Goal: Task Accomplishment & Management: Complete application form

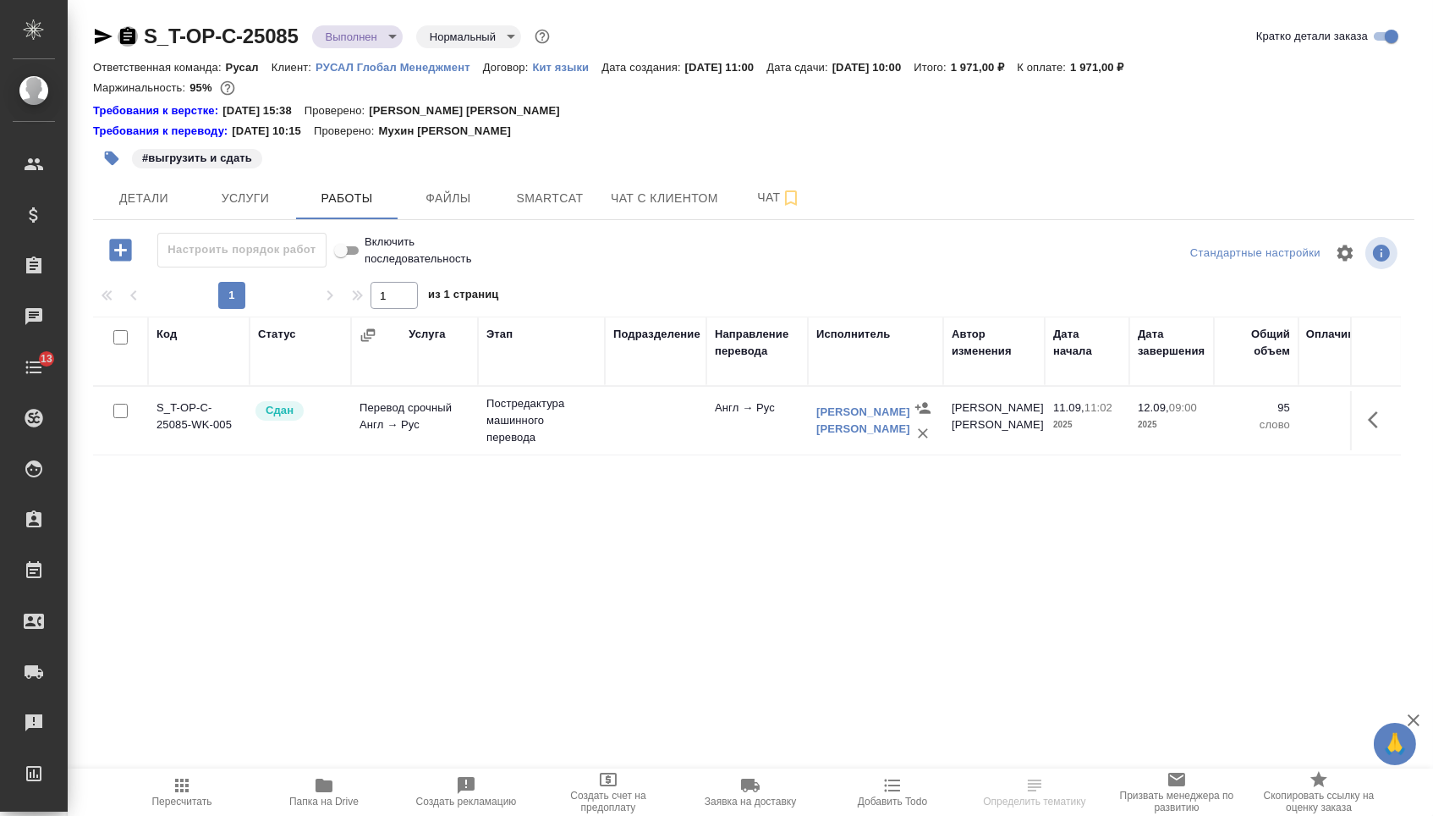
click at [135, 37] on icon "button" at bounding box center [127, 35] width 15 height 17
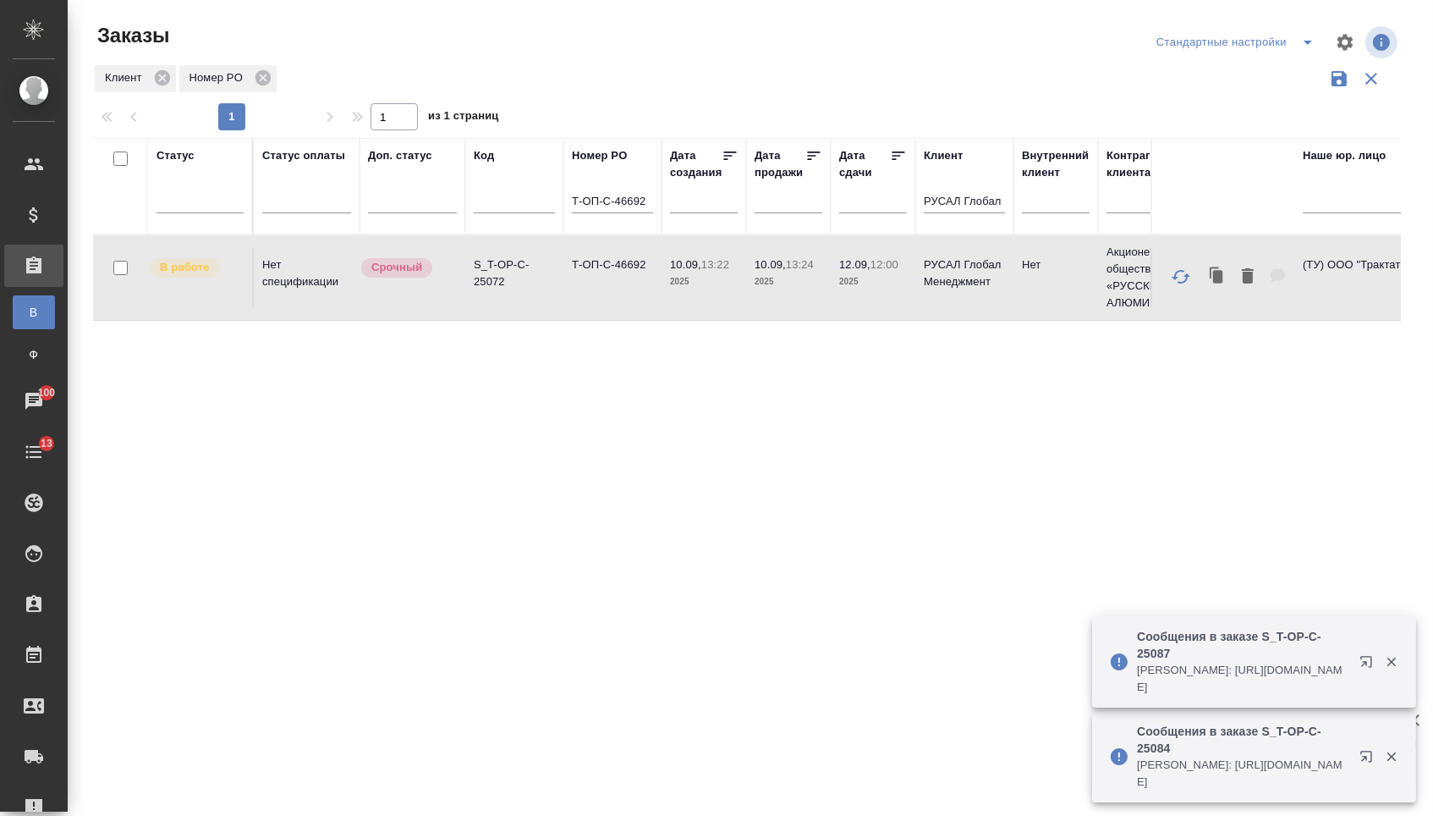
click at [625, 206] on input "Т-ОП-С-46692" at bounding box center [612, 202] width 81 height 21
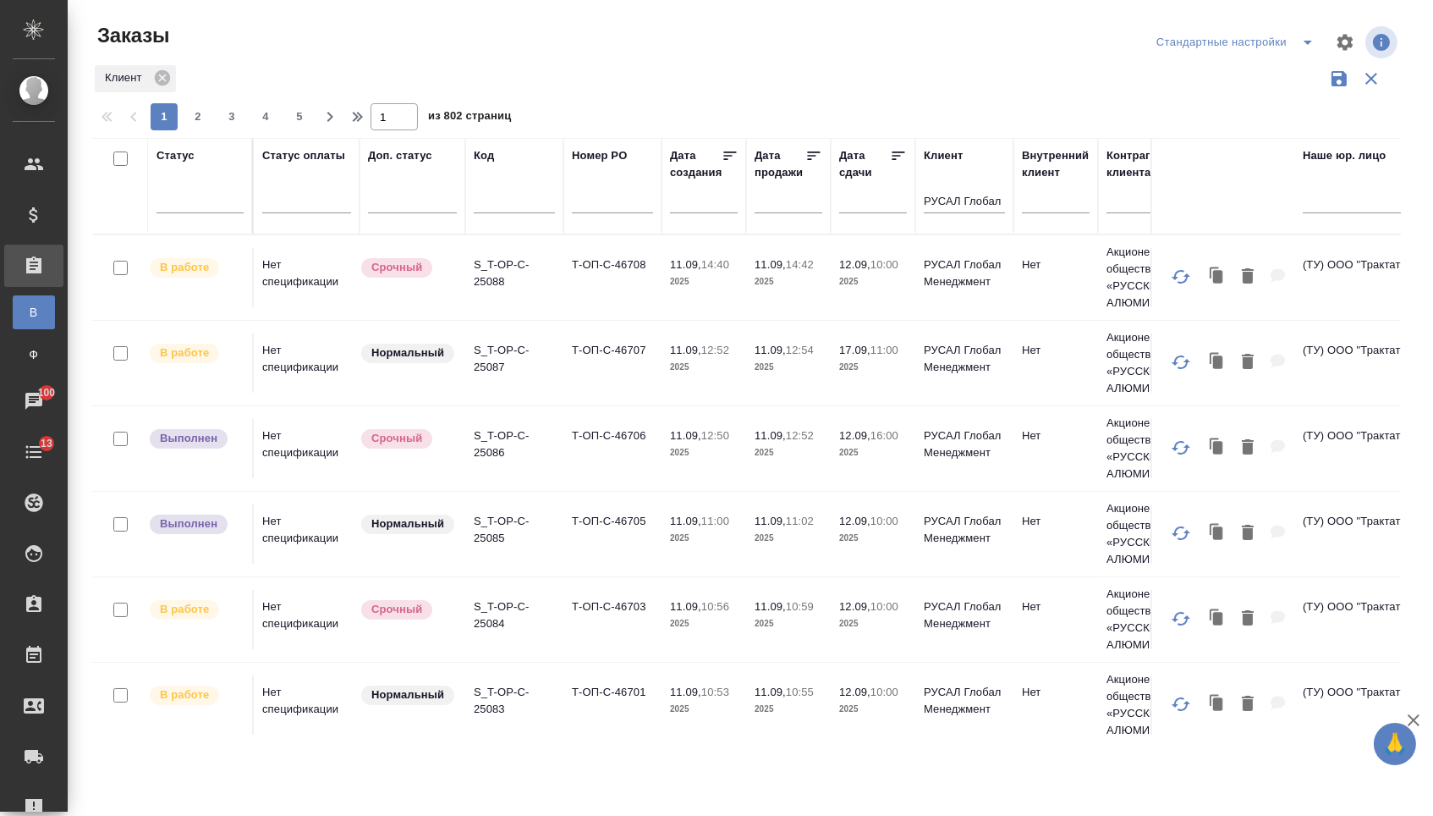
click at [600, 455] on td "Т-ОП-С-46706" at bounding box center [612, 448] width 98 height 59
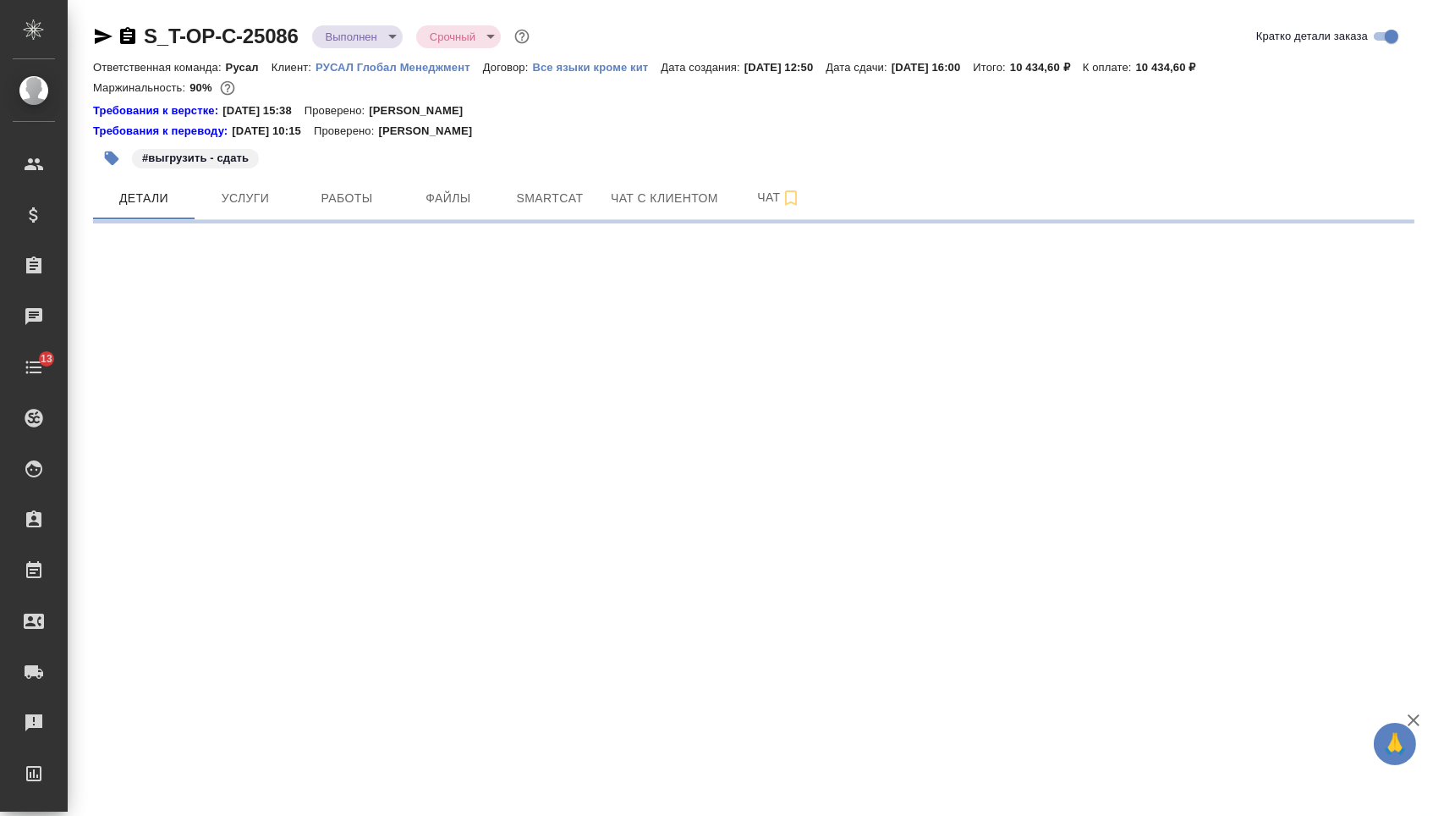
select select "RU"
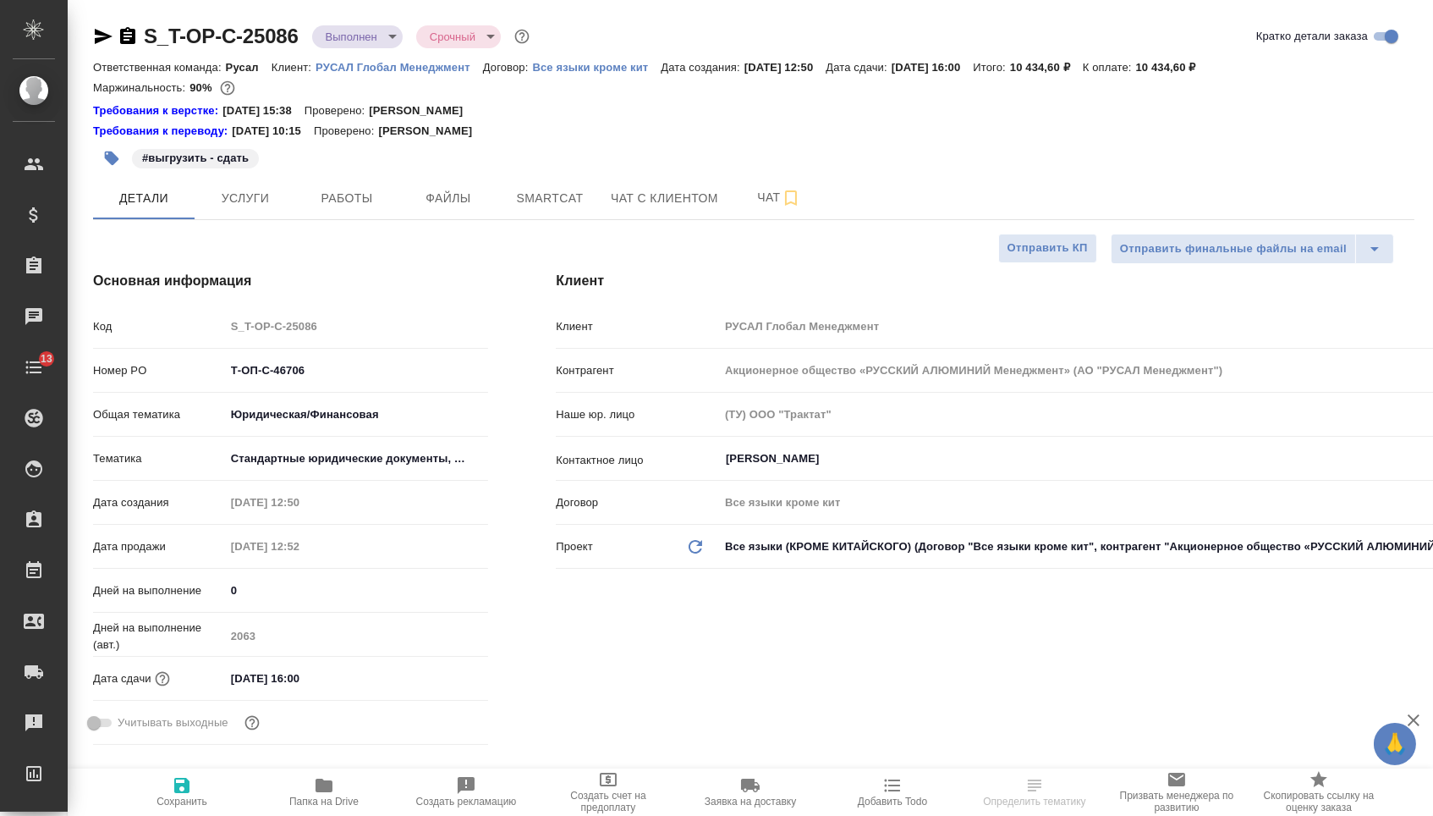
click at [134, 36] on icon "button" at bounding box center [128, 36] width 20 height 20
type textarea "x"
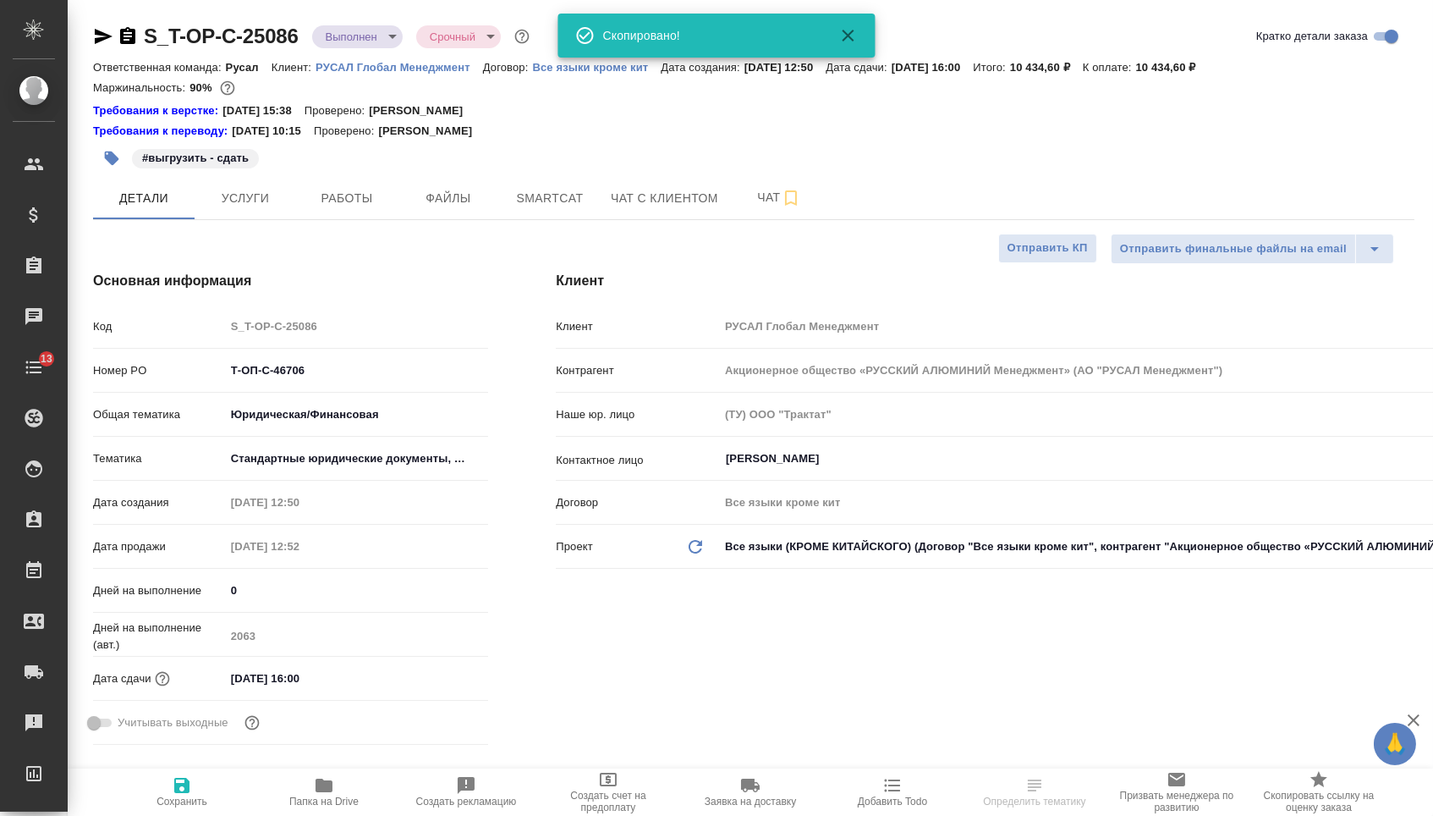
type textarea "x"
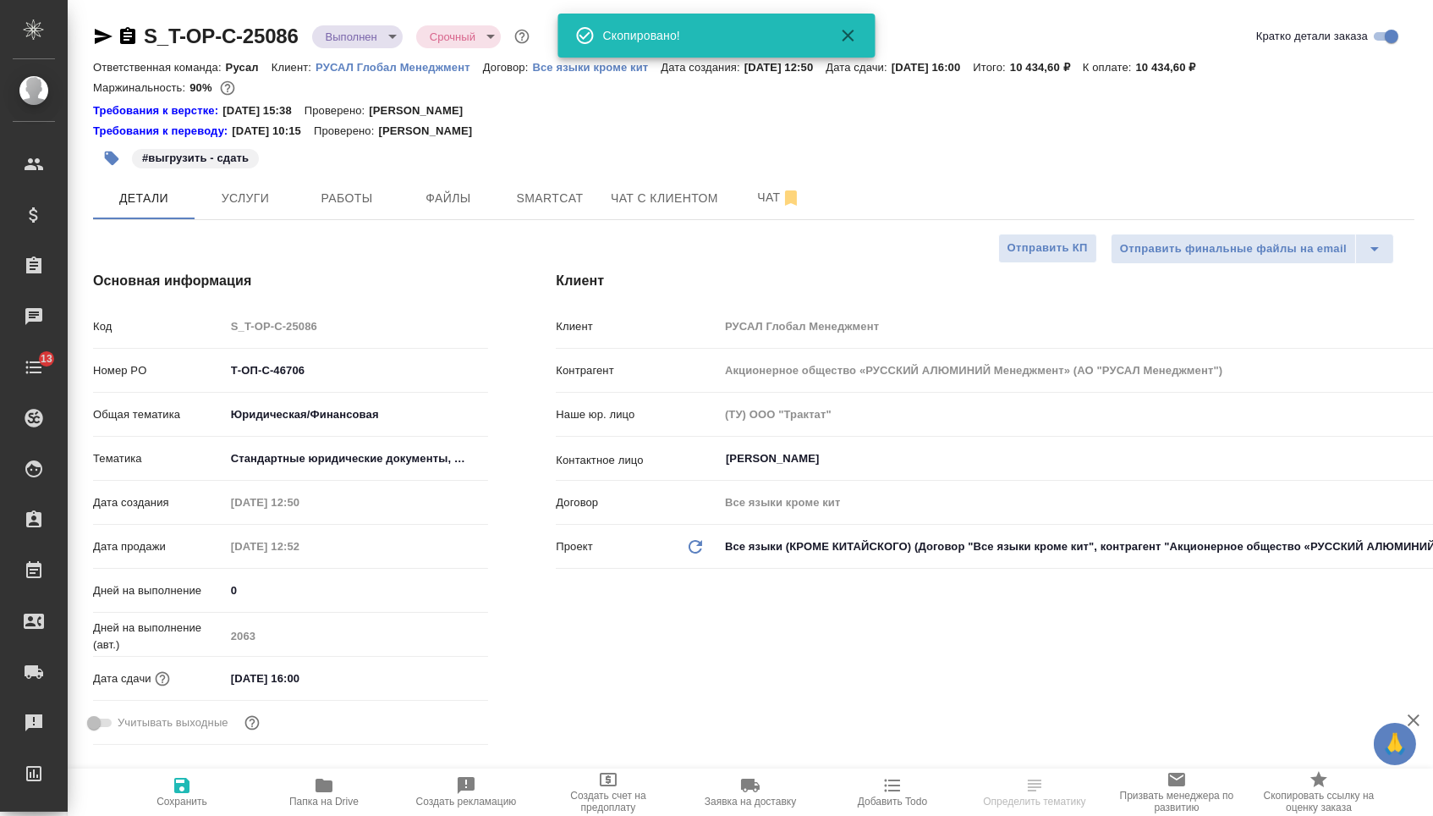
type textarea "x"
select select "RU"
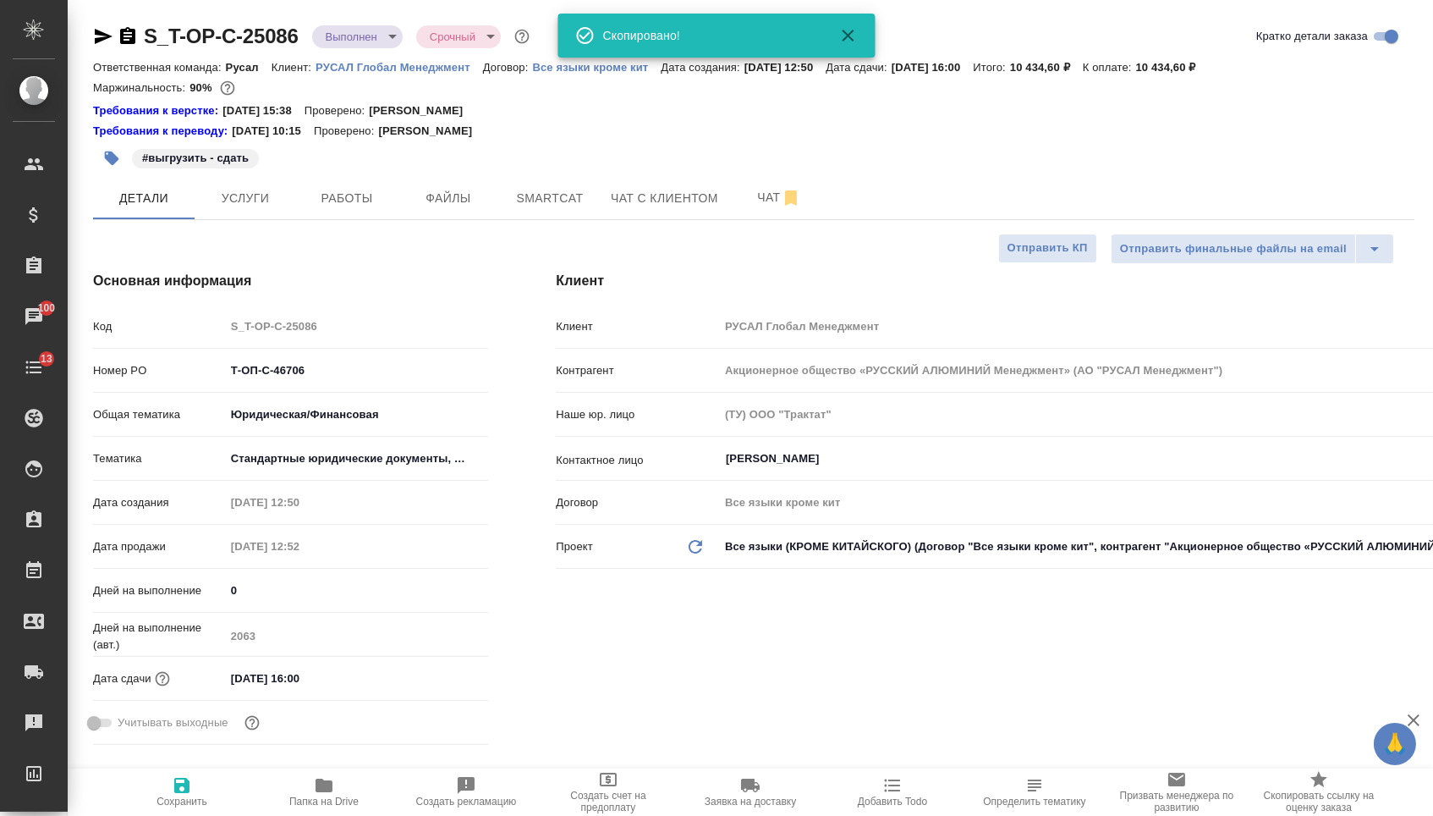
type textarea "x"
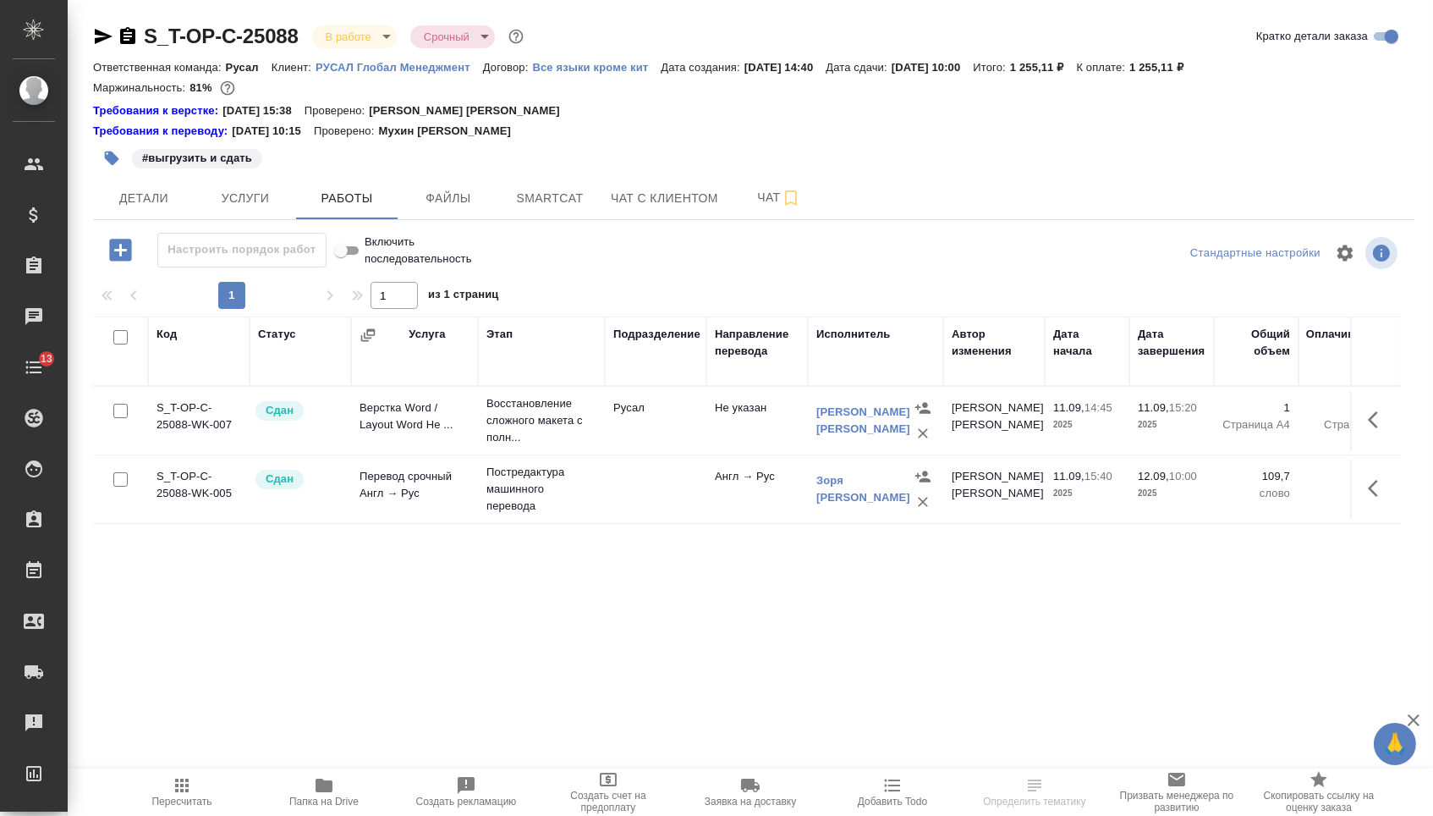
click at [132, 35] on icon "button" at bounding box center [127, 35] width 15 height 17
click at [135, 33] on icon "button" at bounding box center [127, 35] width 15 height 17
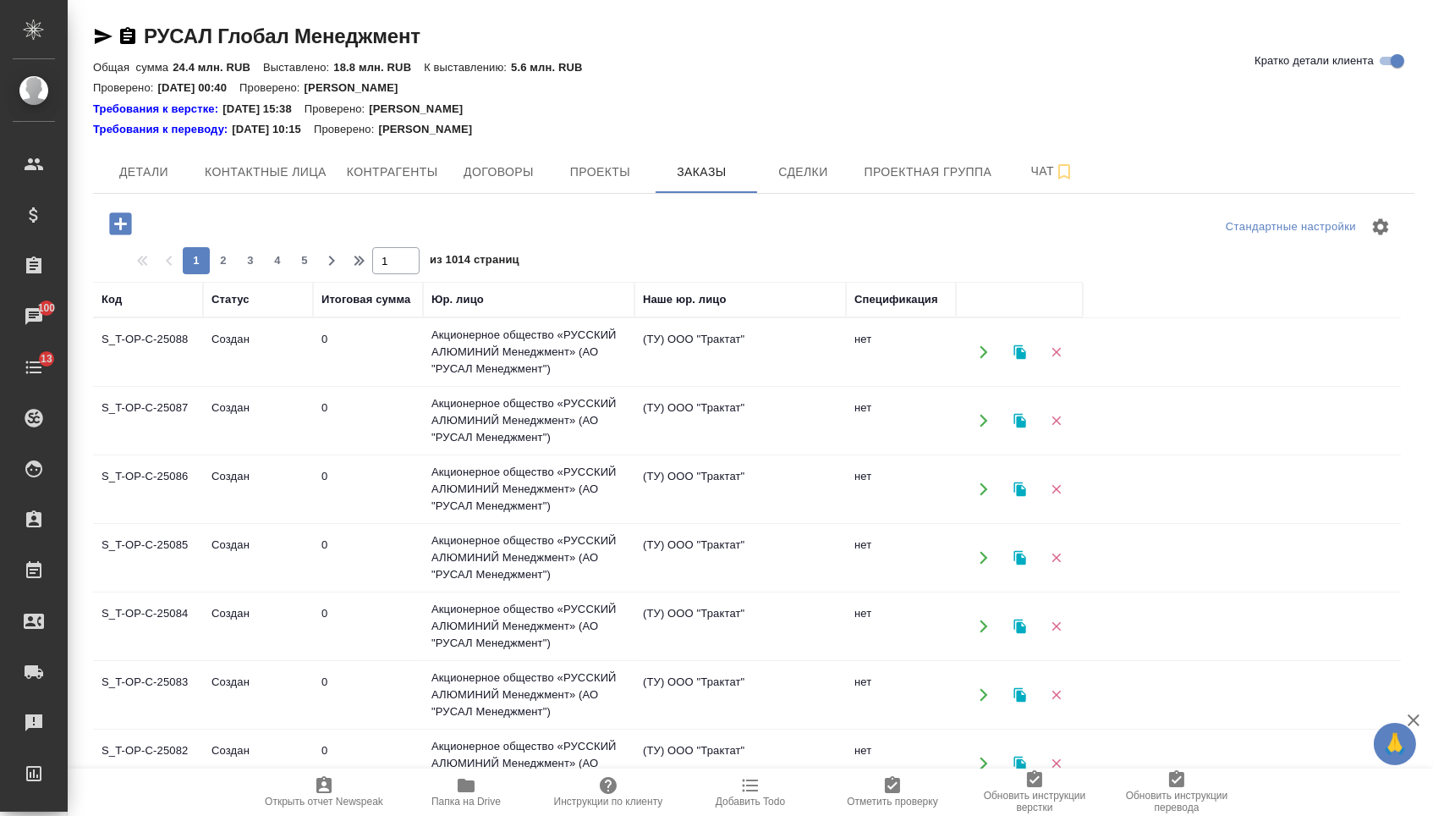
click at [111, 234] on icon "button" at bounding box center [120, 223] width 22 height 22
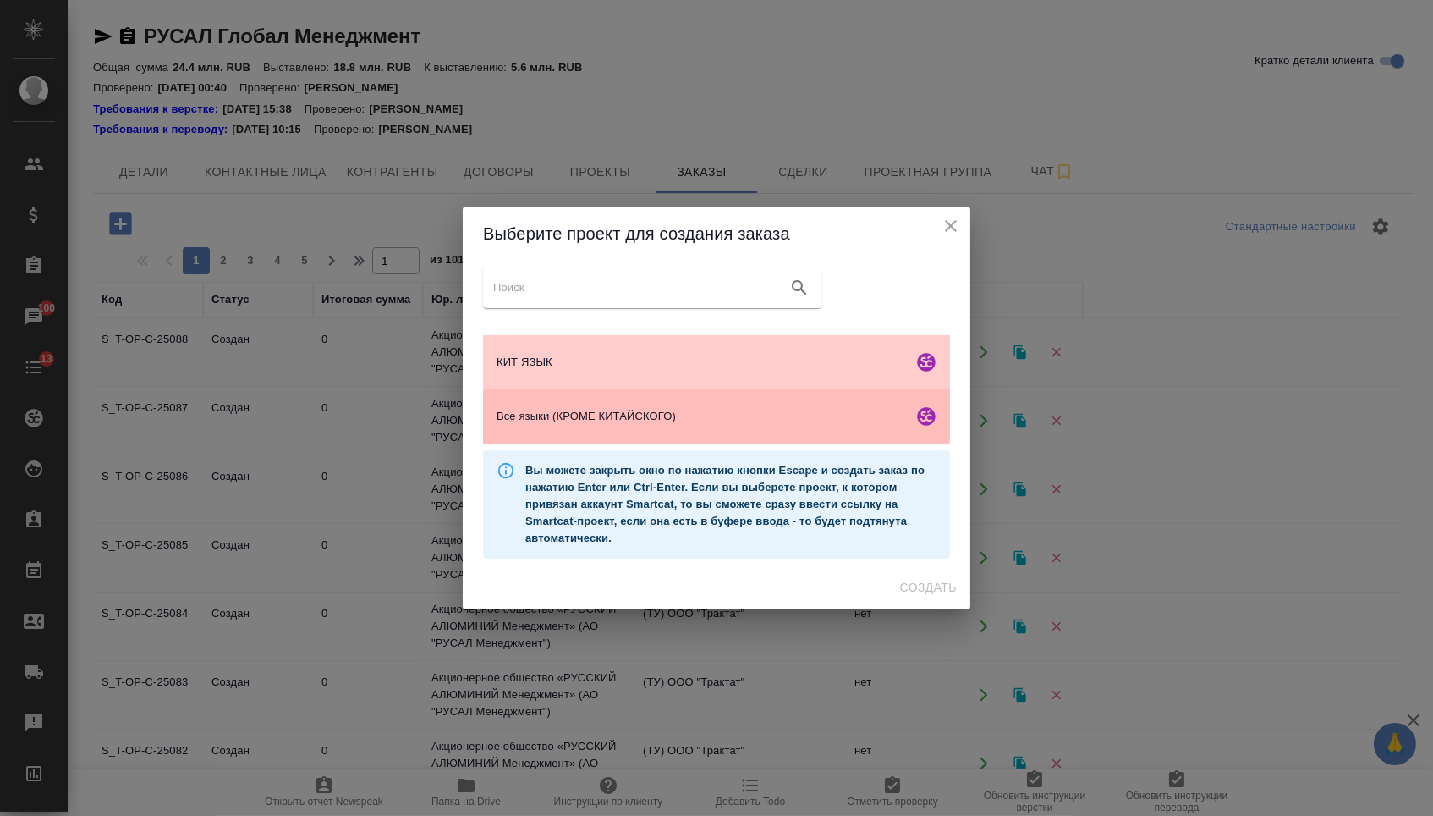
click at [666, 404] on div "Все языки (КРОМЕ КИТАЙСКОГО)" at bounding box center [716, 416] width 467 height 54
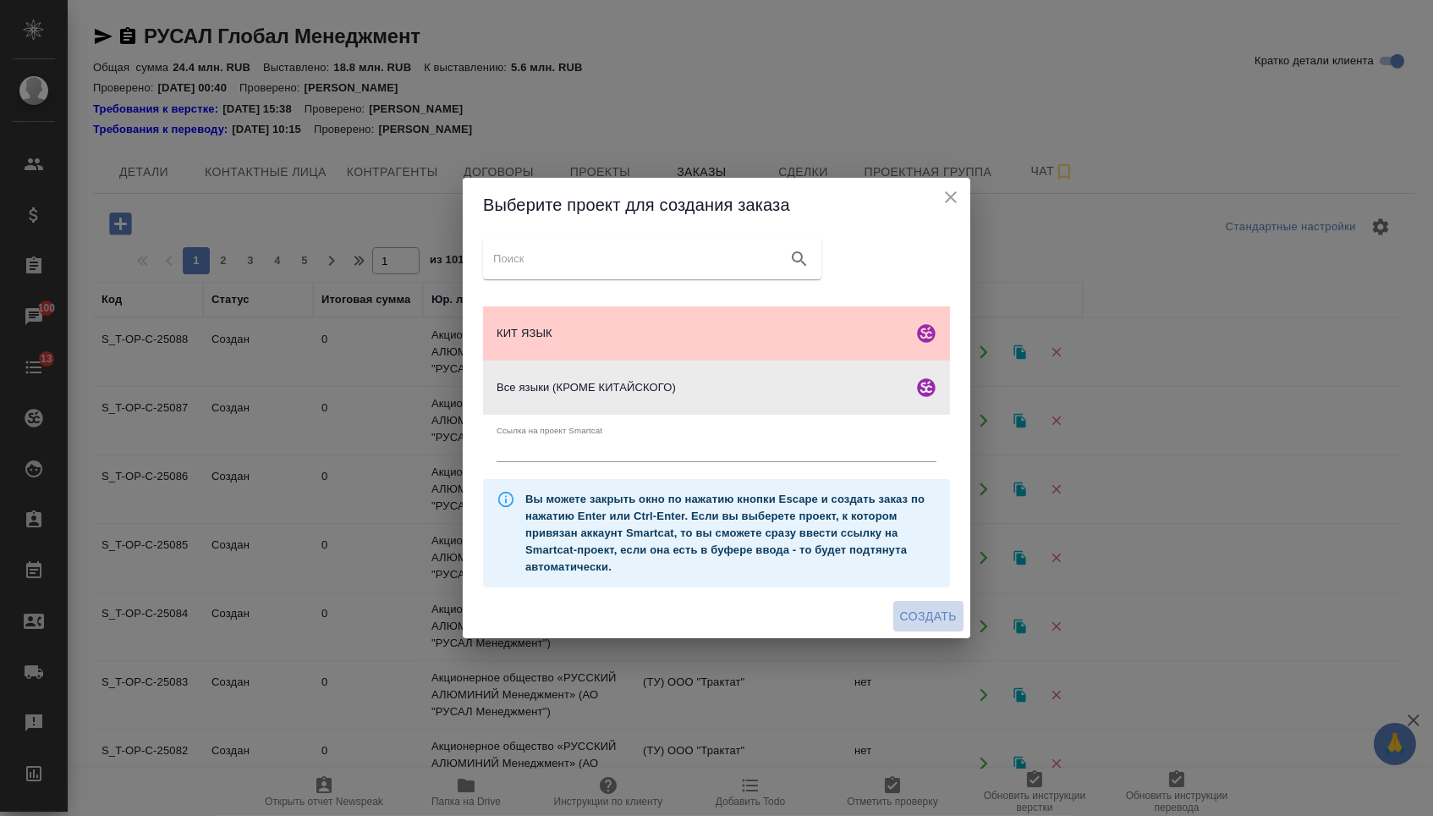
click at [953, 608] on button "Создать" at bounding box center [928, 616] width 70 height 31
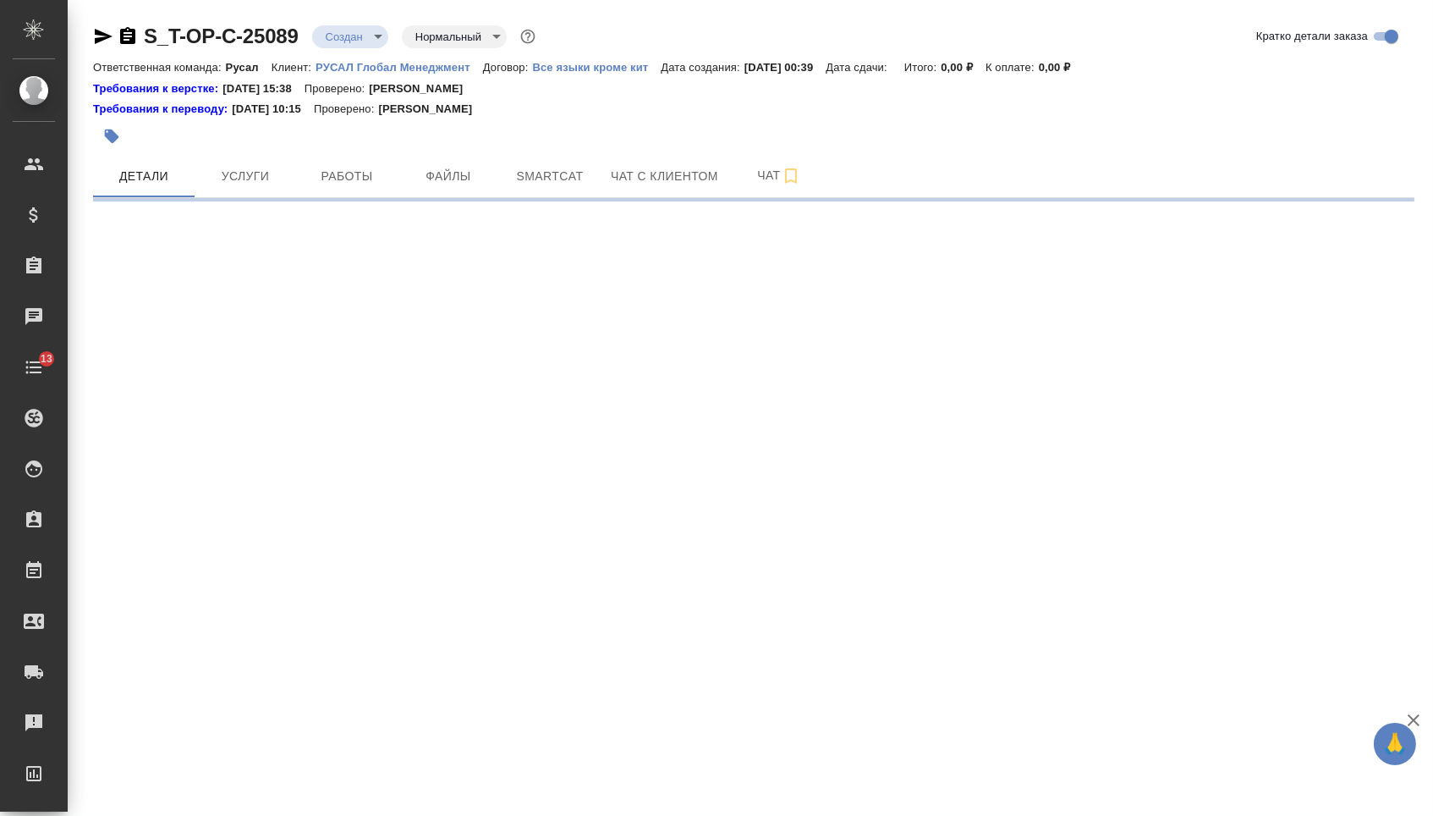
select select "RU"
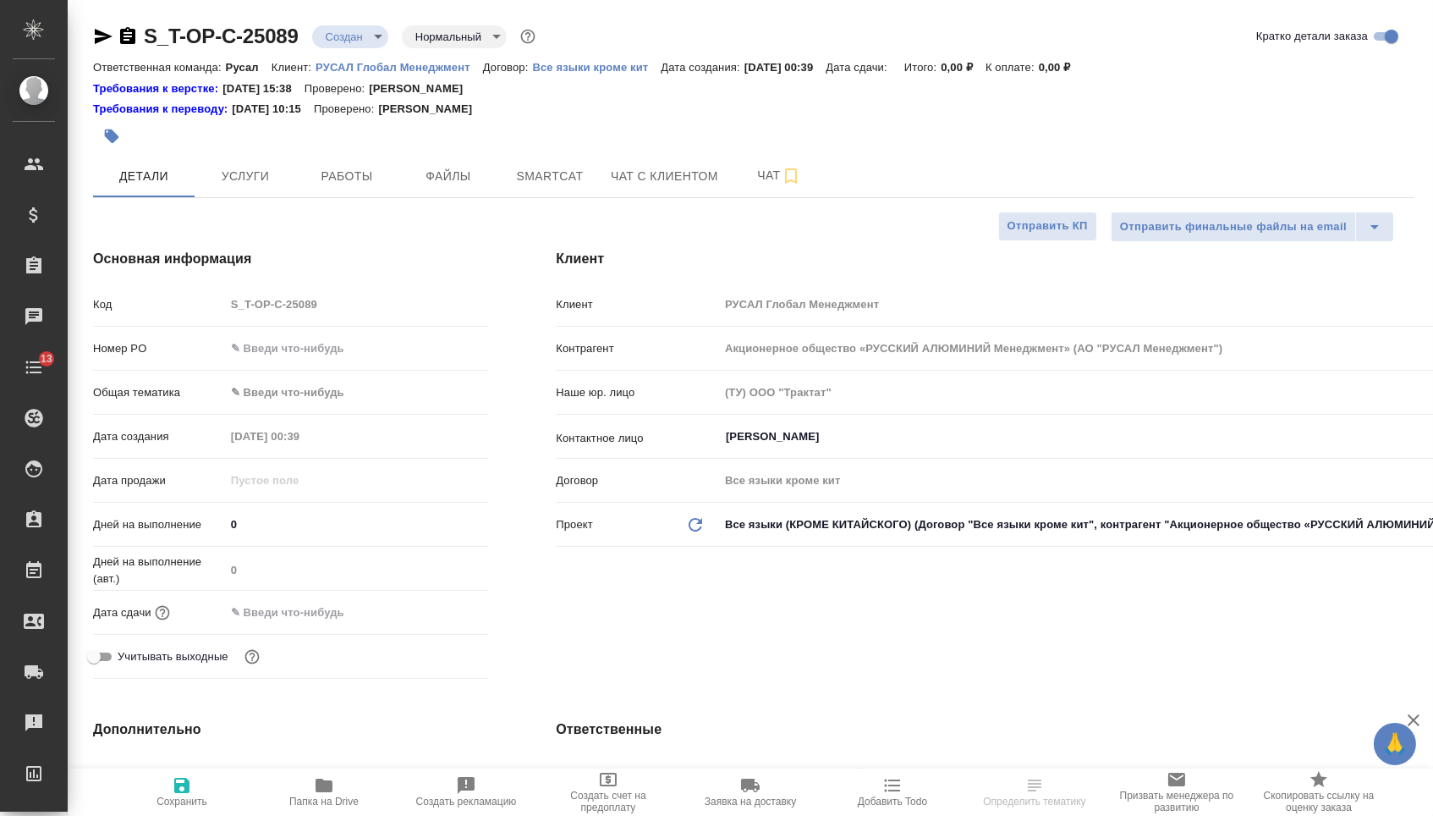
type textarea "x"
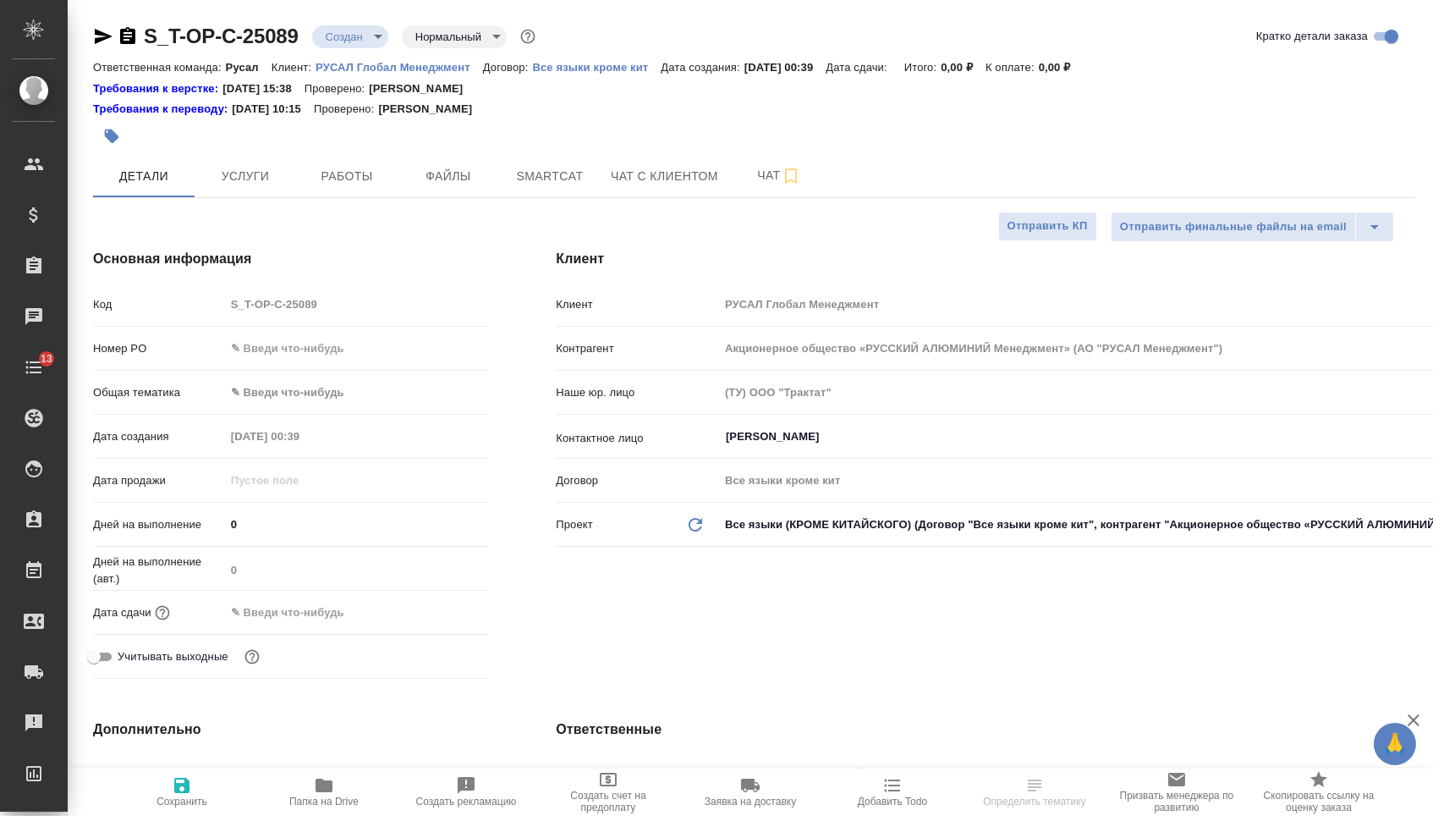
type textarea "x"
click at [294, 360] on input "text" at bounding box center [357, 348] width 262 height 25
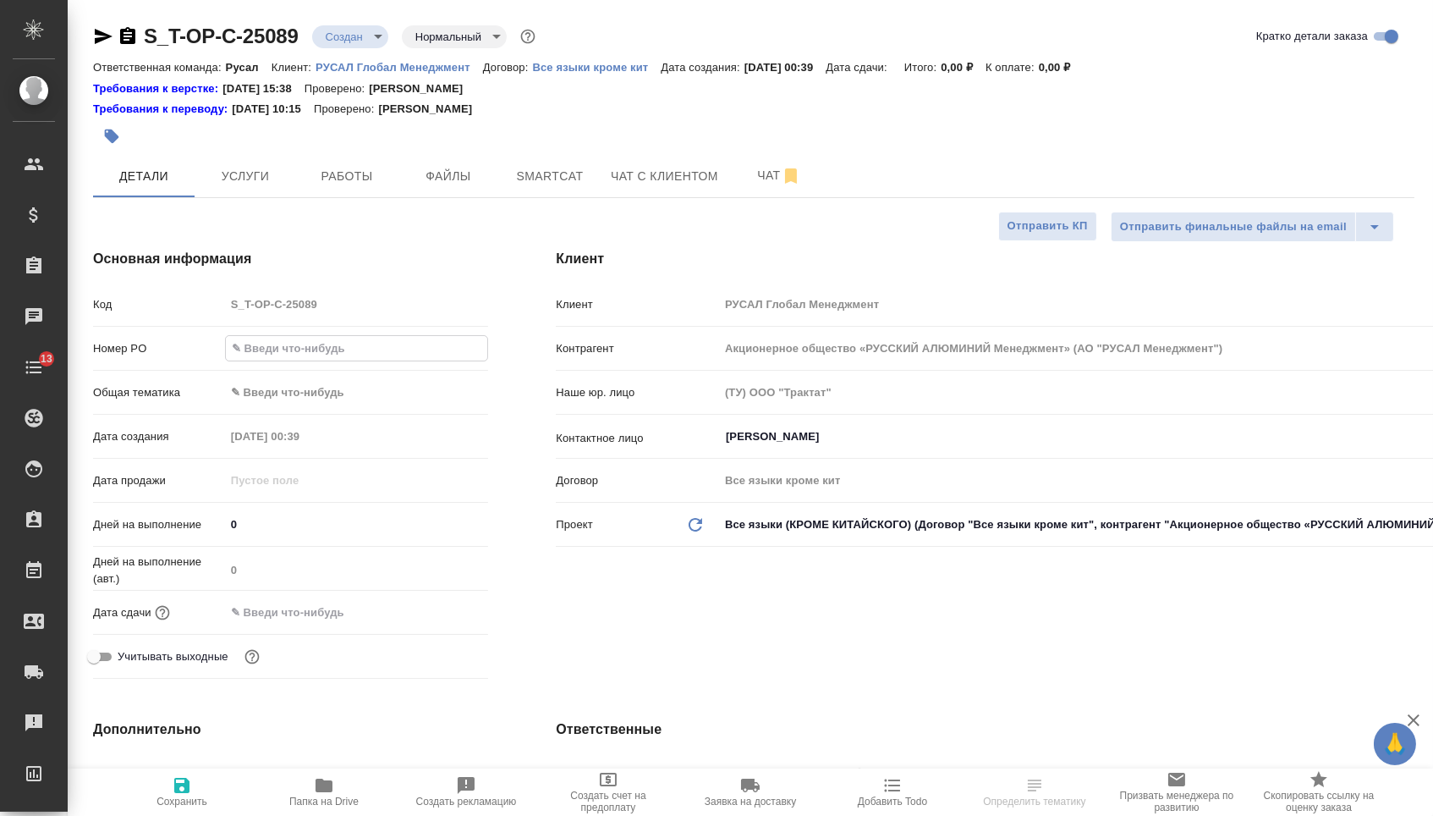
type input "о"
type textarea "x"
type input "от"
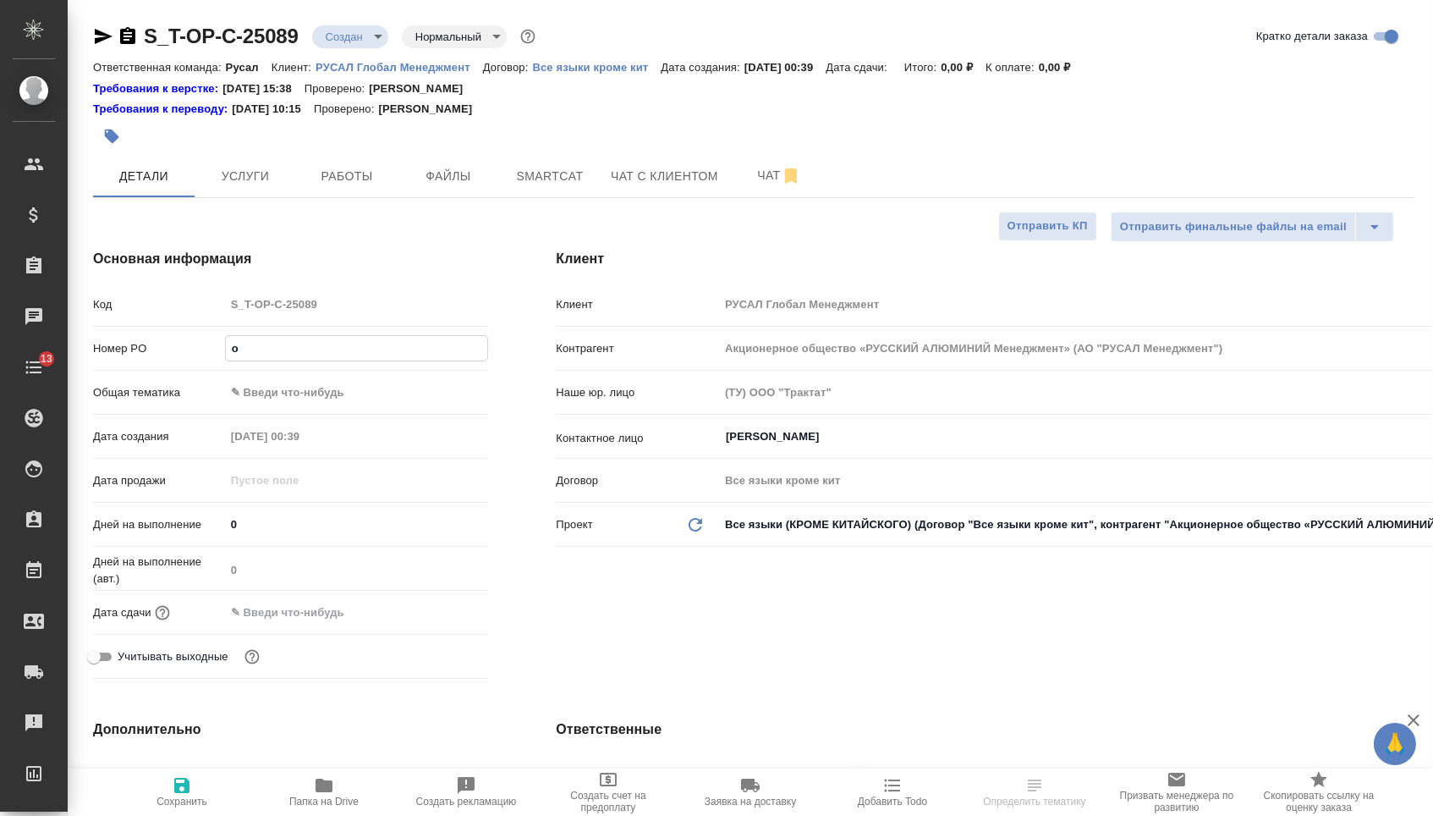
type textarea "x"
type input "от"
type textarea "x"
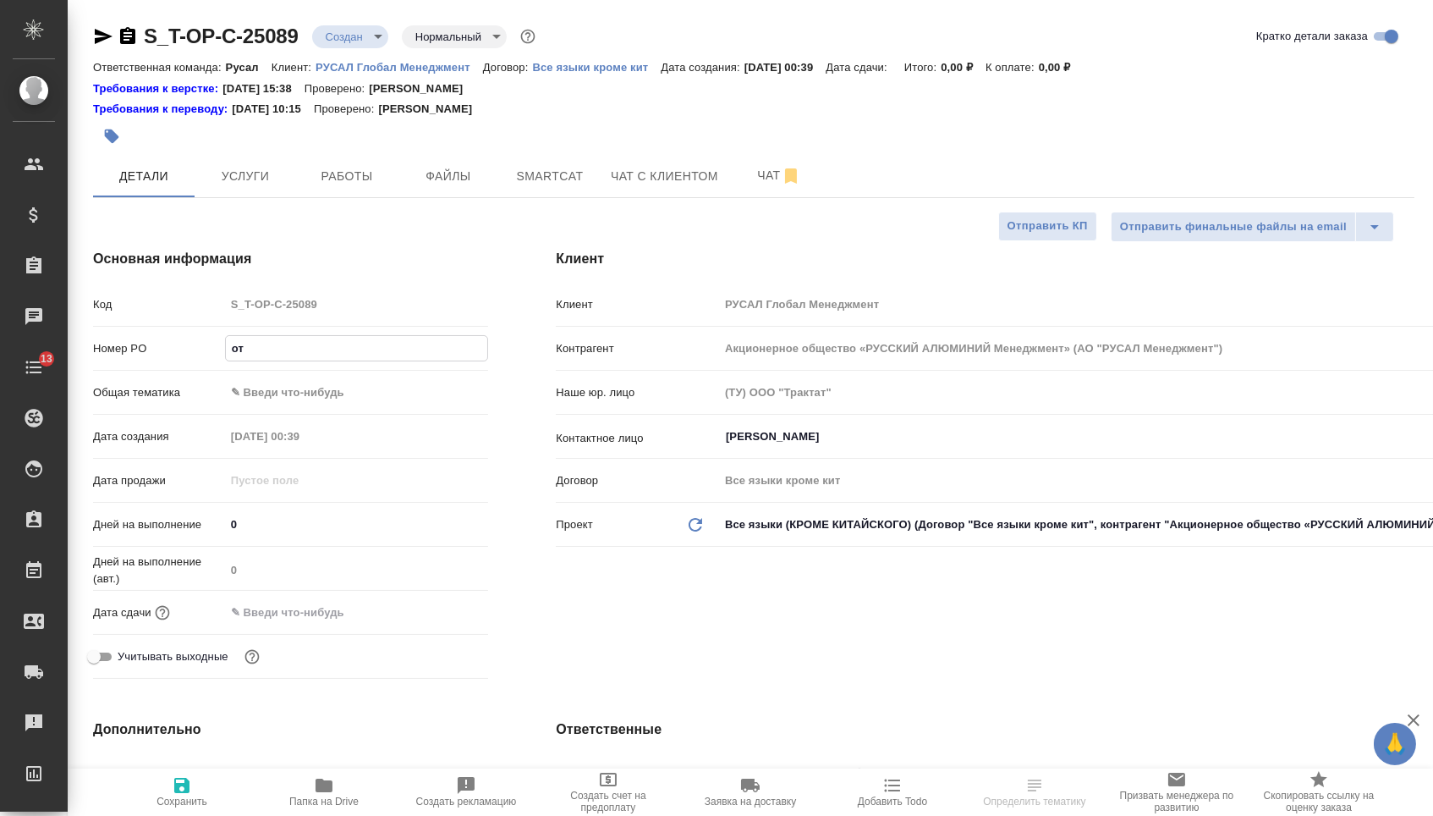
type textarea "x"
type input "от [PERSON_NAME]"
type textarea "x"
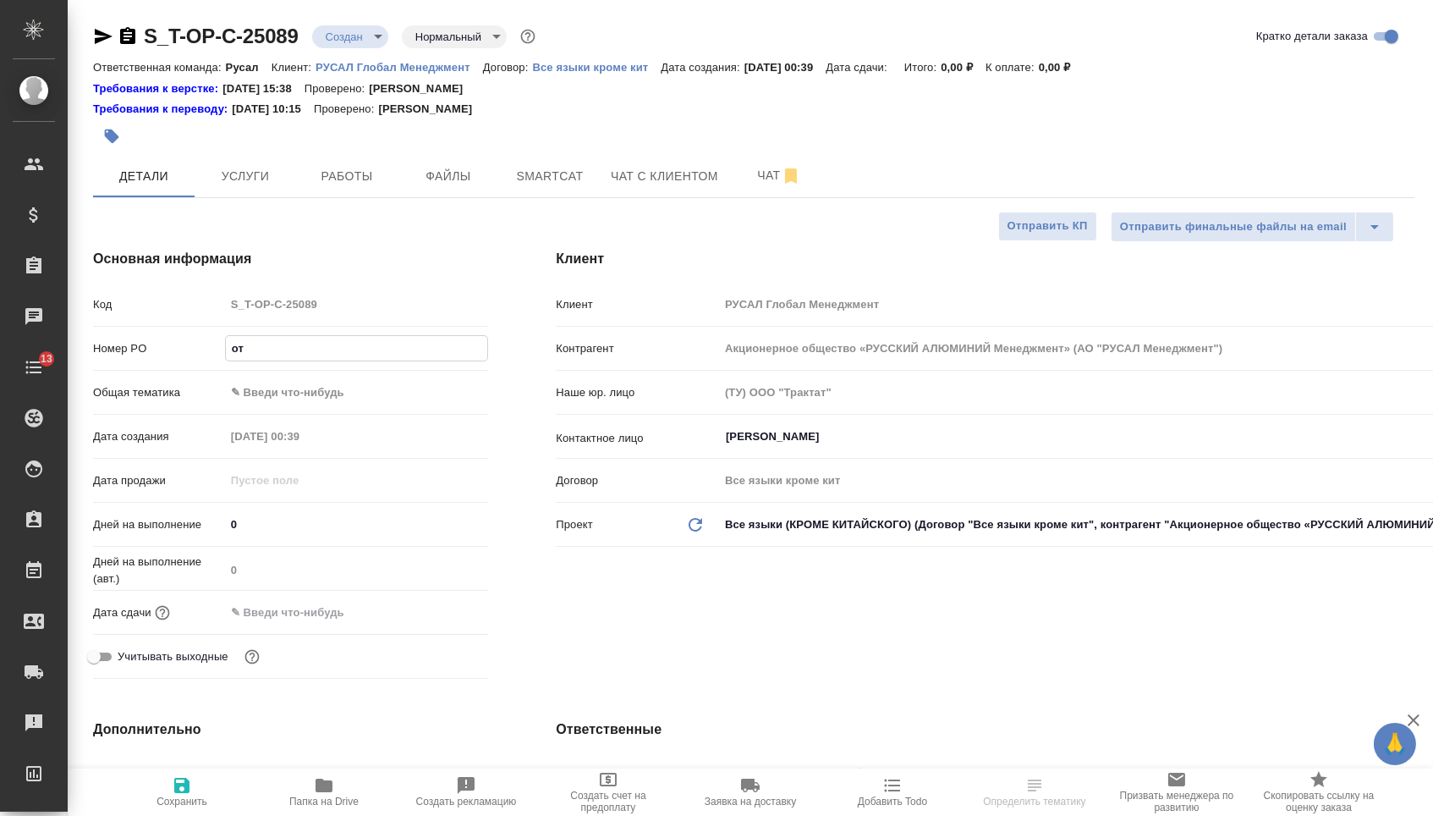
type textarea "x"
type input "от [DEMOGRAPHIC_DATA]"
type textarea "x"
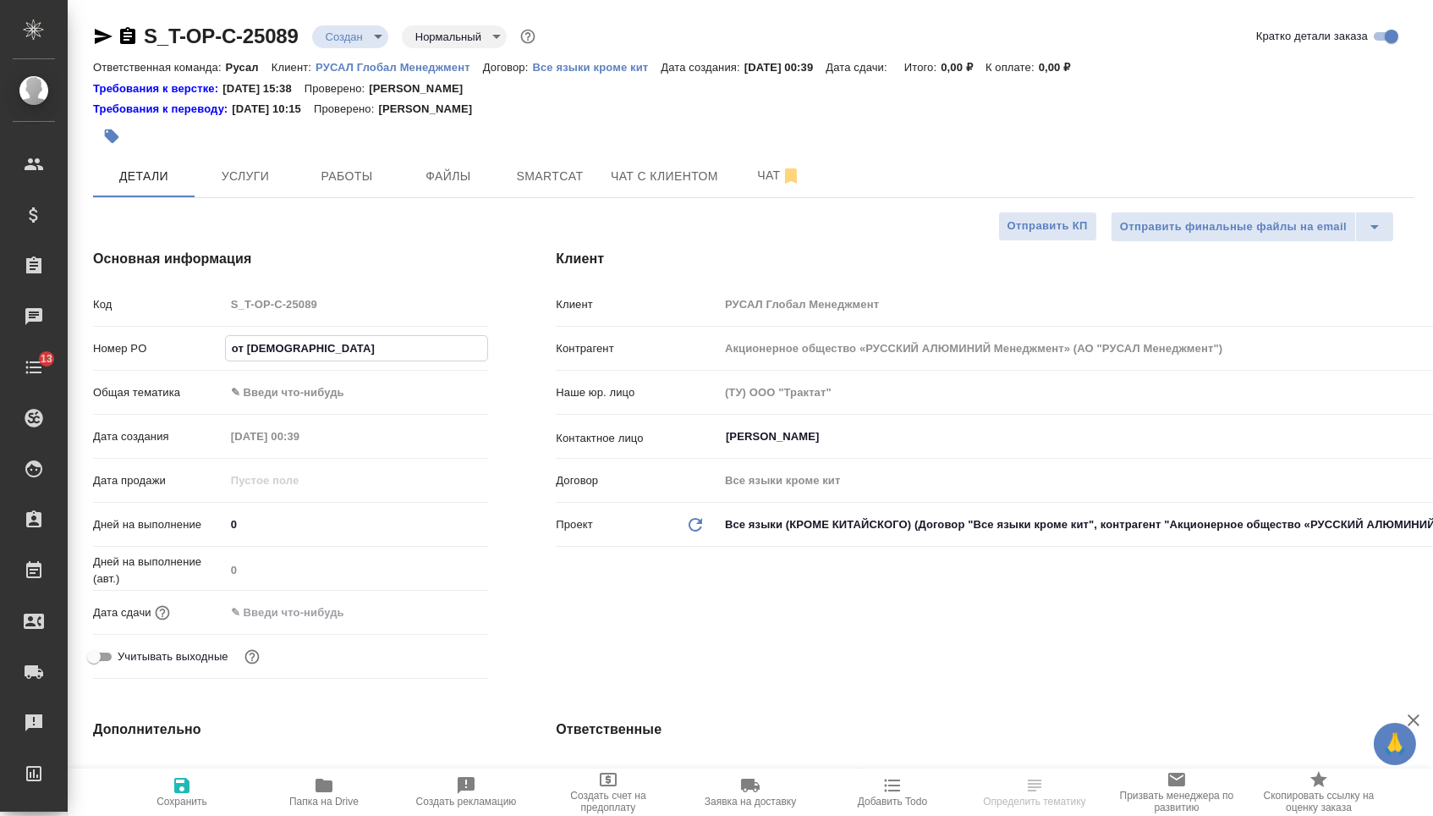
type input "от [DEMOGRAPHIC_DATA]"
type textarea "x"
type input "от [DEMOGRAPHIC_DATA]"
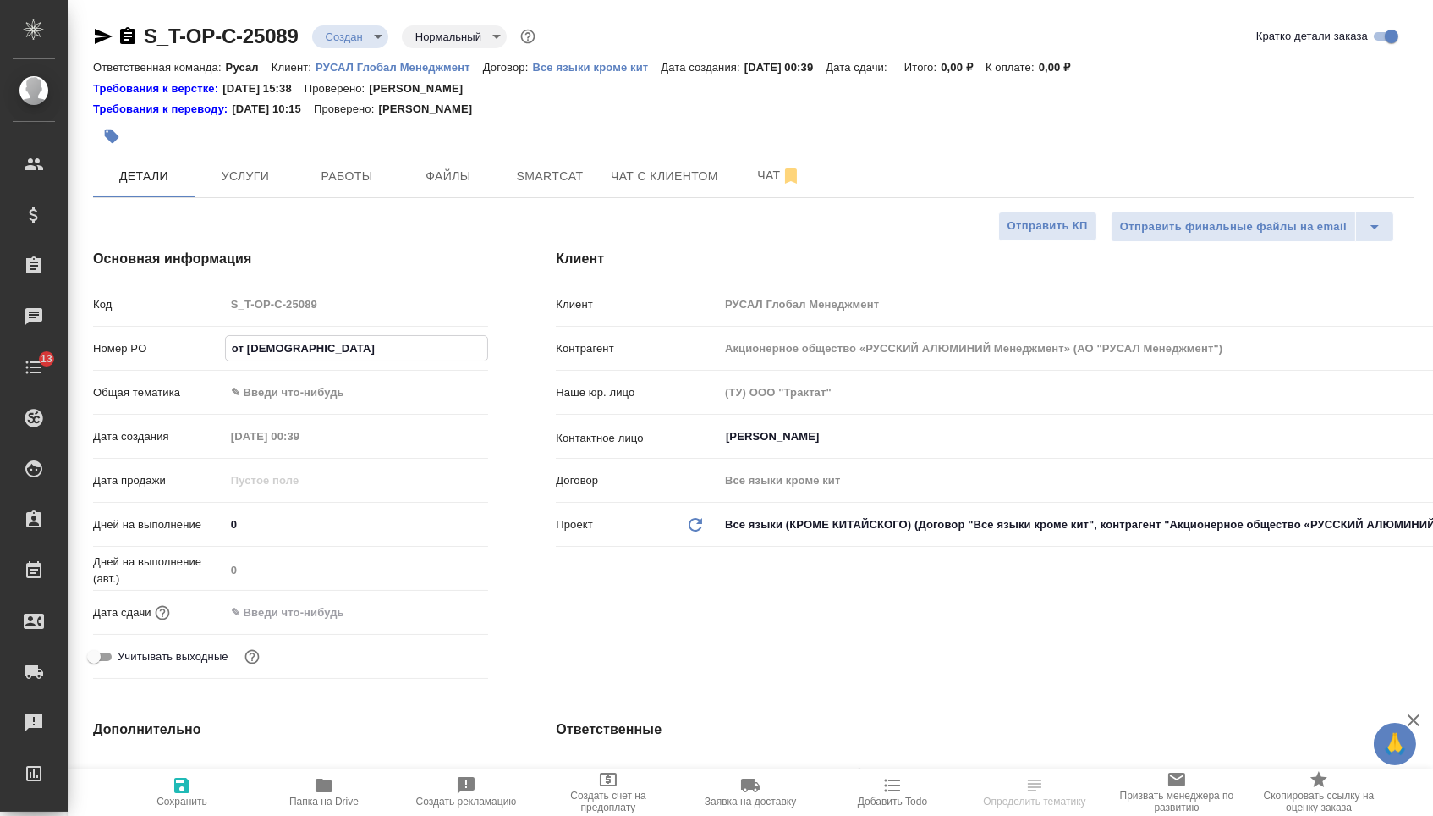
type textarea "x"
type input "от [PERSON_NAME]"
type textarea "x"
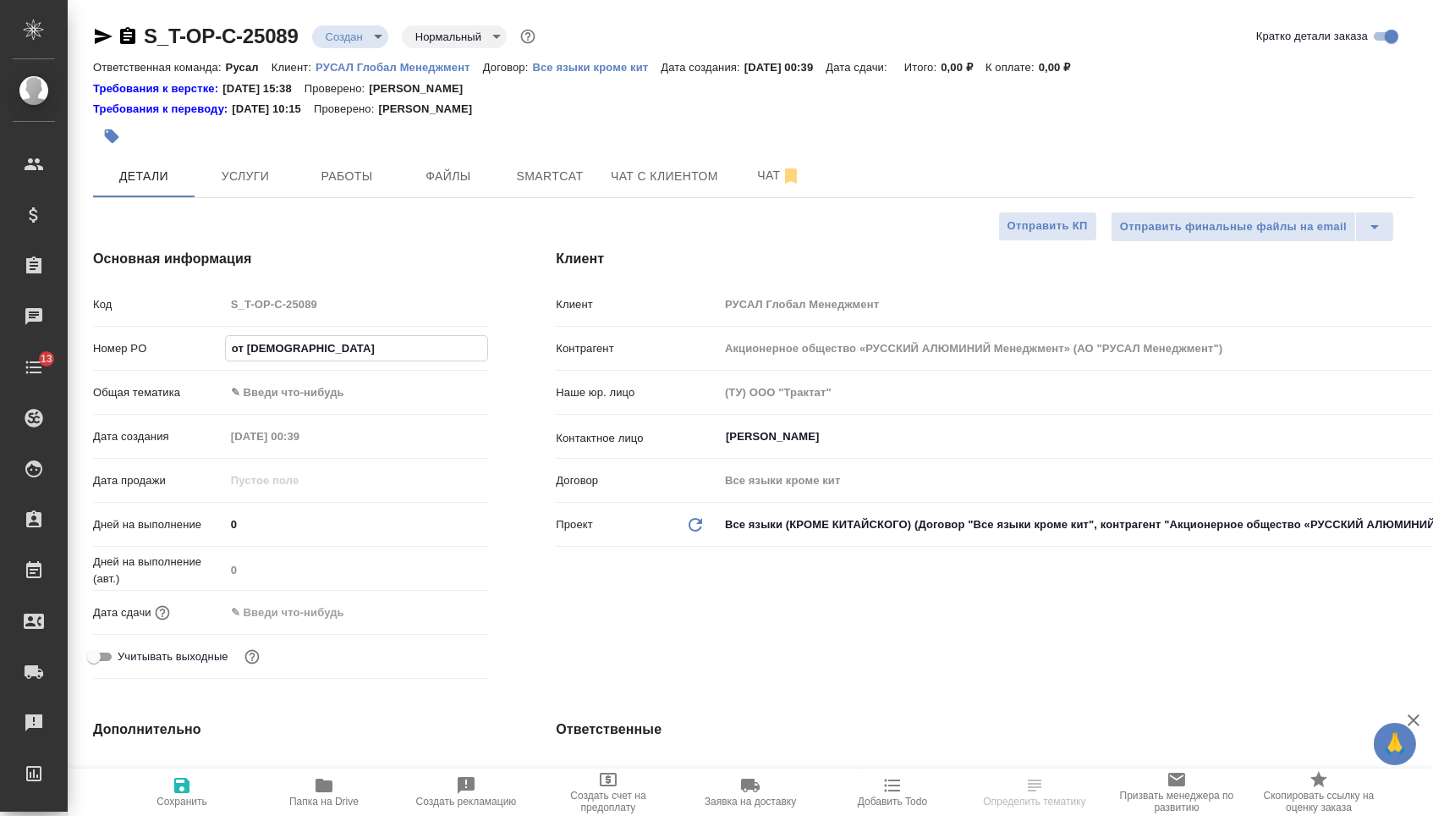
type textarea "x"
type input "от [PERSON_NAME]"
type textarea "x"
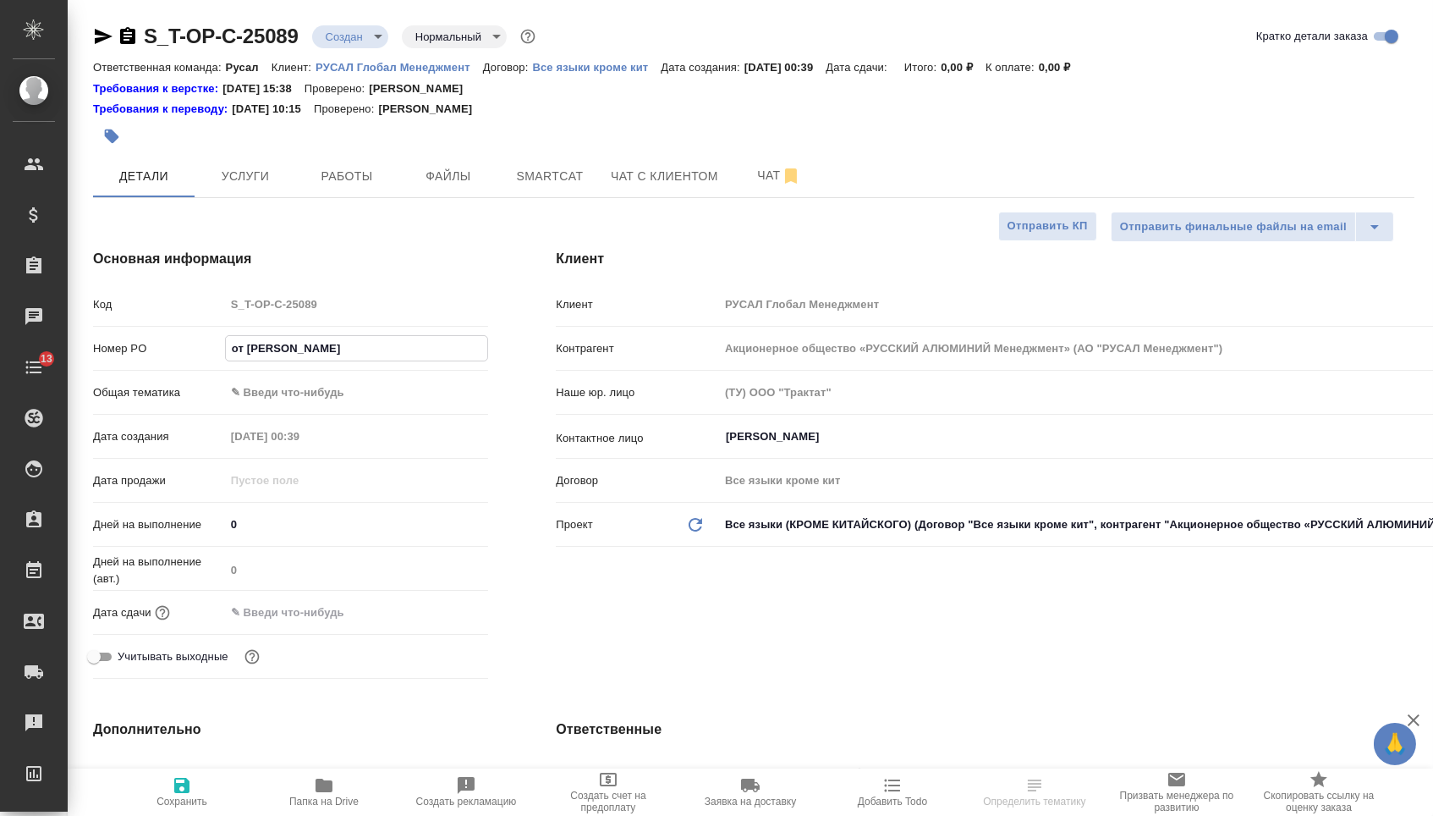
type textarea "x"
type input "от Исаева_"
type textarea "x"
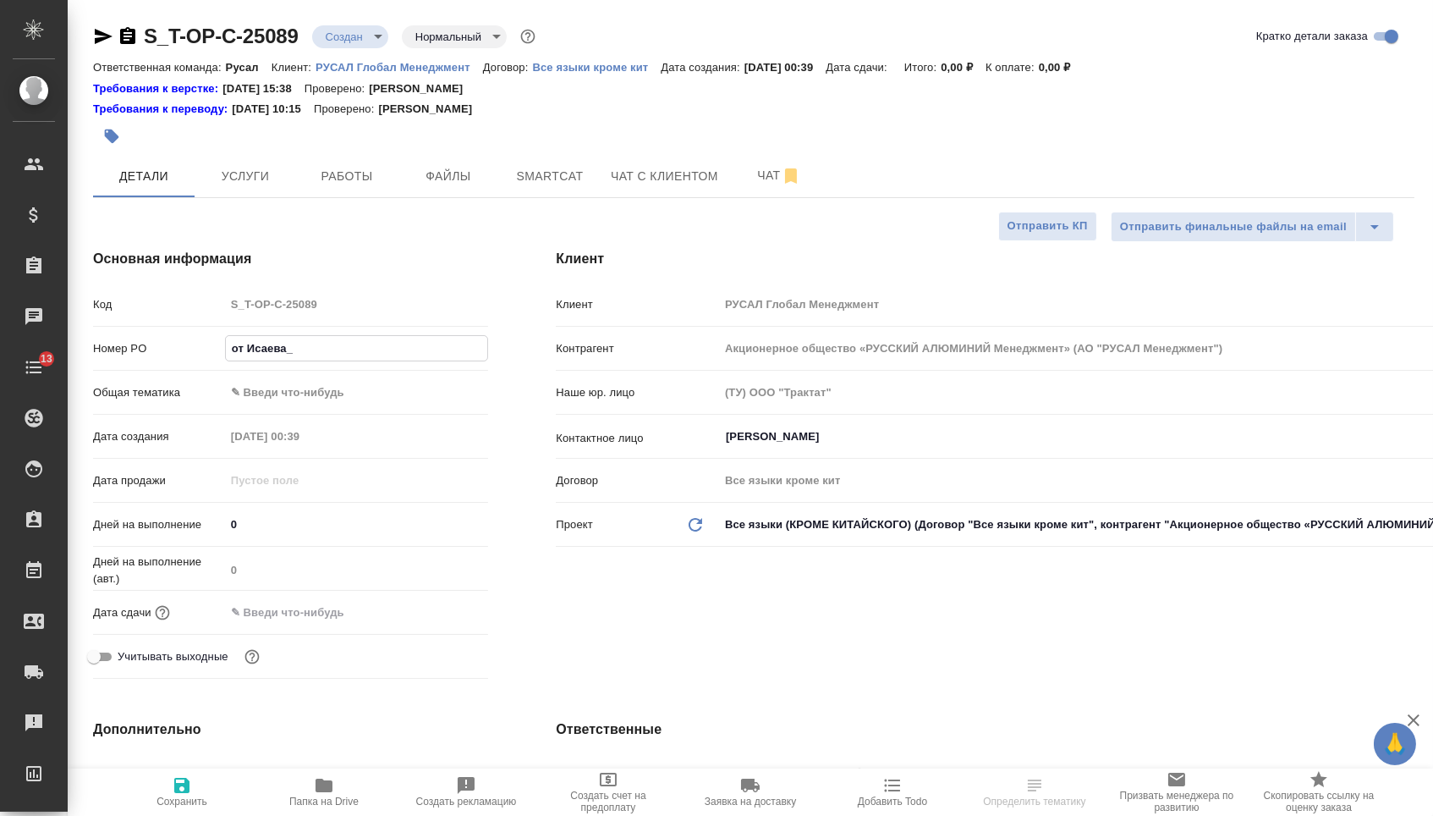
type input "от Исаева_1"
type textarea "x"
type input "от Исаева_12"
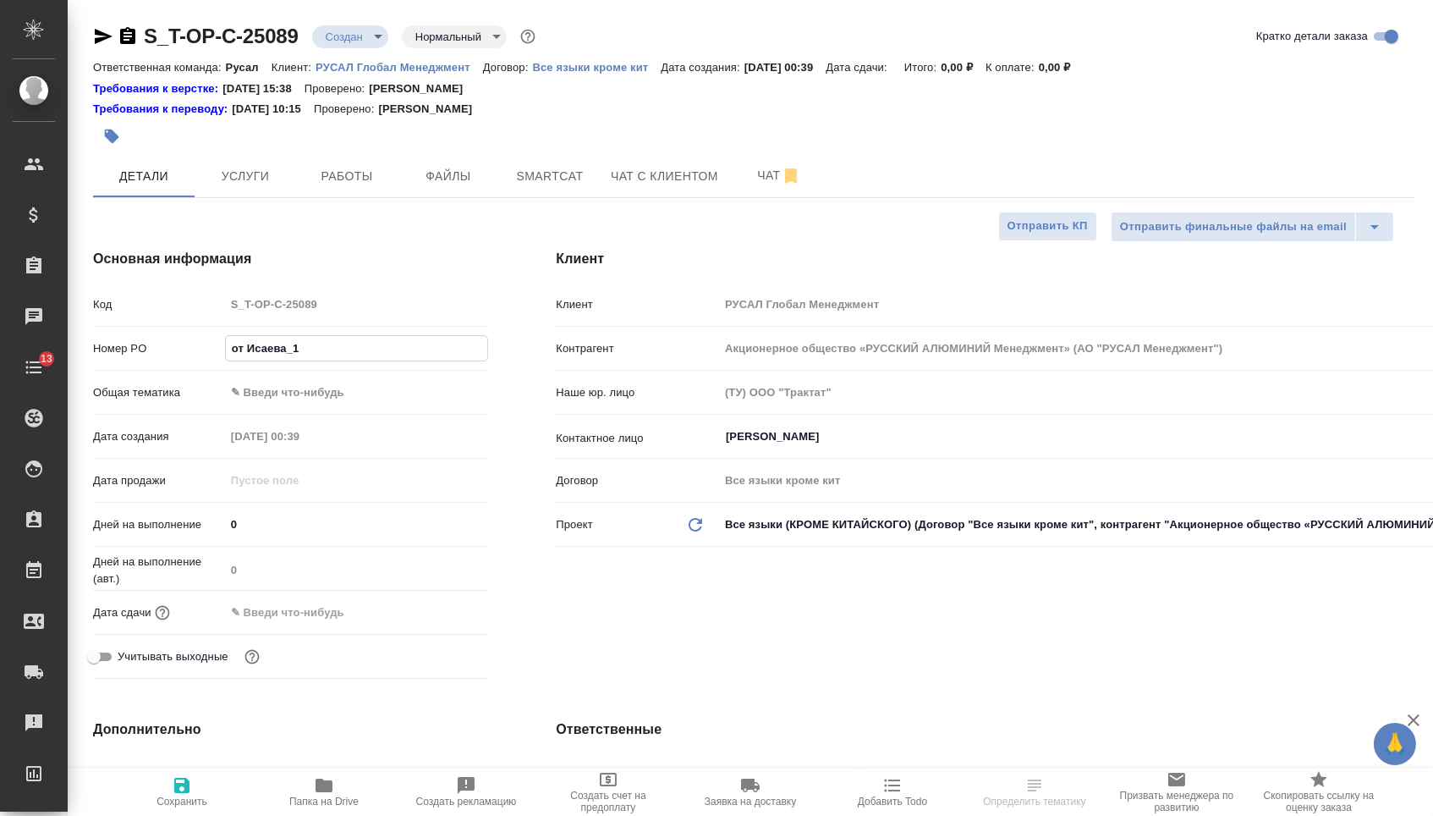
type textarea "x"
type input "от Исаева_12."
type textarea "x"
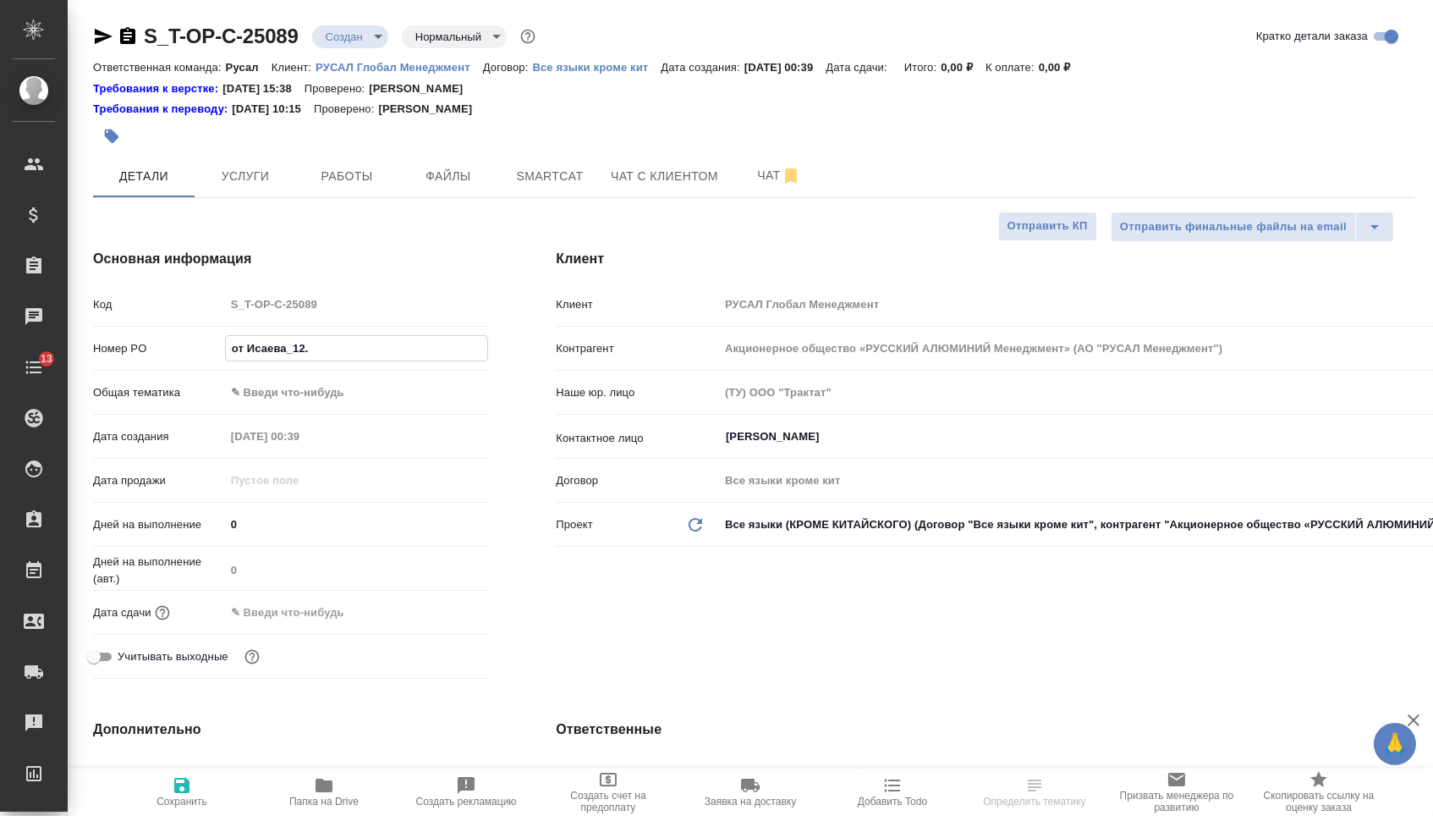
type textarea "x"
type input "от Исаева_12.0"
type textarea "x"
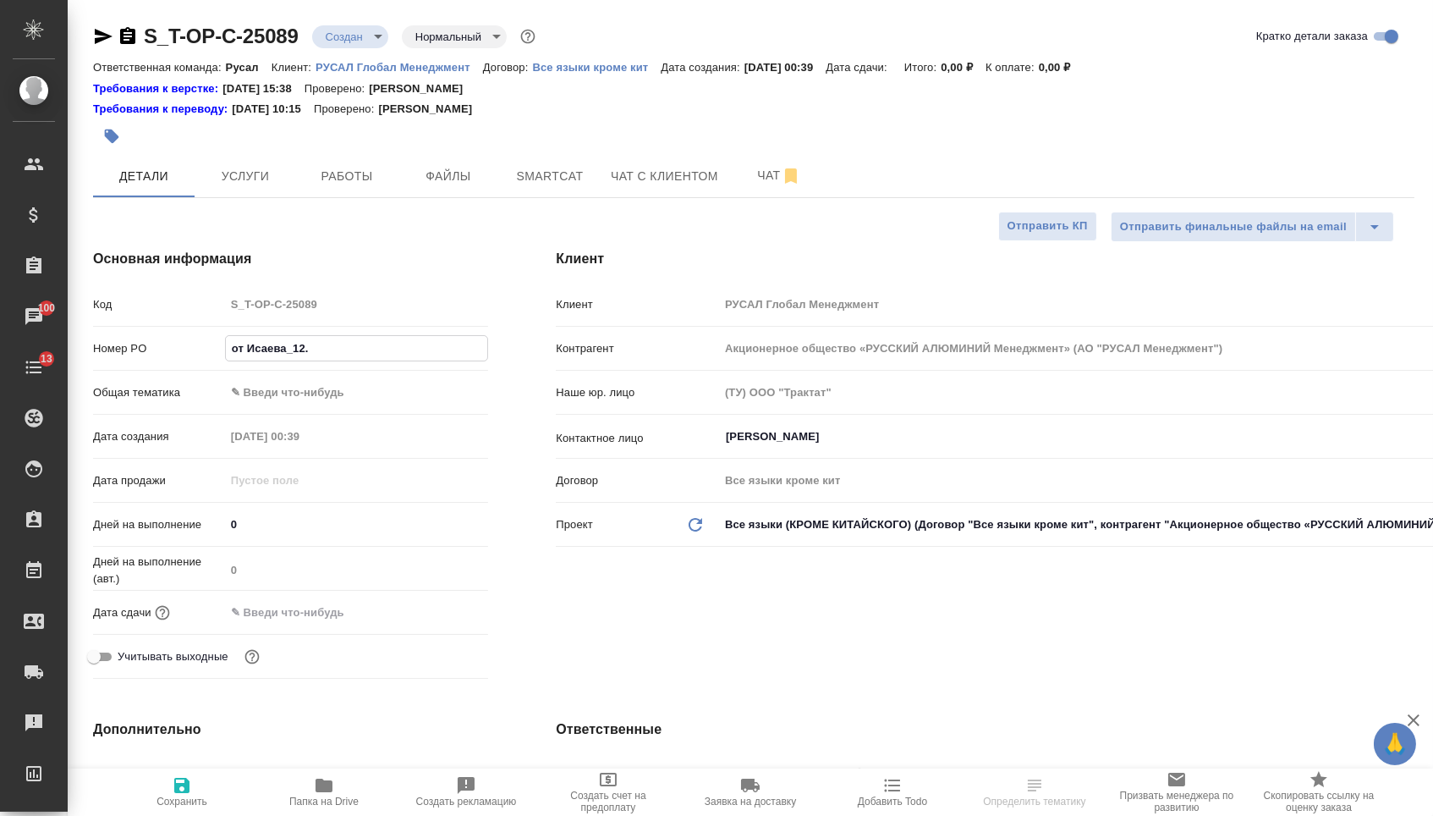
type textarea "x"
type input "от Исаева_12.09"
type textarea "x"
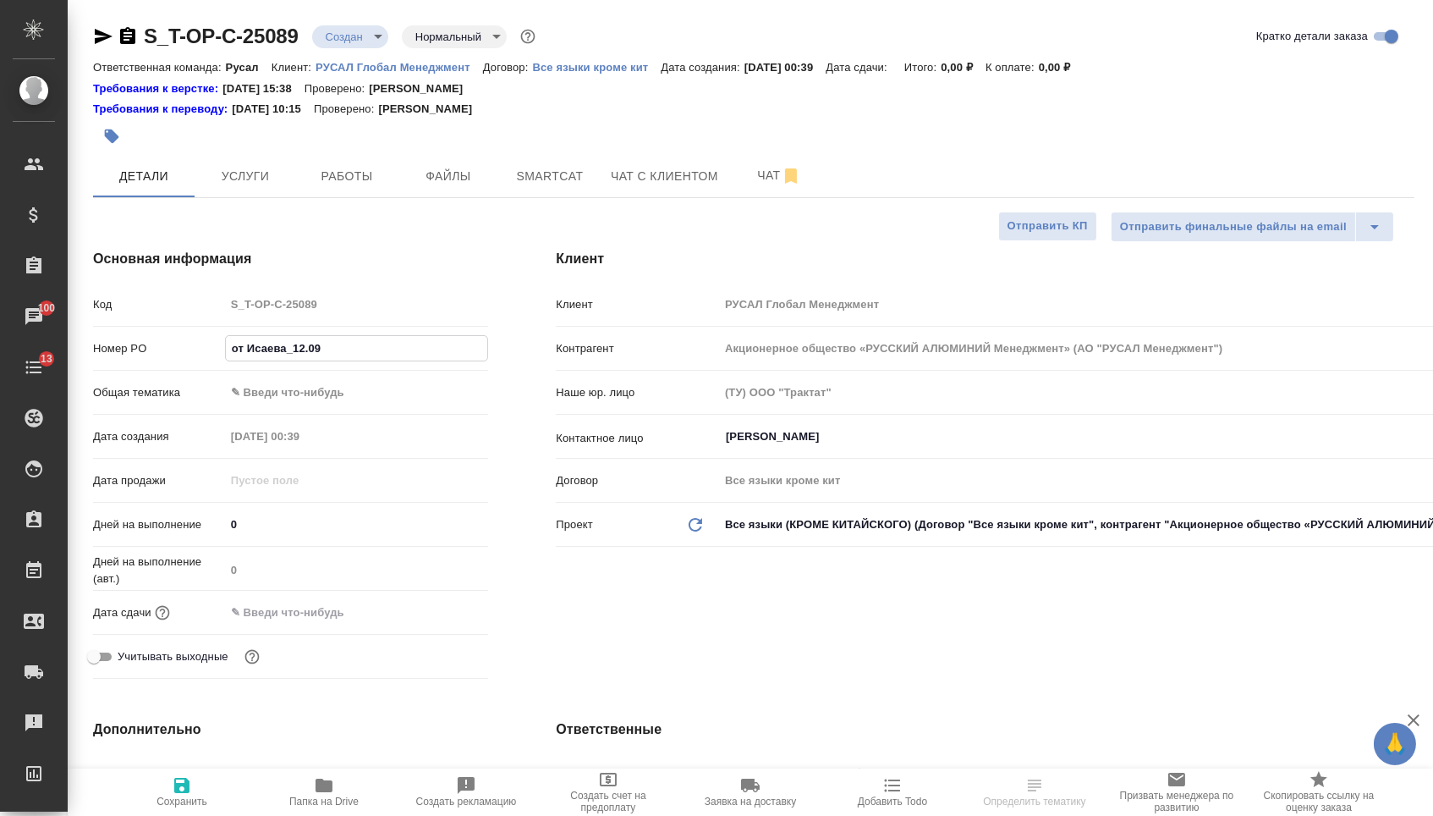
type input "от Исаева_12.09"
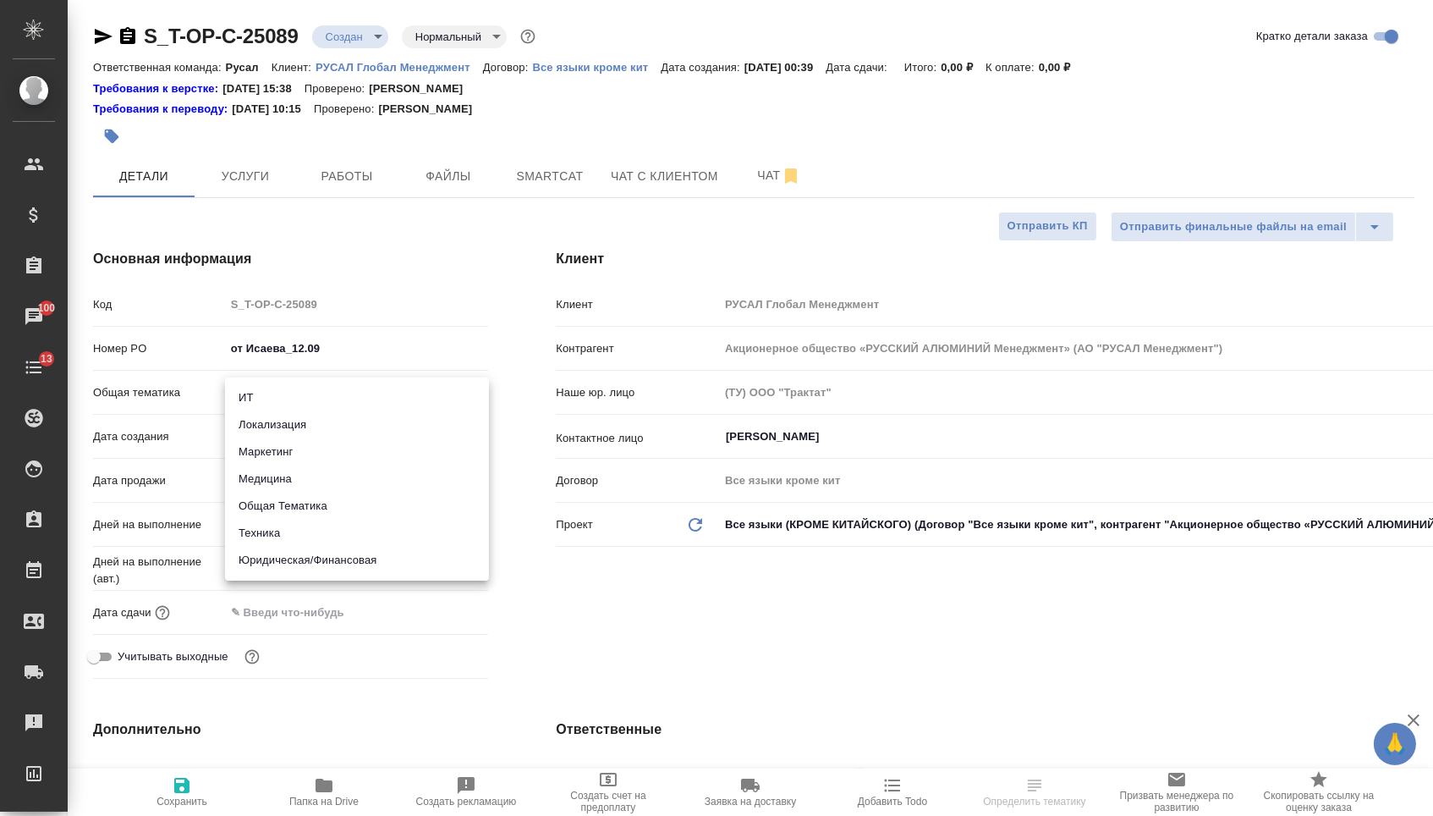
click at [379, 409] on body "🙏 .cls-1 fill:#fff; AWATERA [PERSON_NAME] Спецификации Заказы 100 Чаты 13 Todo …" at bounding box center [716, 408] width 1433 height 816
click at [288, 455] on li "Маркетинг" at bounding box center [357, 451] width 264 height 27
type input "marketing"
type textarea "x"
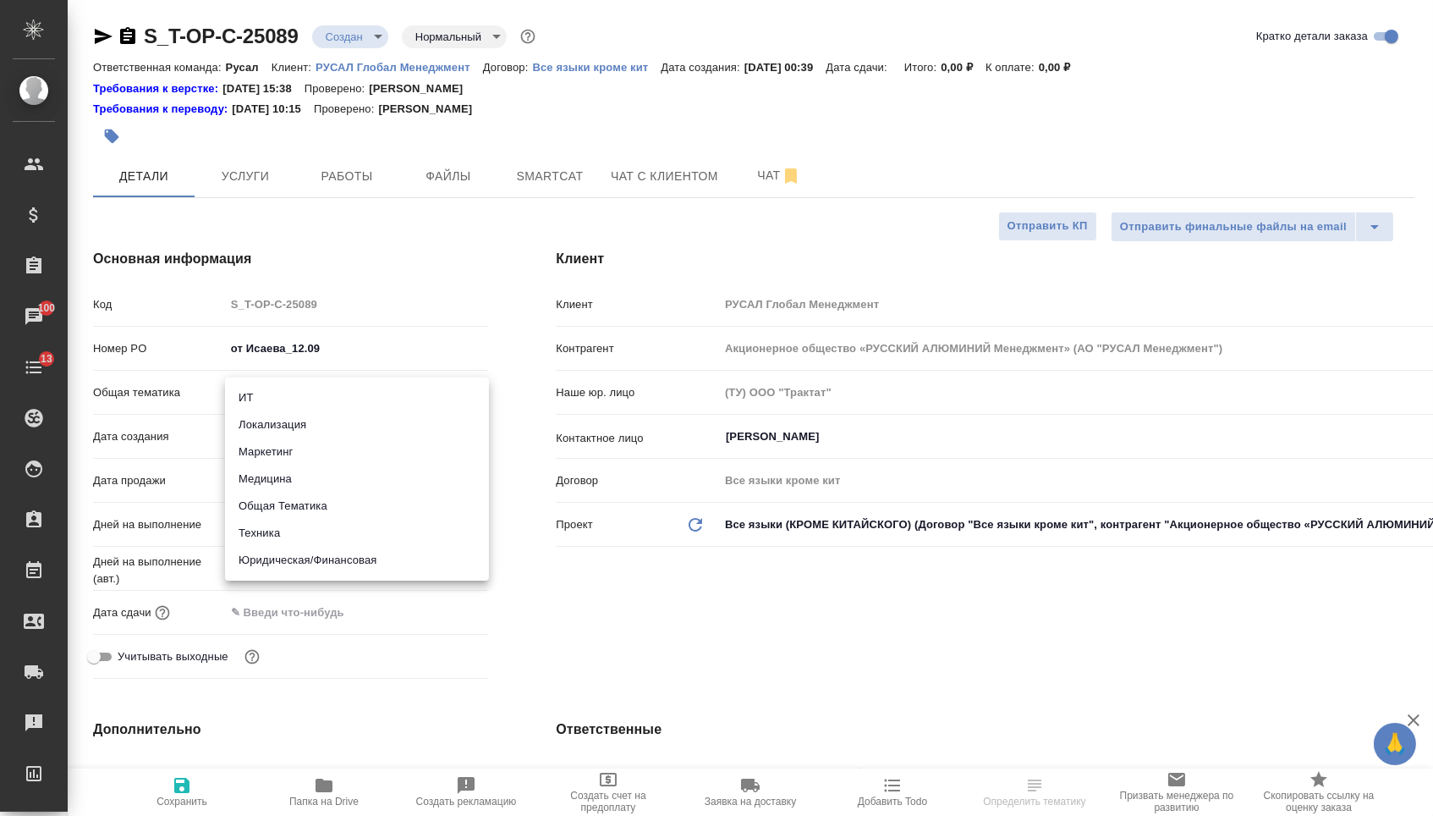
type textarea "x"
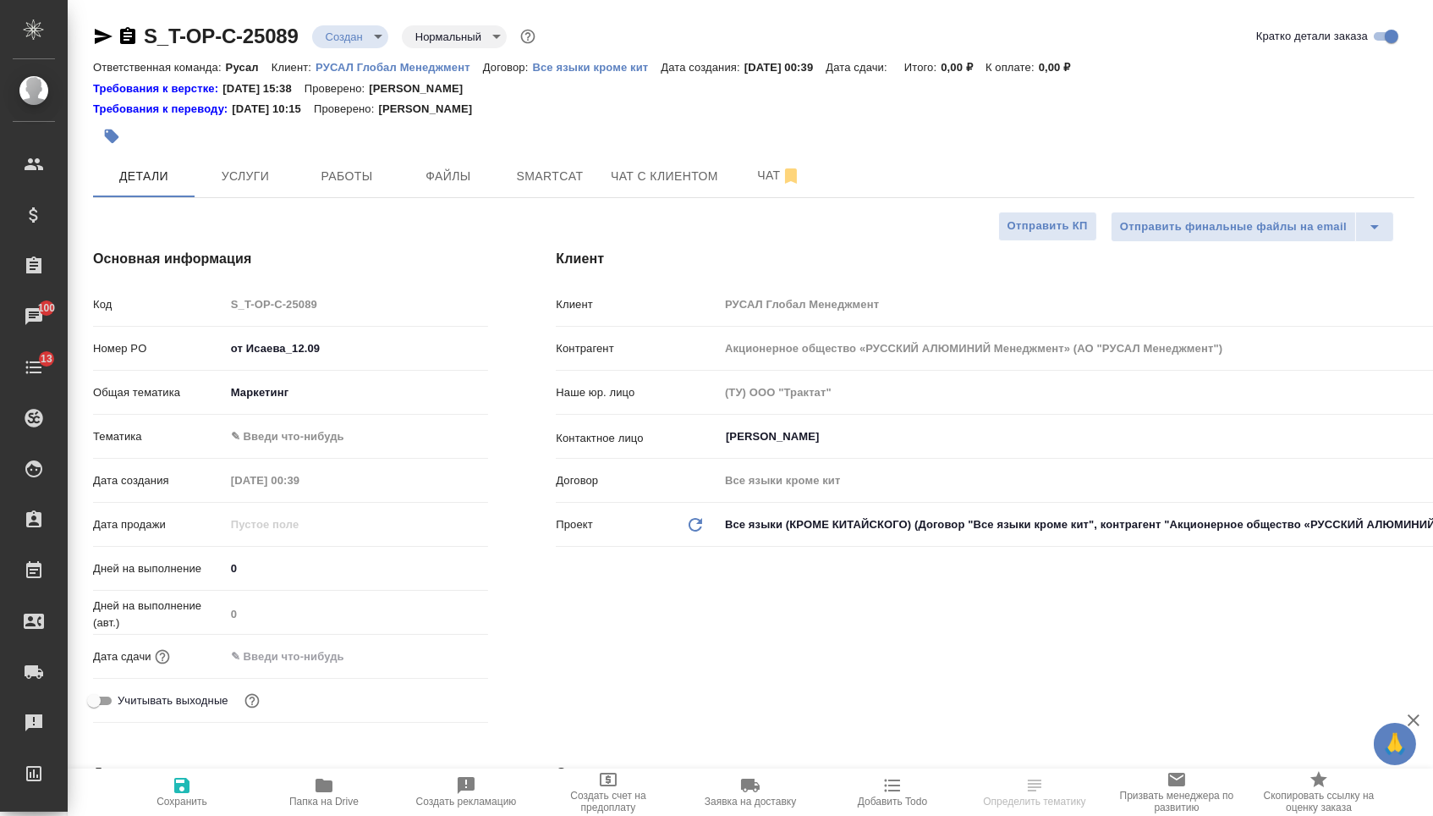
click at [285, 433] on body "🙏 .cls-1 fill:#fff; AWATERA [PERSON_NAME] Спецификации Заказы 100 Чаты 13 Todo …" at bounding box center [716, 408] width 1433 height 816
click at [285, 467] on li "Маркетинг" at bounding box center [357, 468] width 264 height 27
type textarea "x"
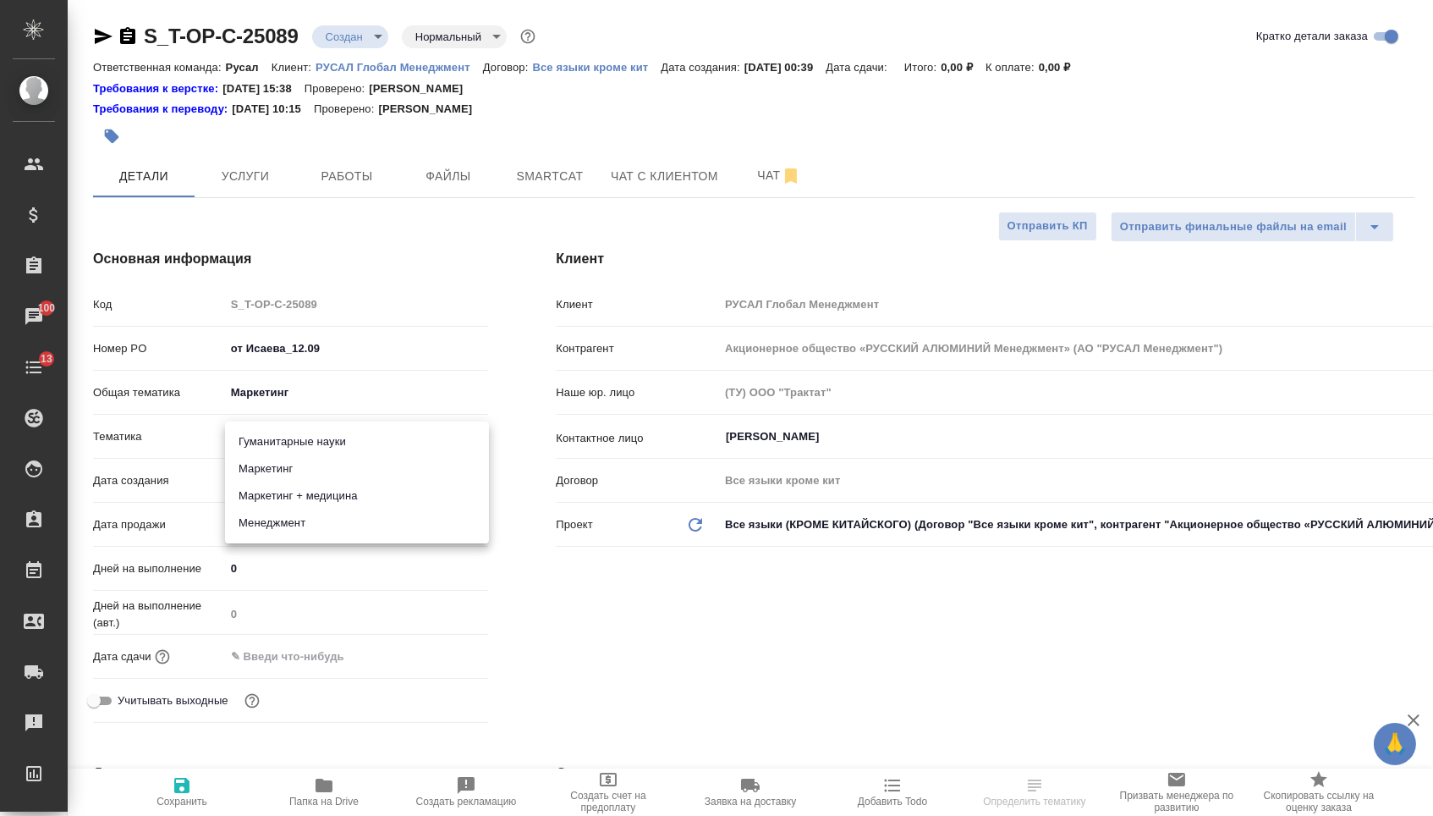
type input "5a8b8b956a9677013d343d63"
select select "RU"
type textarea "x"
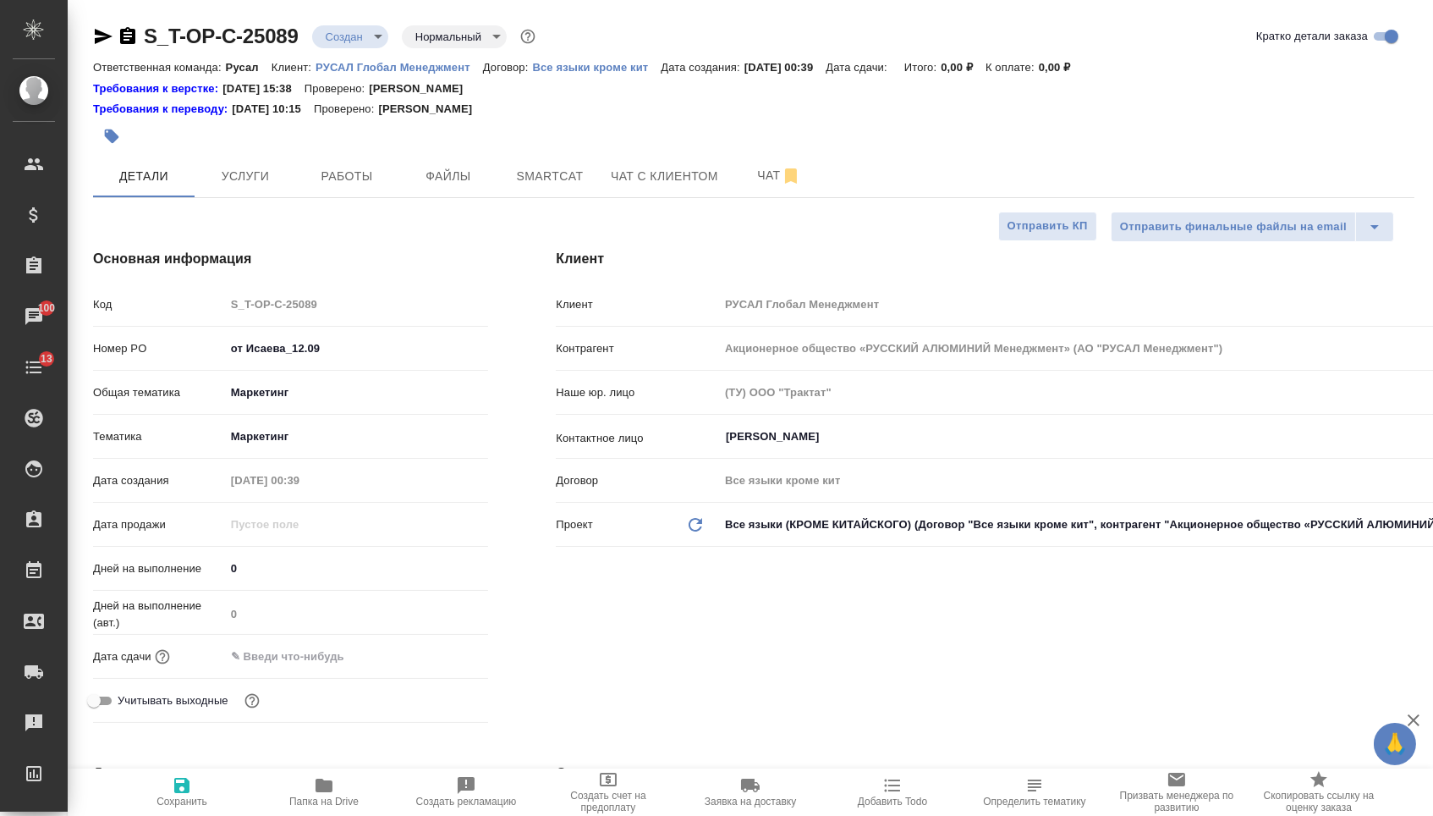
type textarea "x"
click at [305, 641] on div "Дней на выполнение (авт.) 0" at bounding box center [290, 619] width 395 height 44
click at [373, 662] on input "text" at bounding box center [299, 656] width 148 height 25
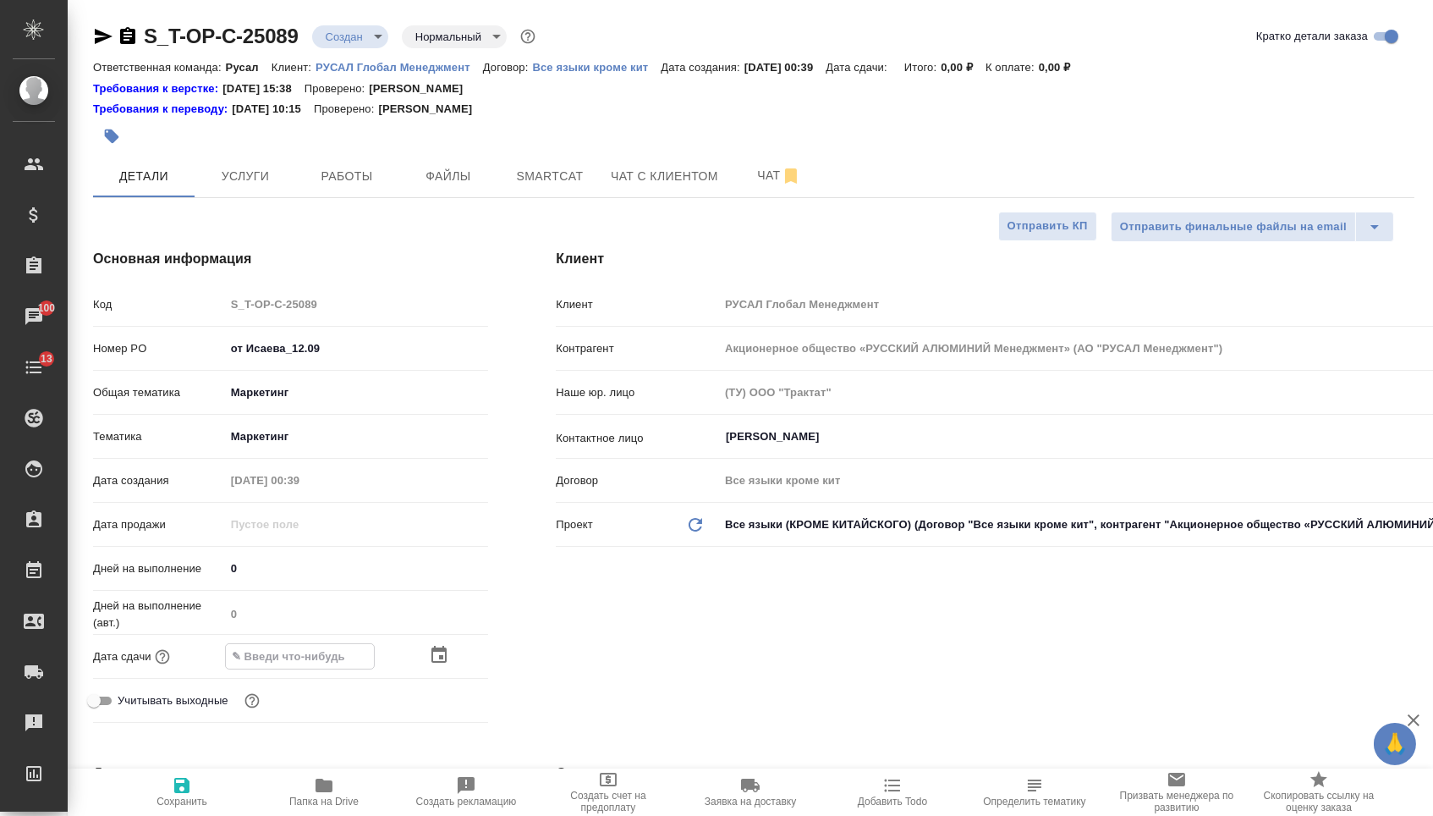
click at [427, 669] on div at bounding box center [357, 656] width 264 height 26
click at [433, 663] on icon "button" at bounding box center [438, 654] width 15 height 17
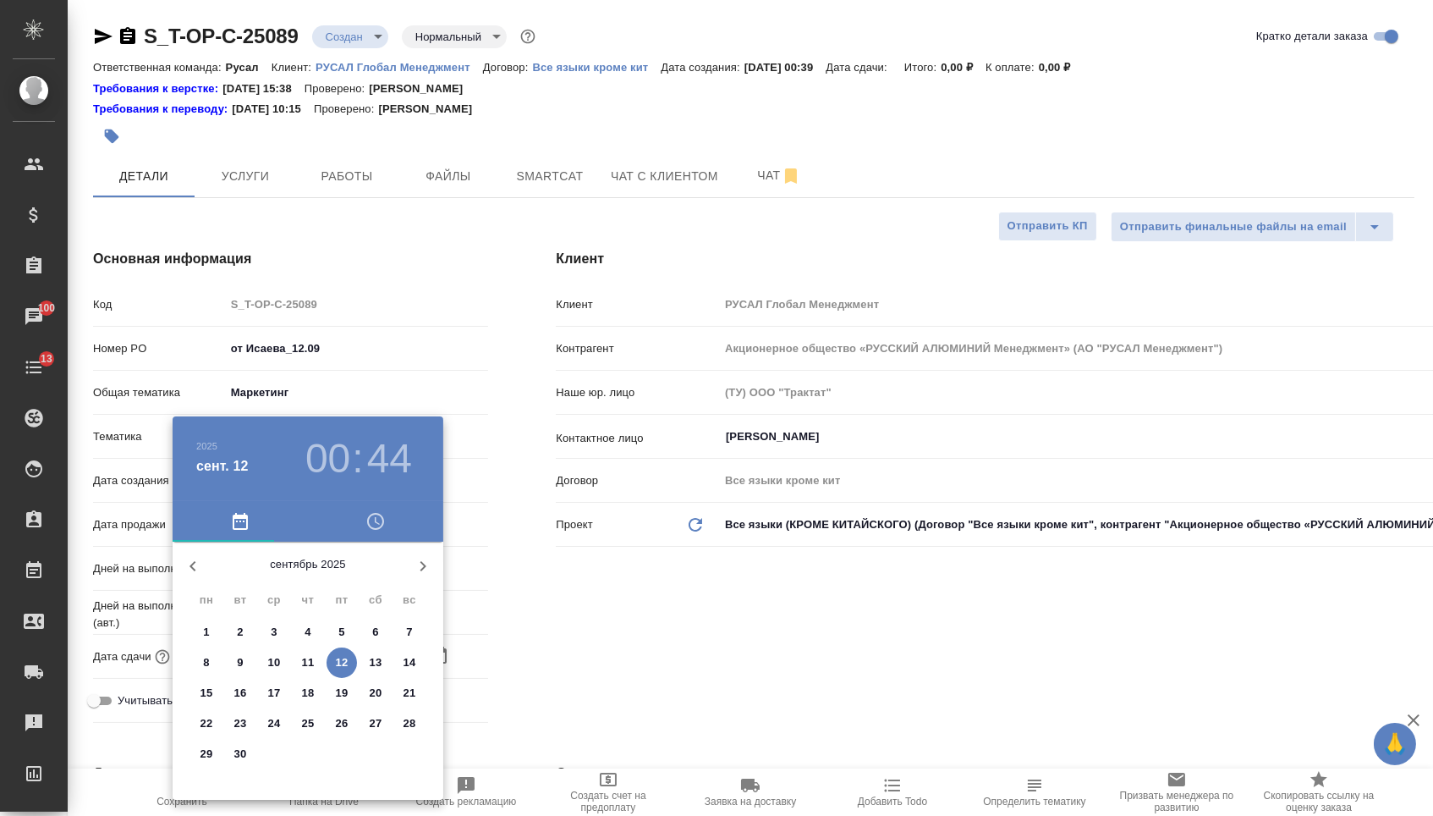
click at [334, 666] on span "12" at bounding box center [342, 662] width 30 height 17
type input "[DATE] 00:44"
type textarea "x"
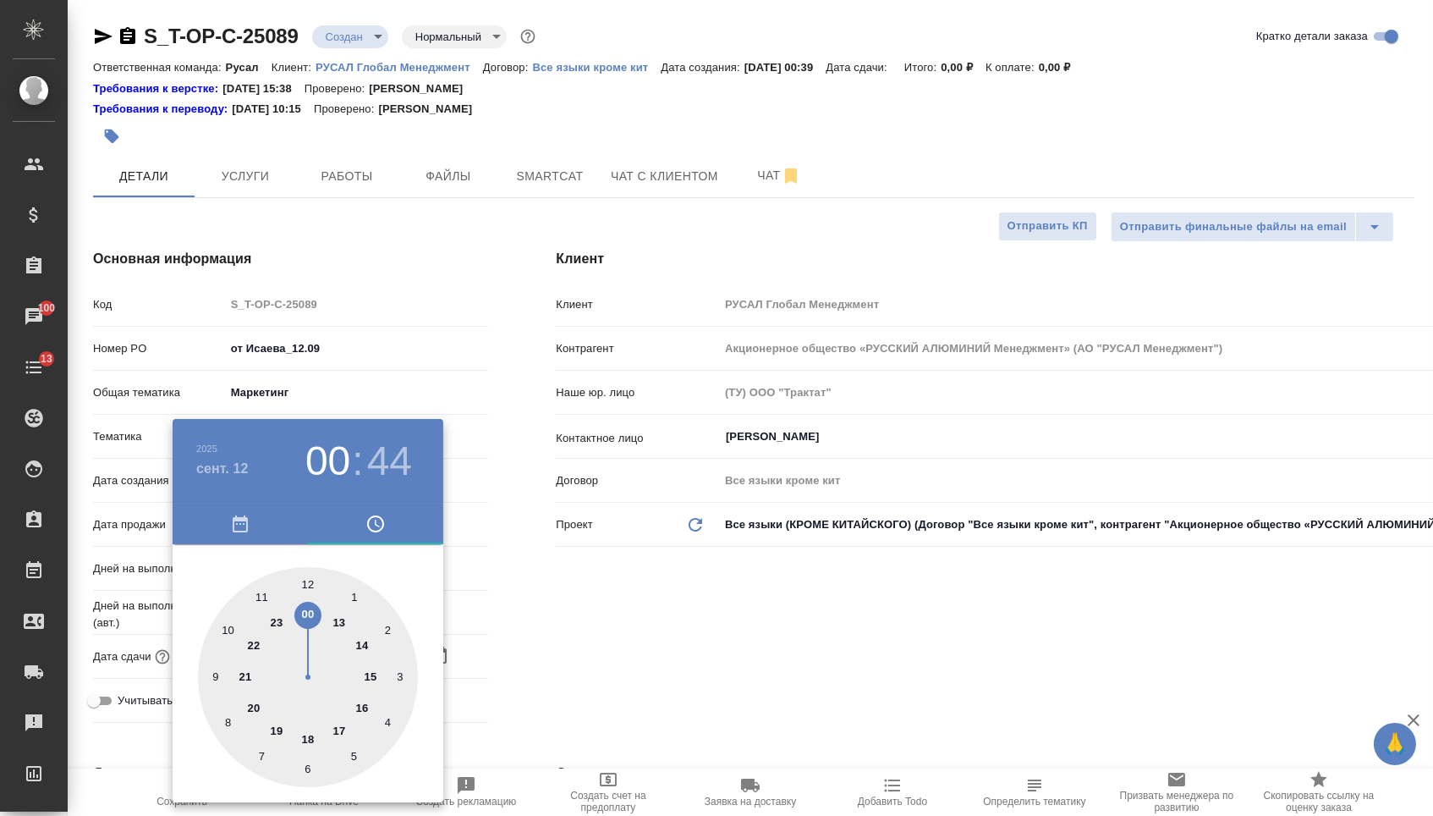
type textarea "x"
click at [304, 578] on div at bounding box center [308, 677] width 220 height 220
type input "[DATE] 12:44"
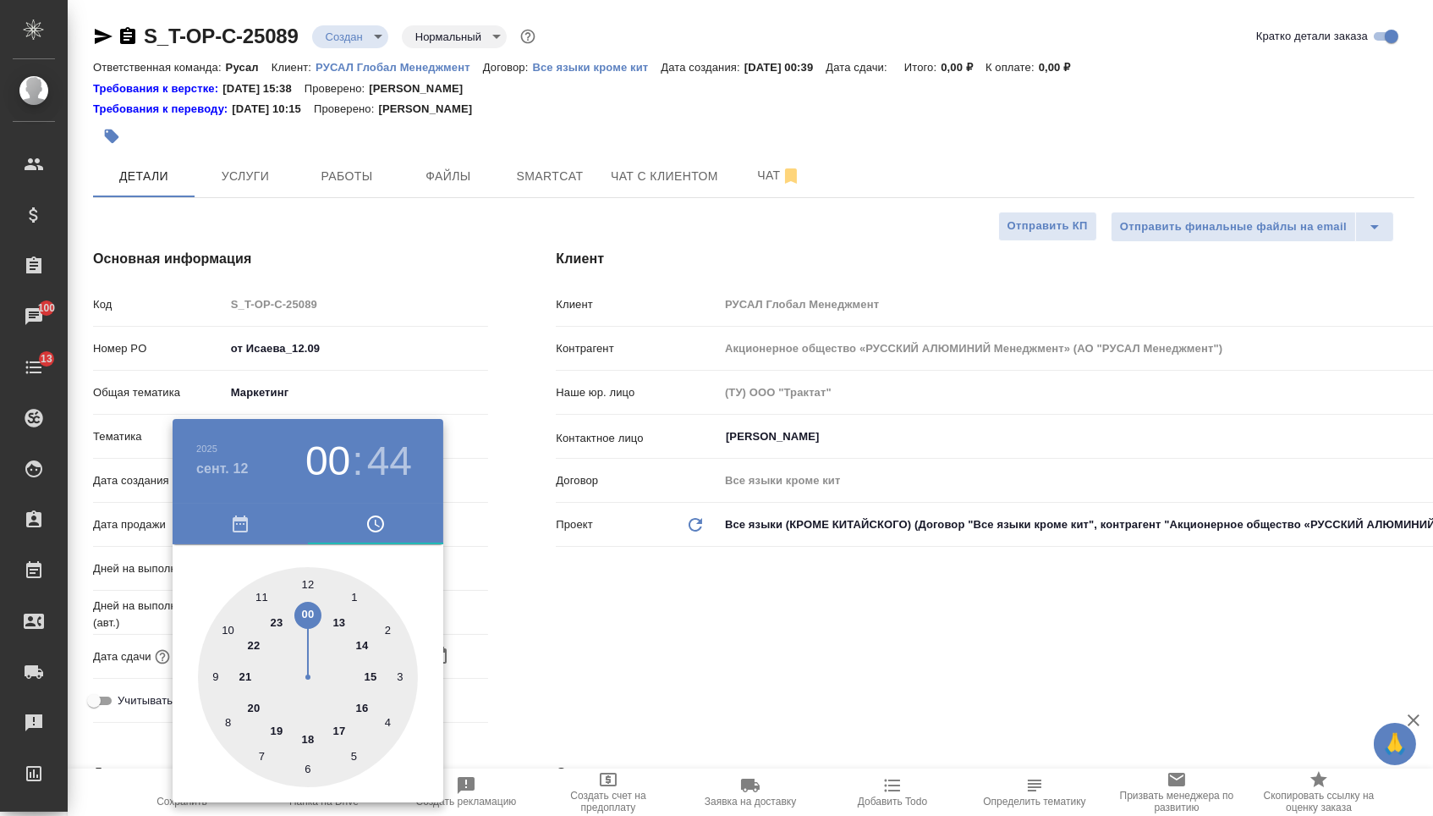
type textarea "x"
click at [304, 578] on div at bounding box center [308, 677] width 220 height 220
type input "[DATE] 12:00"
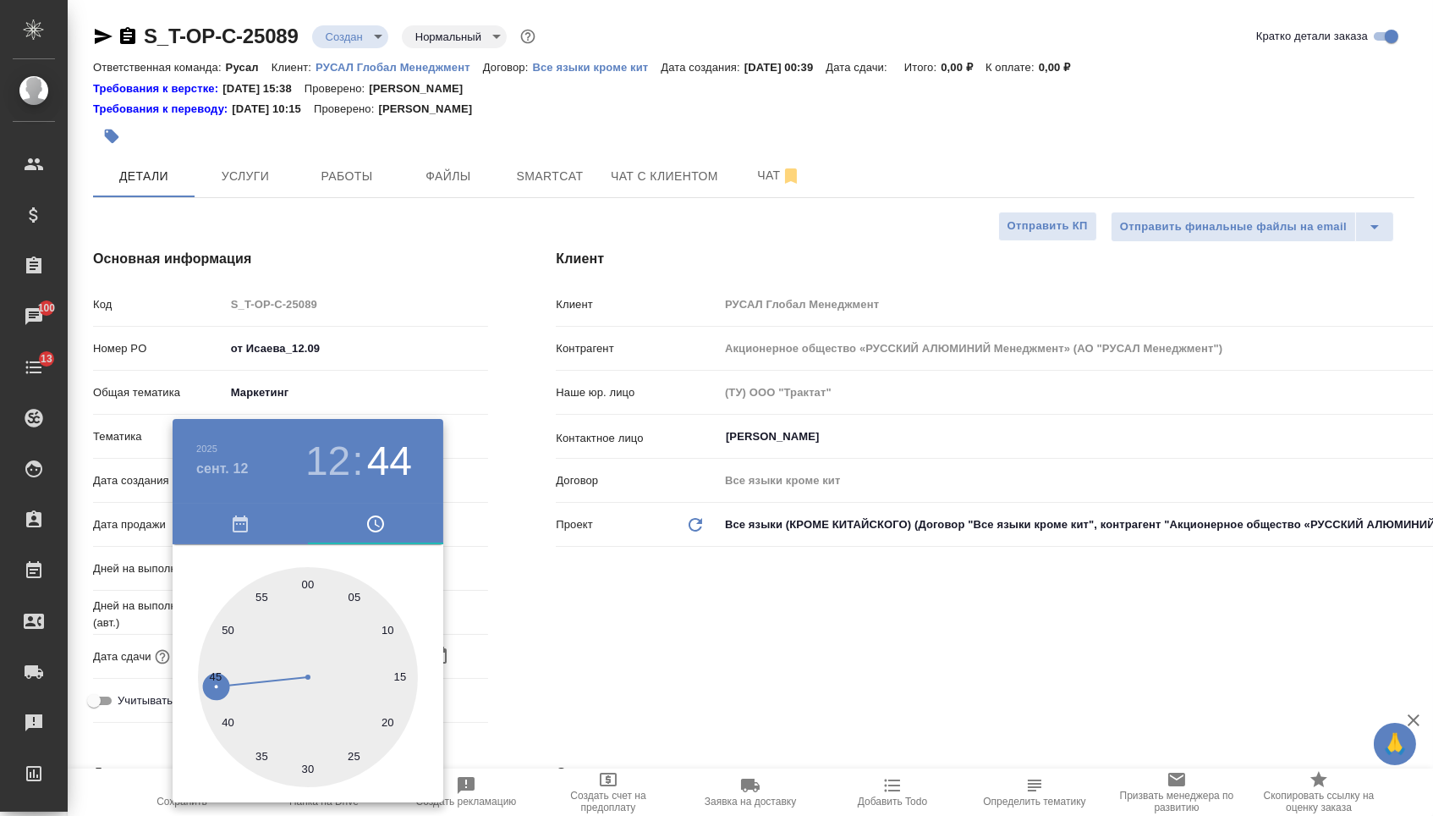
type textarea "x"
click at [611, 608] on div at bounding box center [716, 408] width 1433 height 816
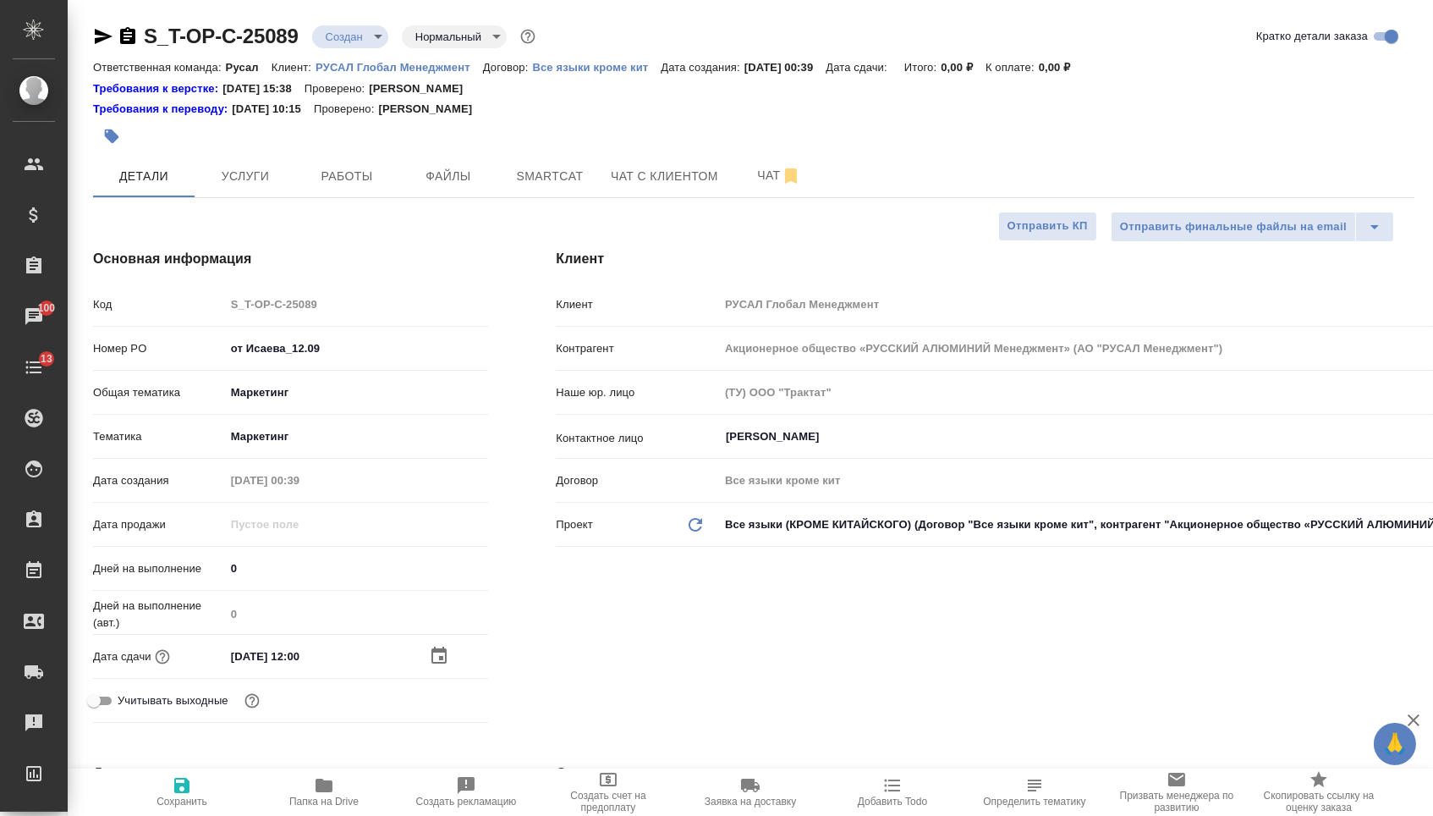
click at [182, 780] on icon "button" at bounding box center [182, 785] width 20 height 20
type textarea "x"
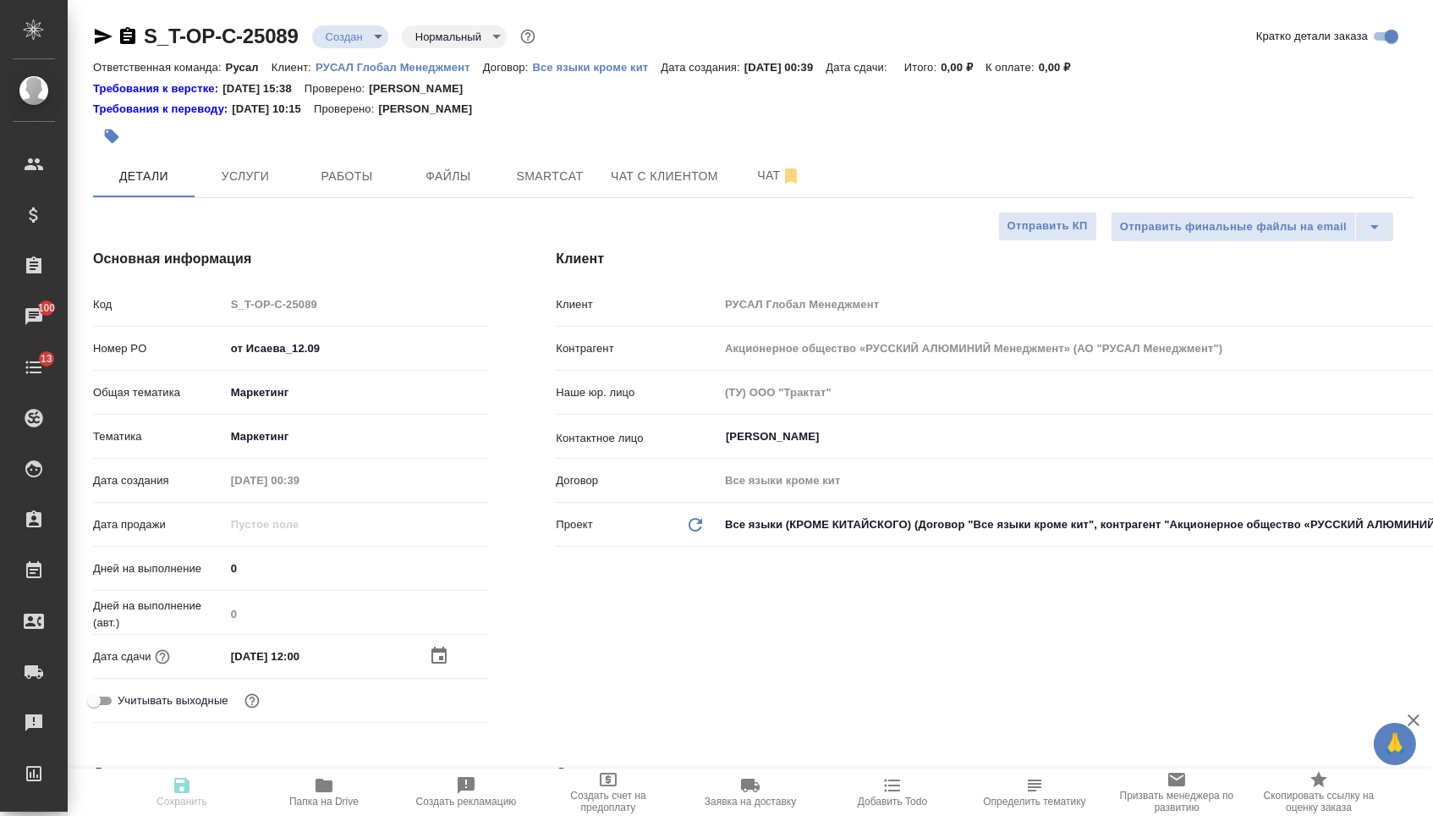
type textarea "x"
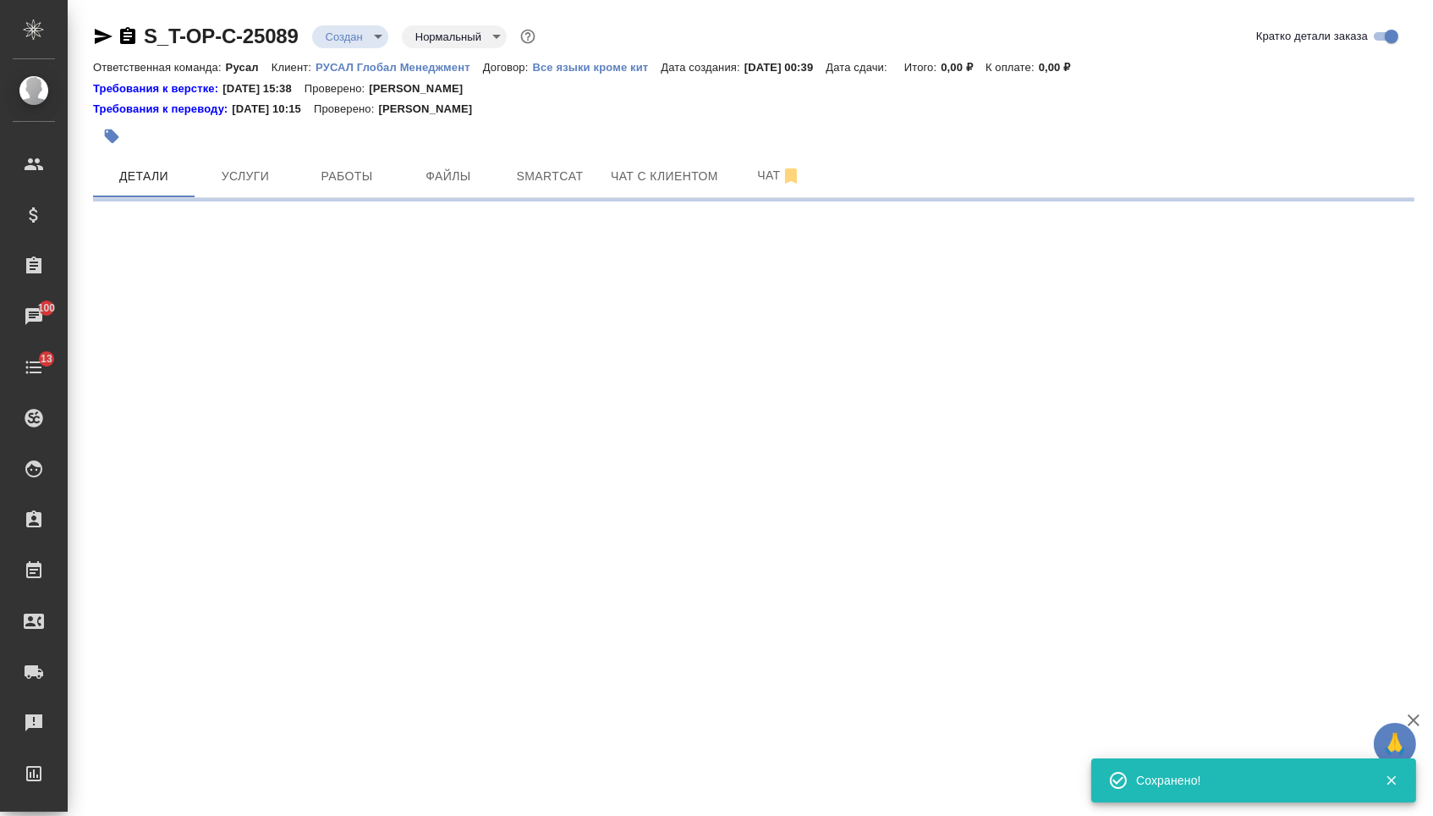
select select "RU"
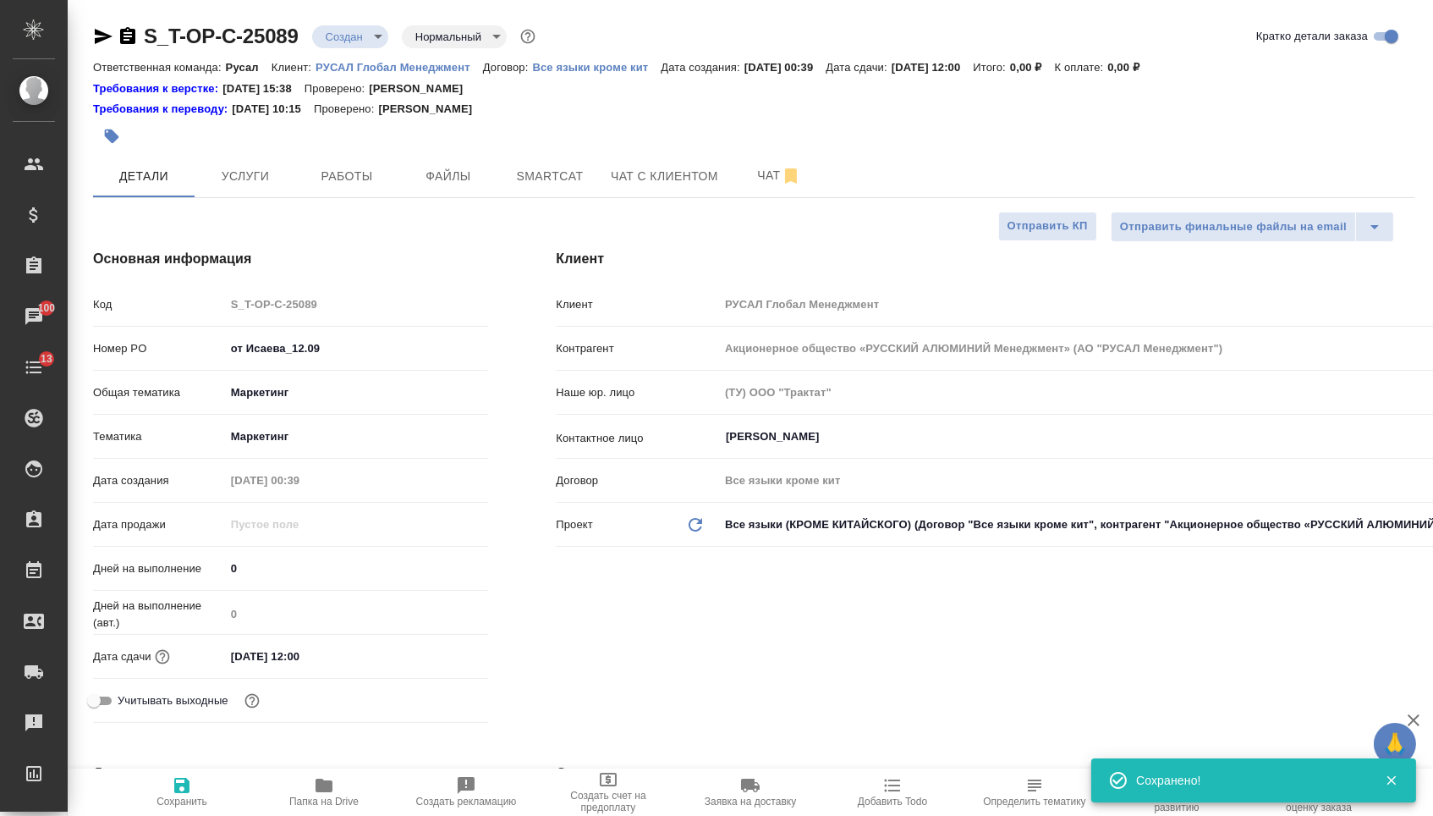
type textarea "x"
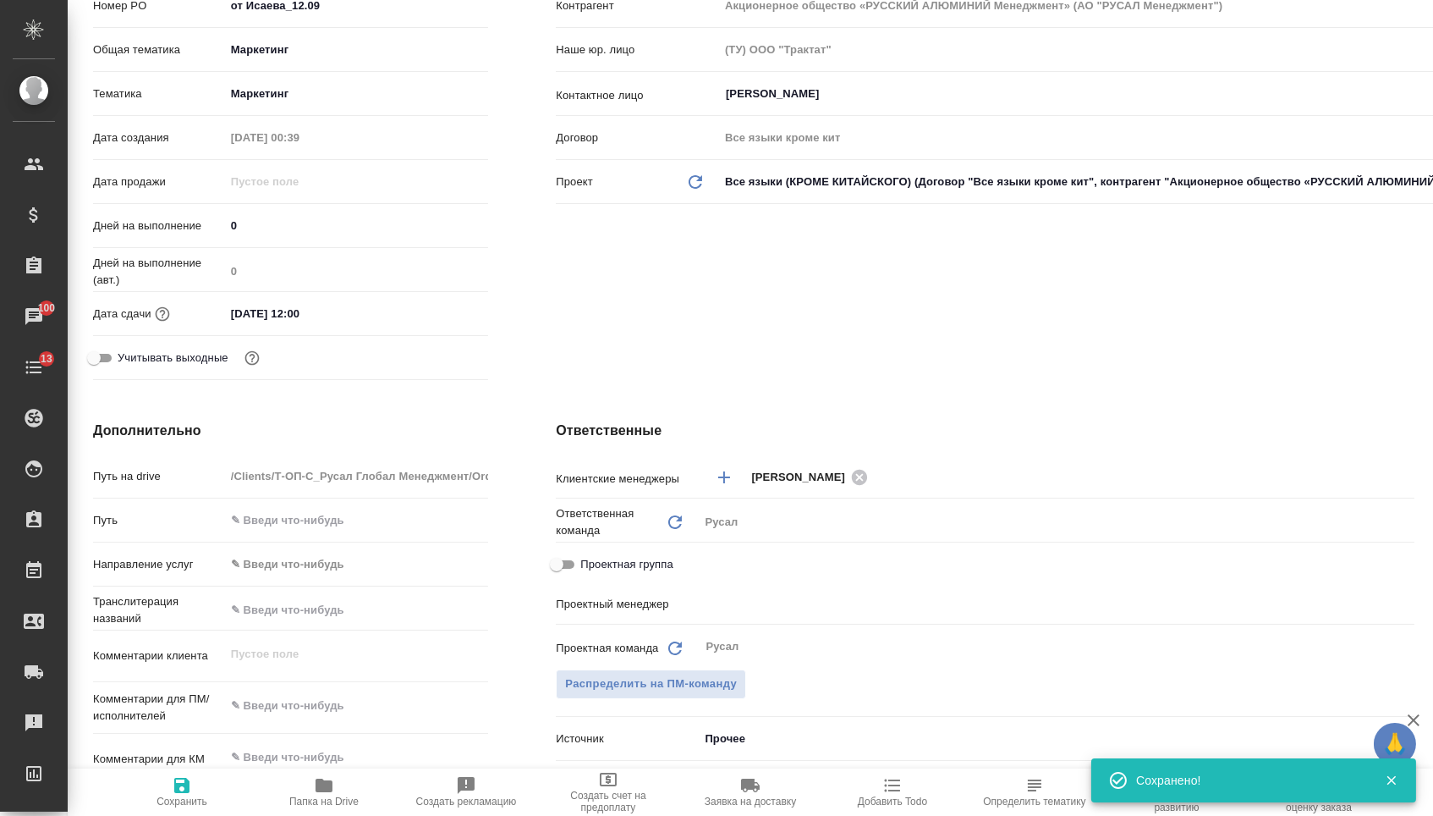
scroll to position [623, 0]
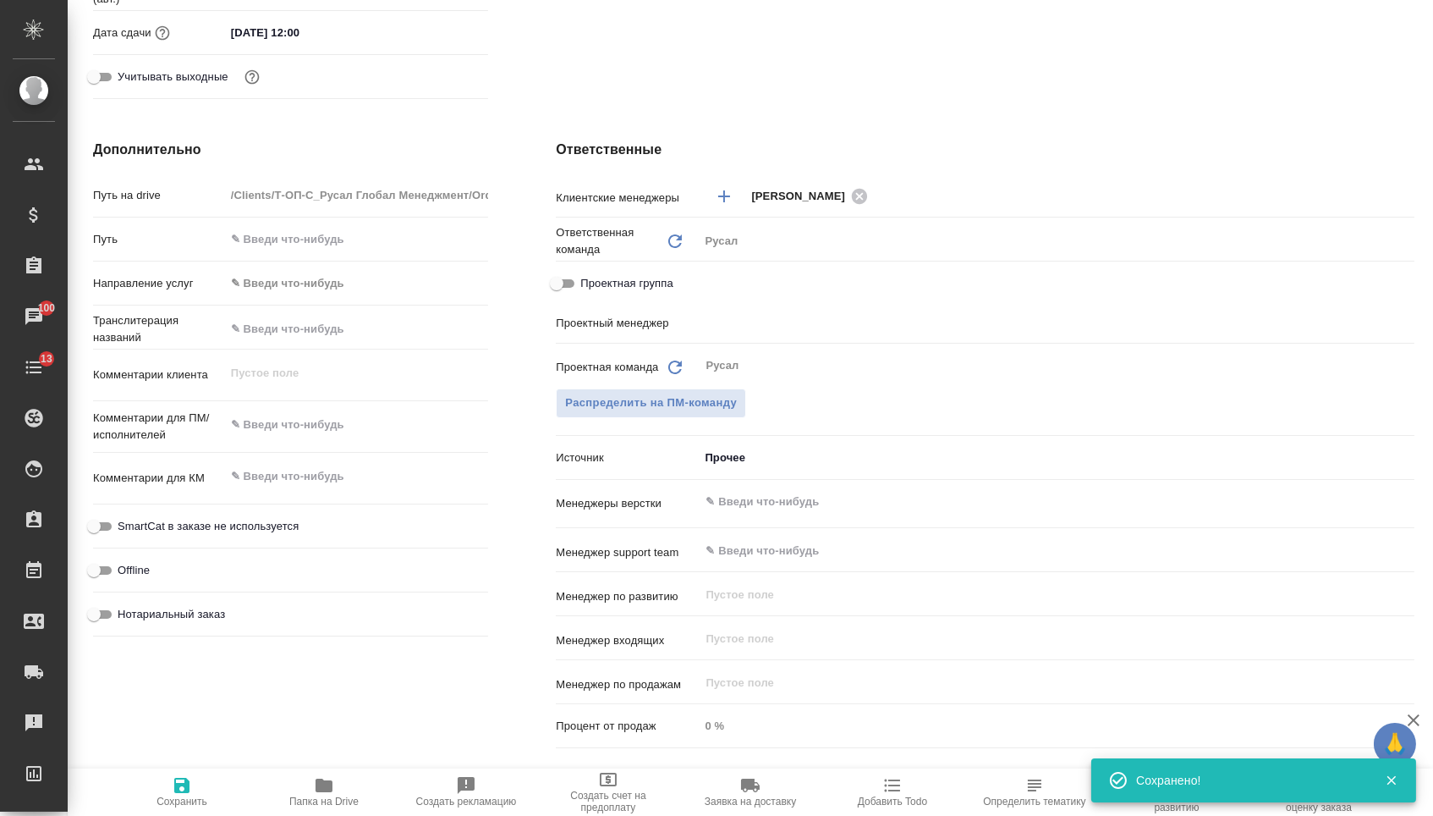
click at [327, 426] on textarea at bounding box center [357, 424] width 264 height 29
type textarea "x"
click at [309, 416] on textarea at bounding box center [357, 424] width 264 height 29
type textarea "x"
type textarea "д"
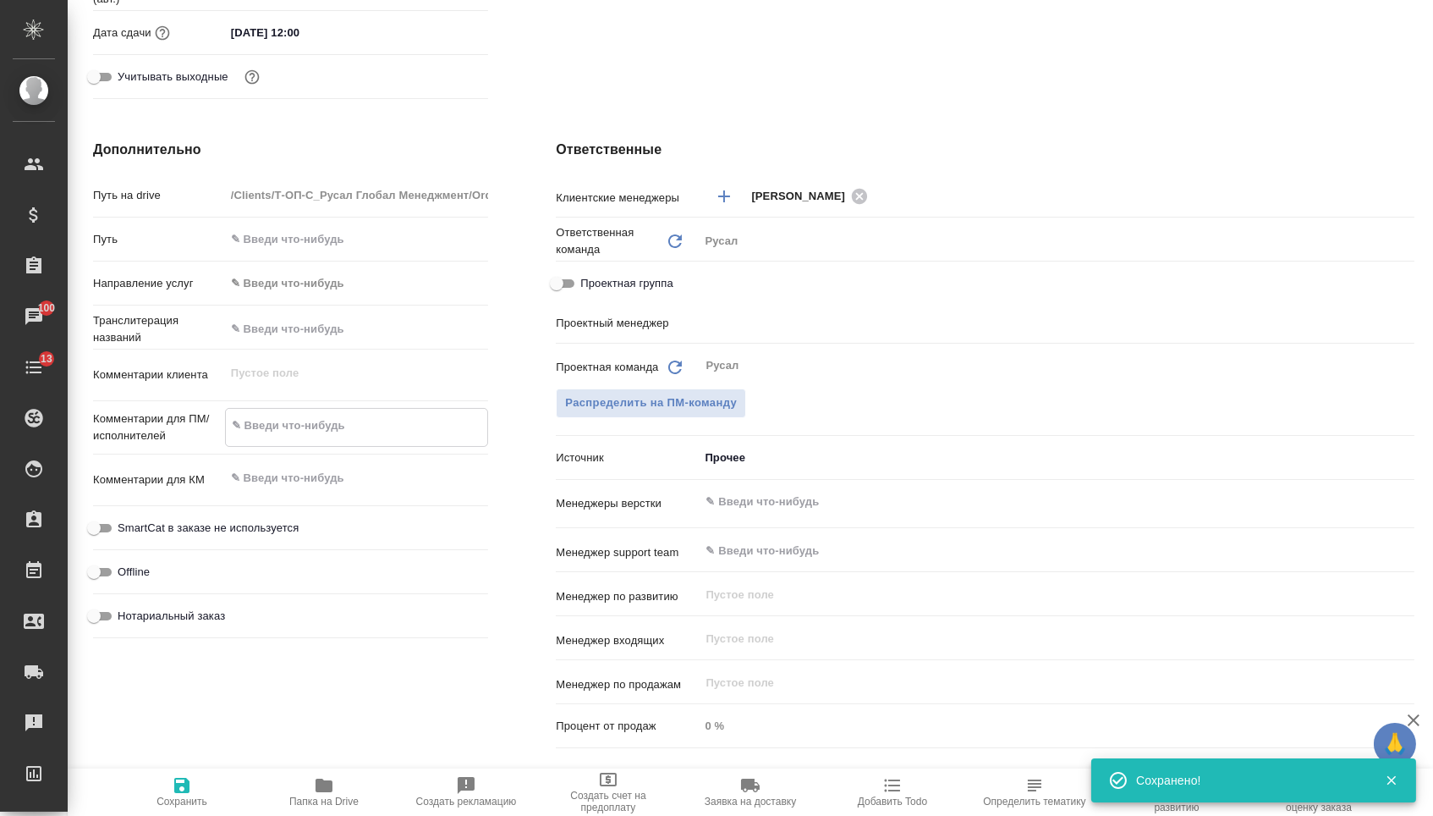
type textarea "x"
type textarea "дв"
type textarea "x"
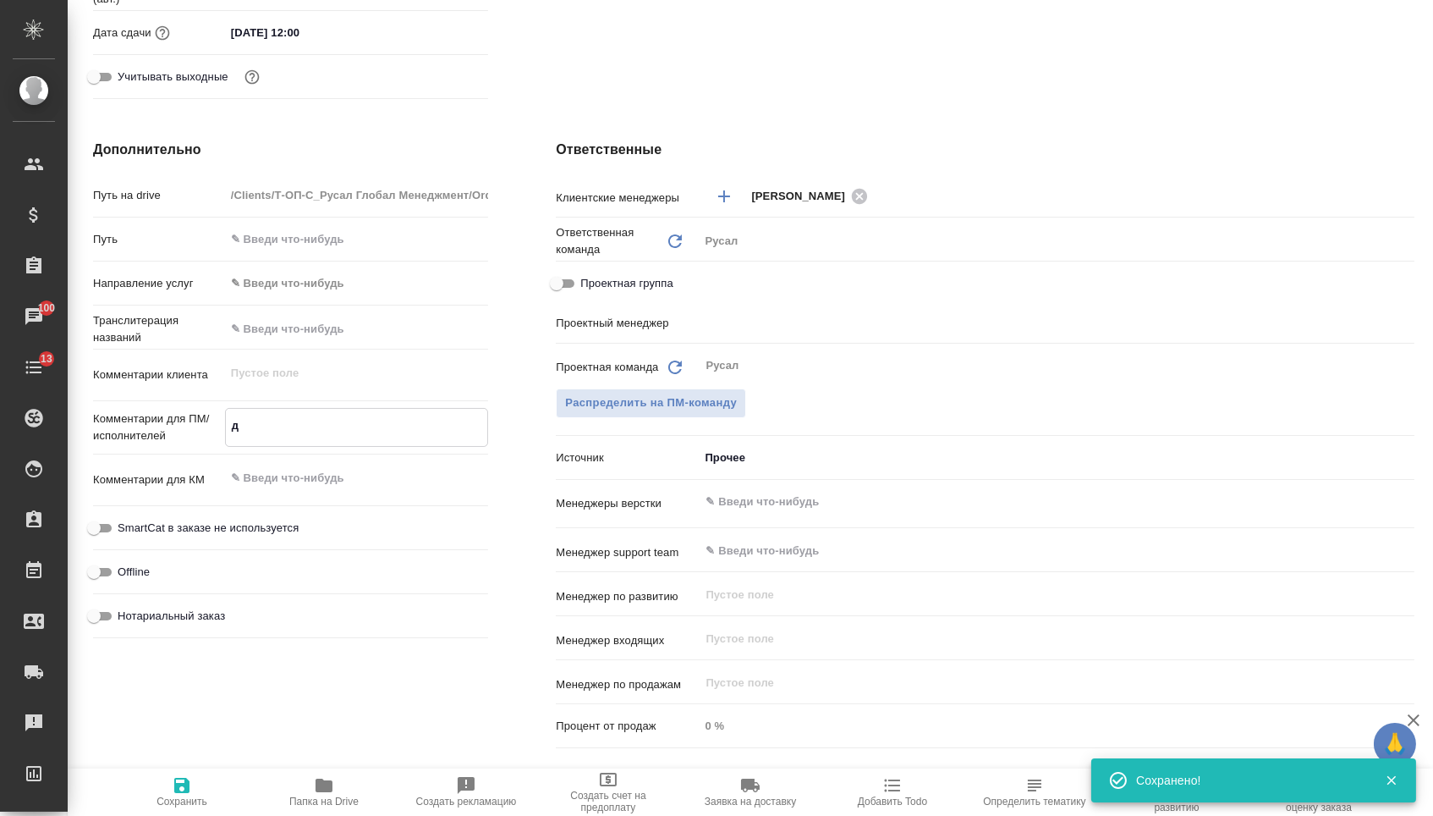
type textarea "x"
type textarea "дву"
type textarea "x"
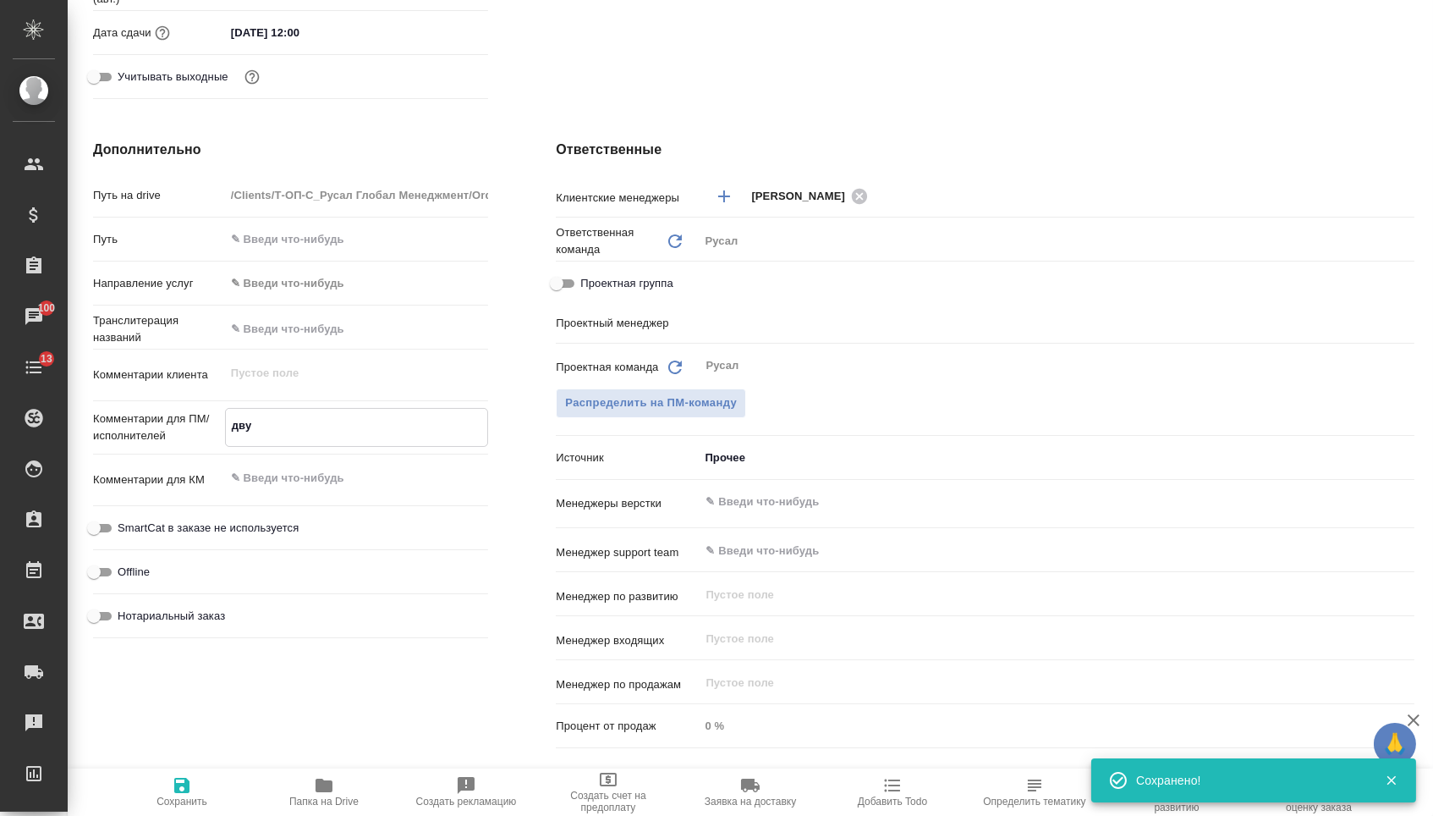
type textarea "x"
type textarea "двуя"
type textarea "x"
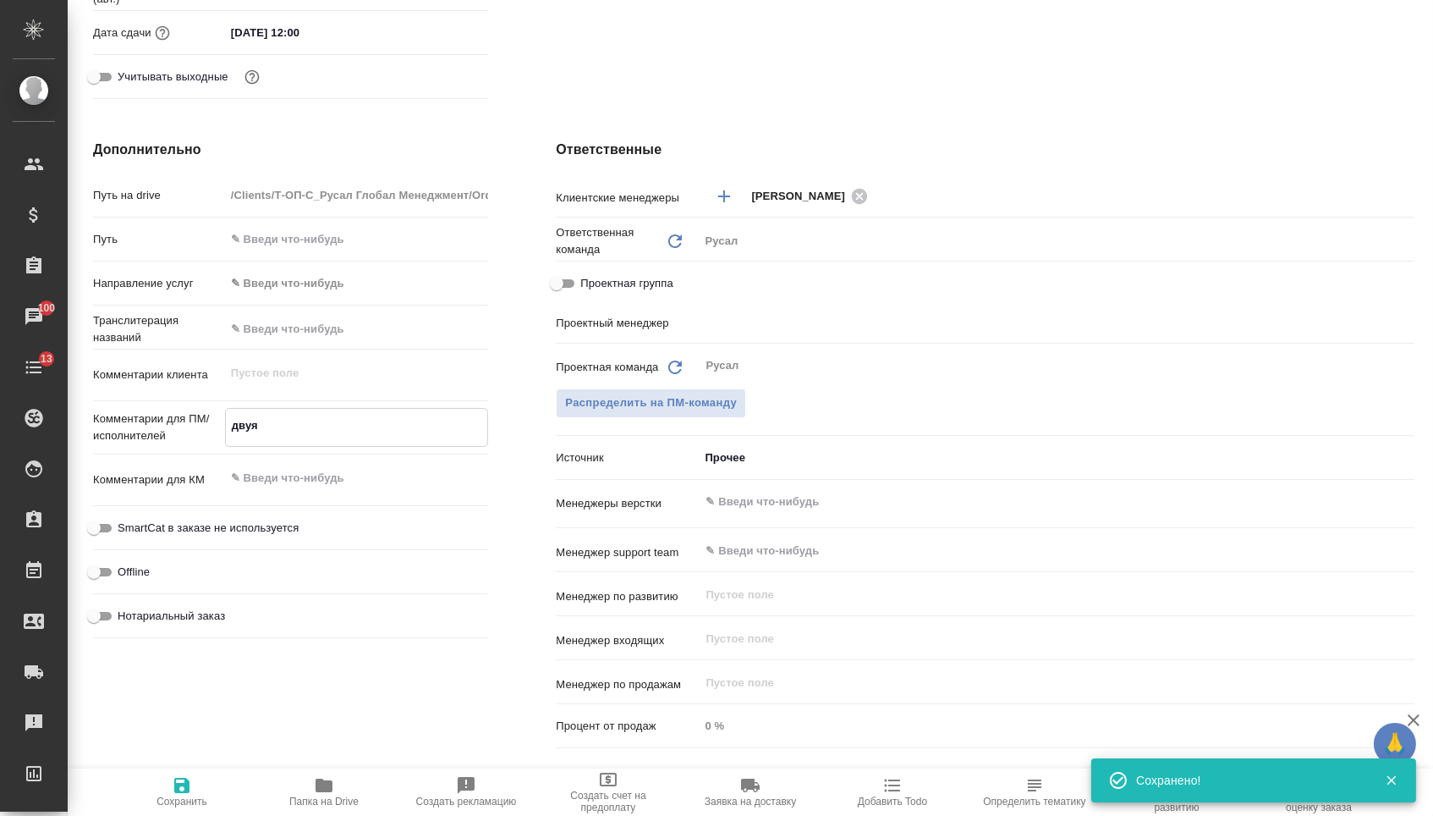
type textarea "двуяз"
type textarea "x"
type textarea "двуяз"
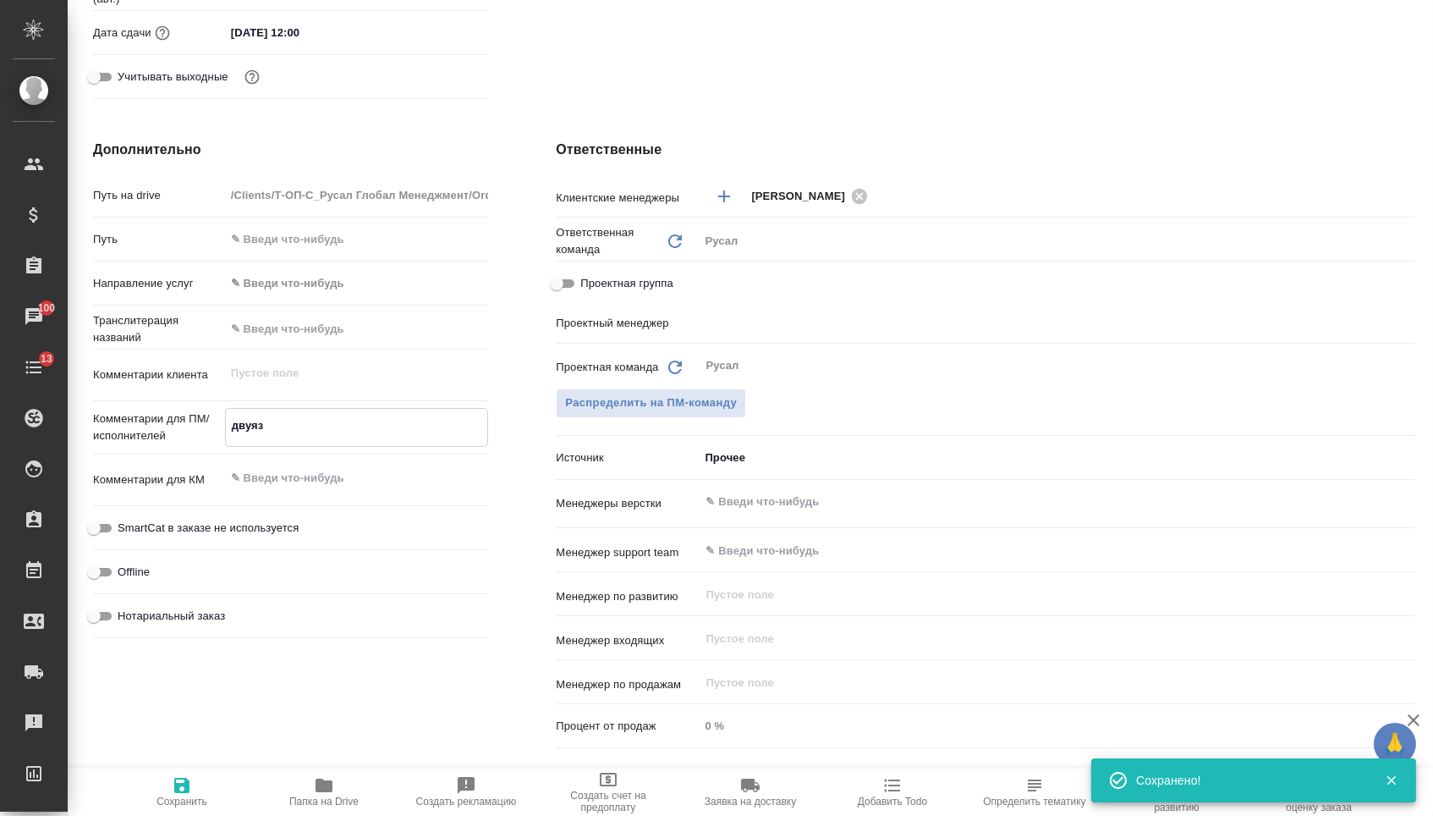
type textarea "x"
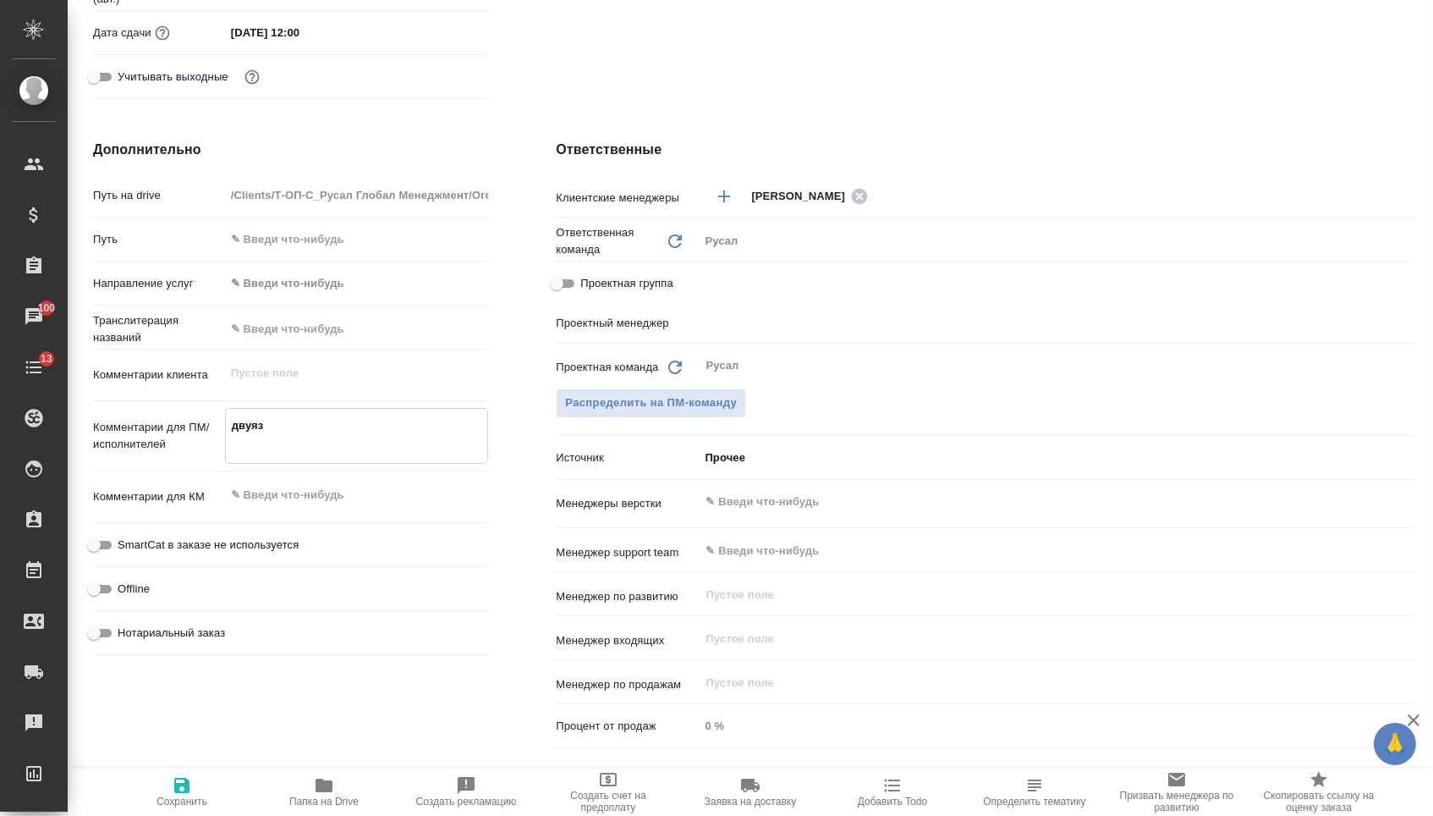
type textarea "двуяз"
type textarea "x"
click at [181, 807] on span "Сохранить" at bounding box center [182, 801] width 51 height 12
type textarea "x"
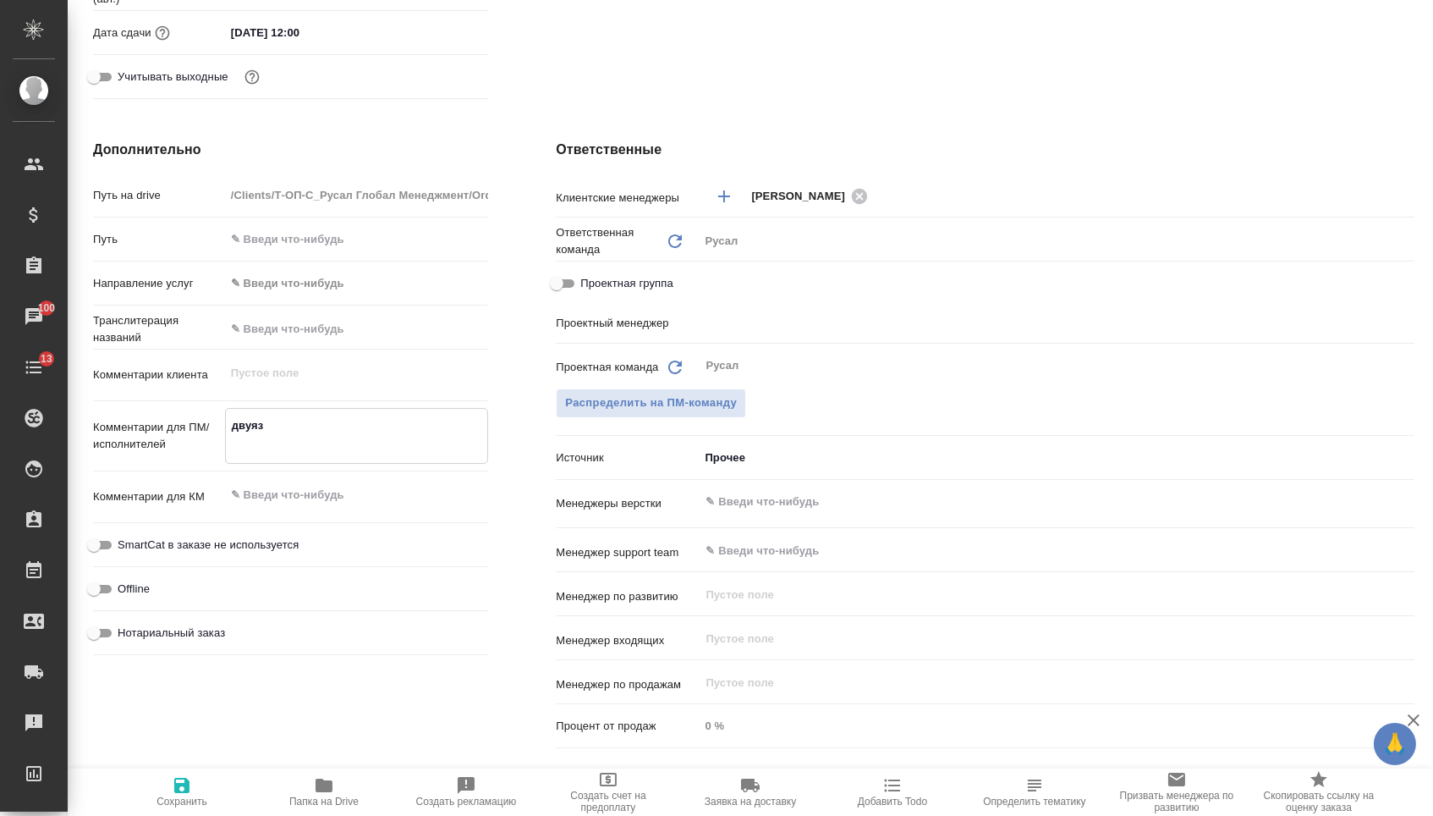
type textarea "x"
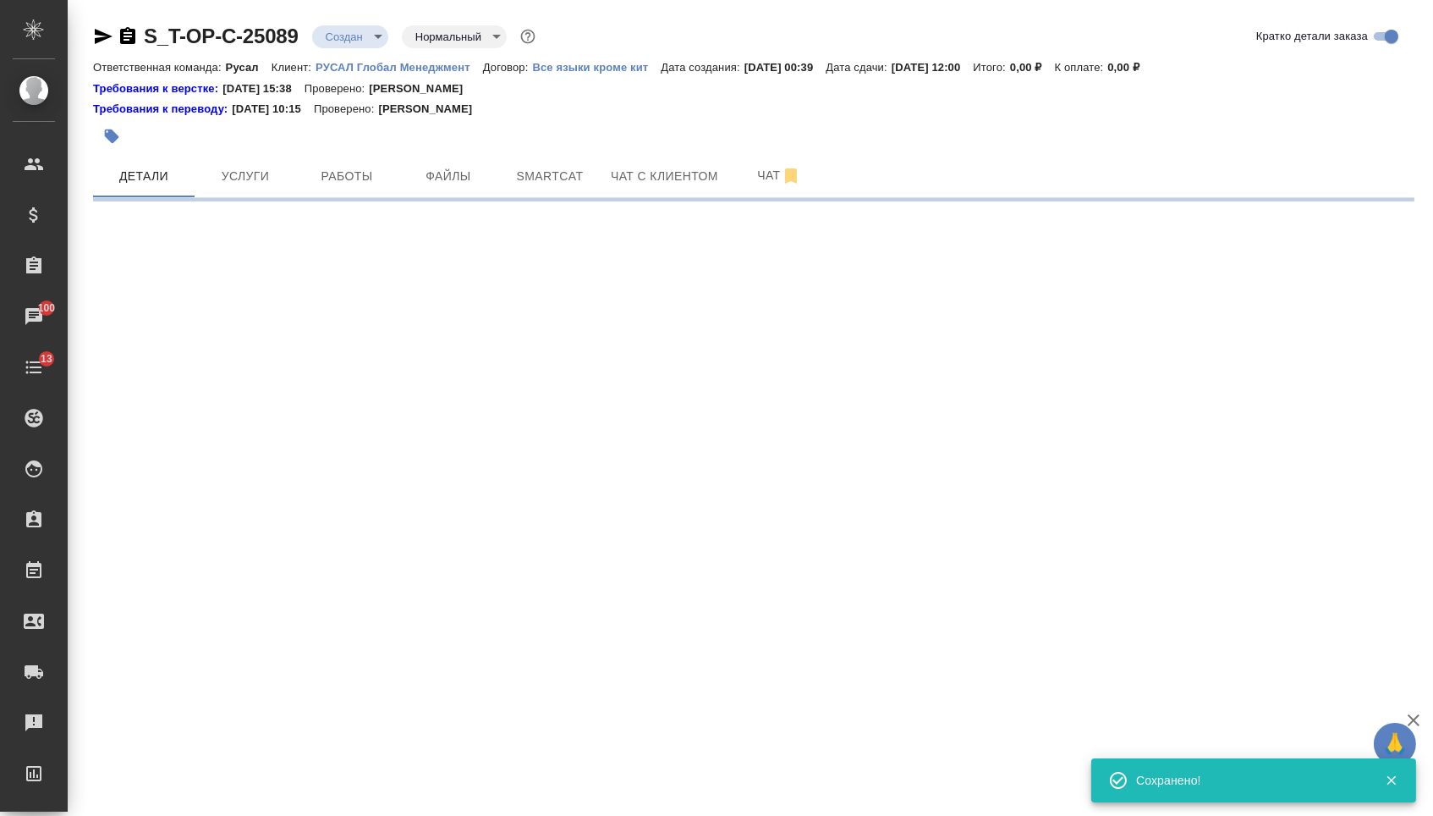
scroll to position [0, 0]
select select "RU"
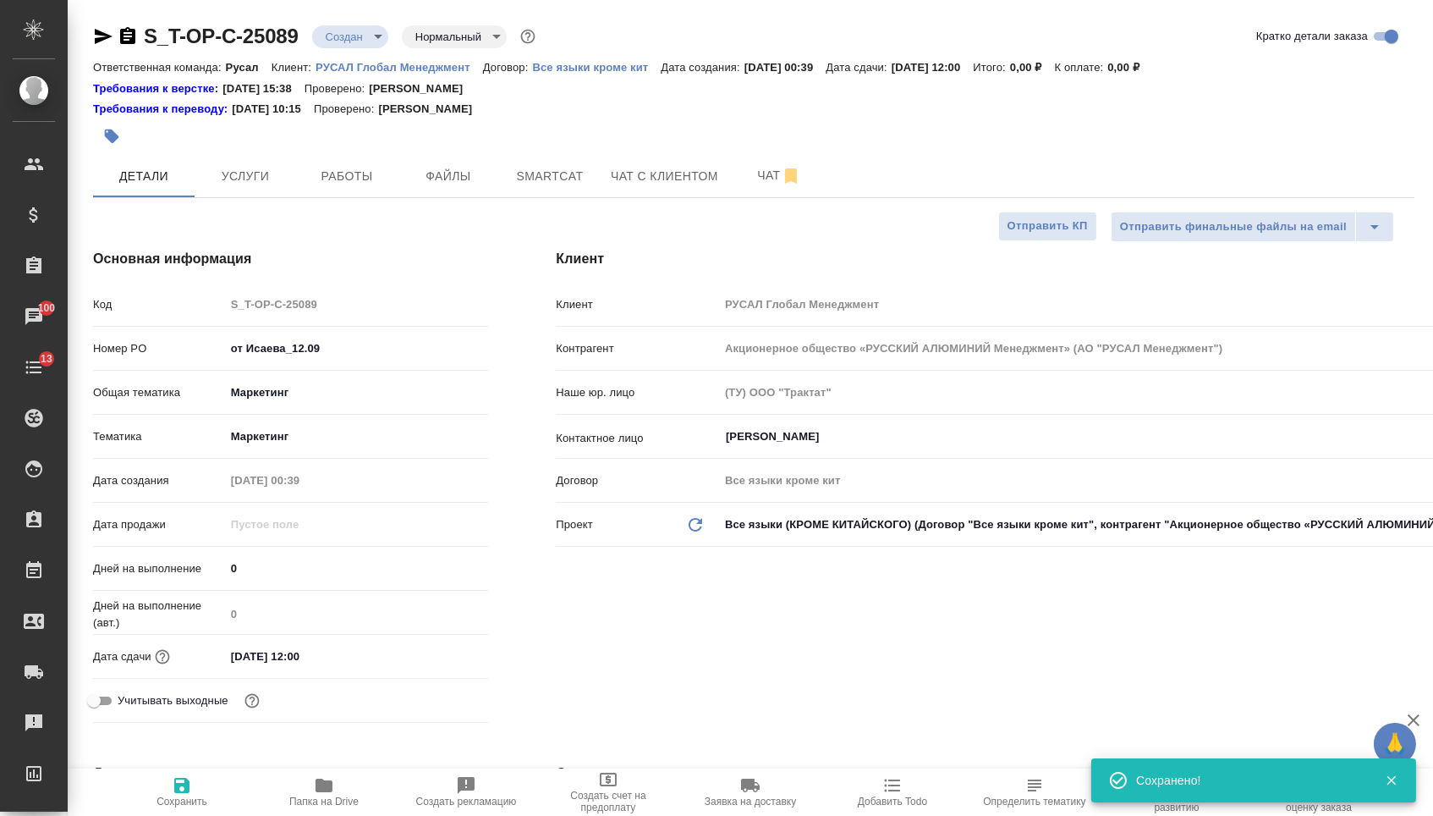
type textarea "x"
click at [466, 161] on button "Файлы" at bounding box center [449, 176] width 102 height 42
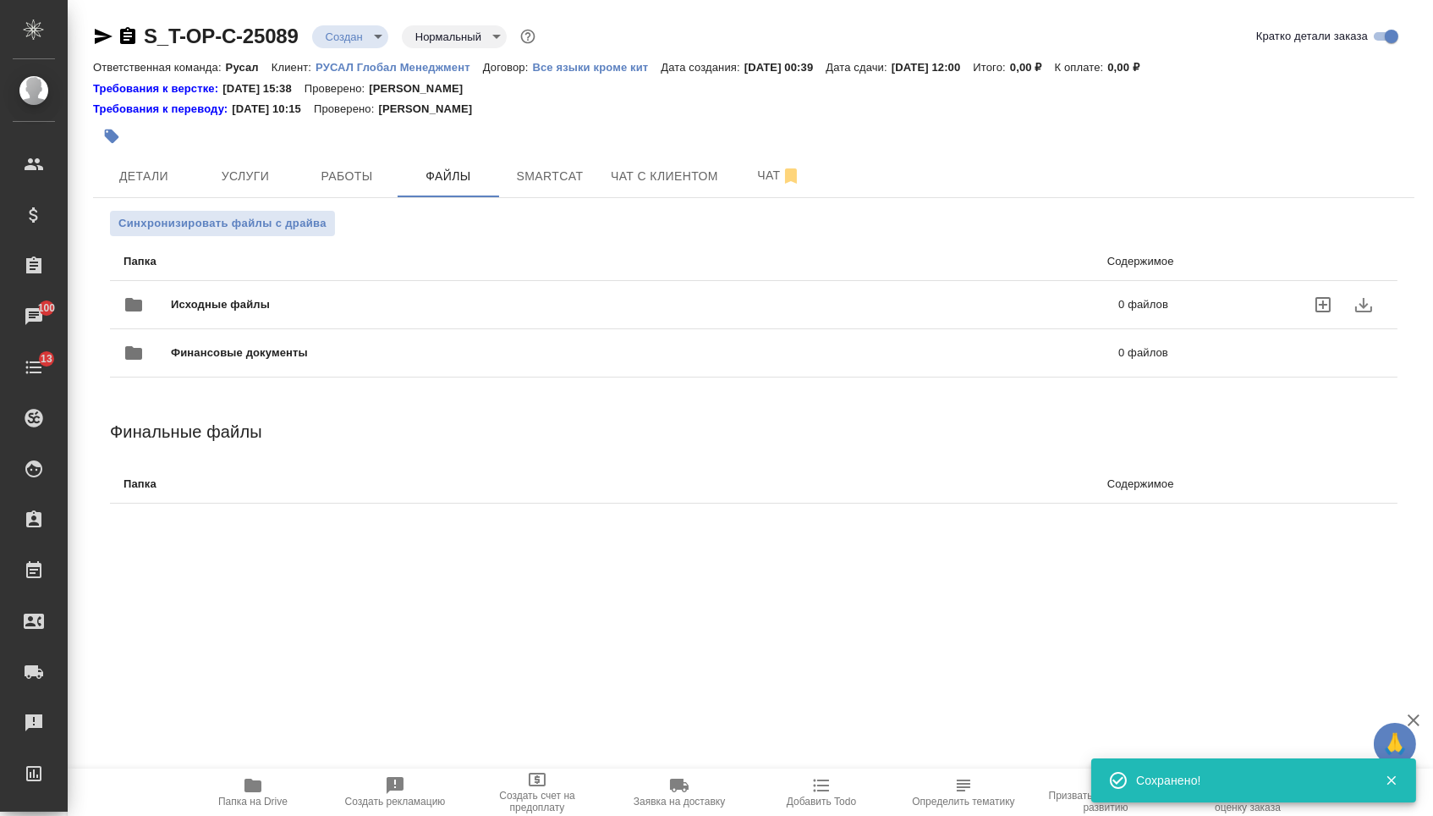
click at [285, 277] on div "Исходные файлы 0 файлов" at bounding box center [646, 304] width 1079 height 74
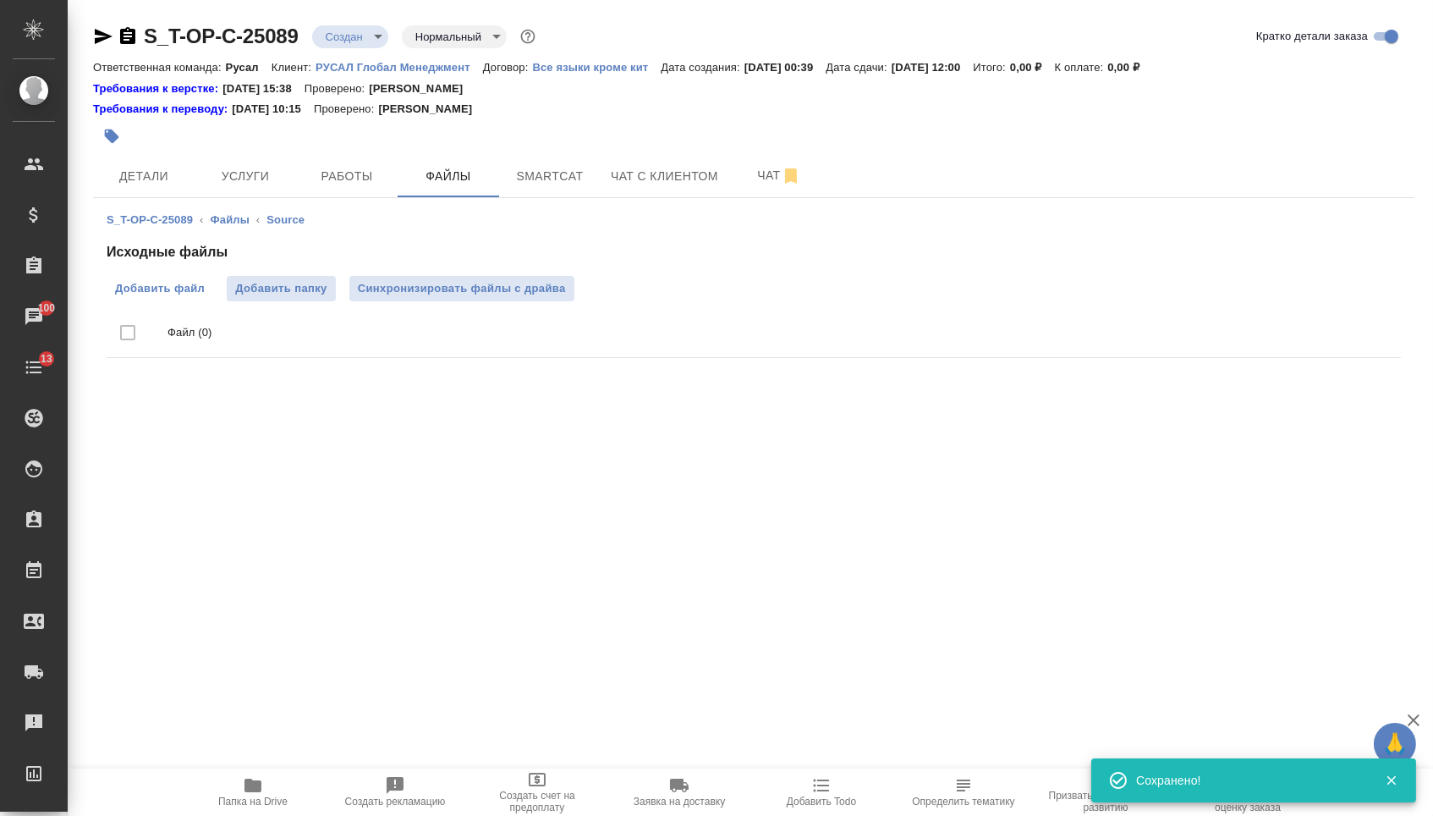
click at [183, 283] on span "Добавить файл" at bounding box center [160, 288] width 90 height 17
click at [0, 0] on input "Добавить файл" at bounding box center [0, 0] width 0 height 0
click at [238, 185] on span "Услуги" at bounding box center [245, 176] width 81 height 21
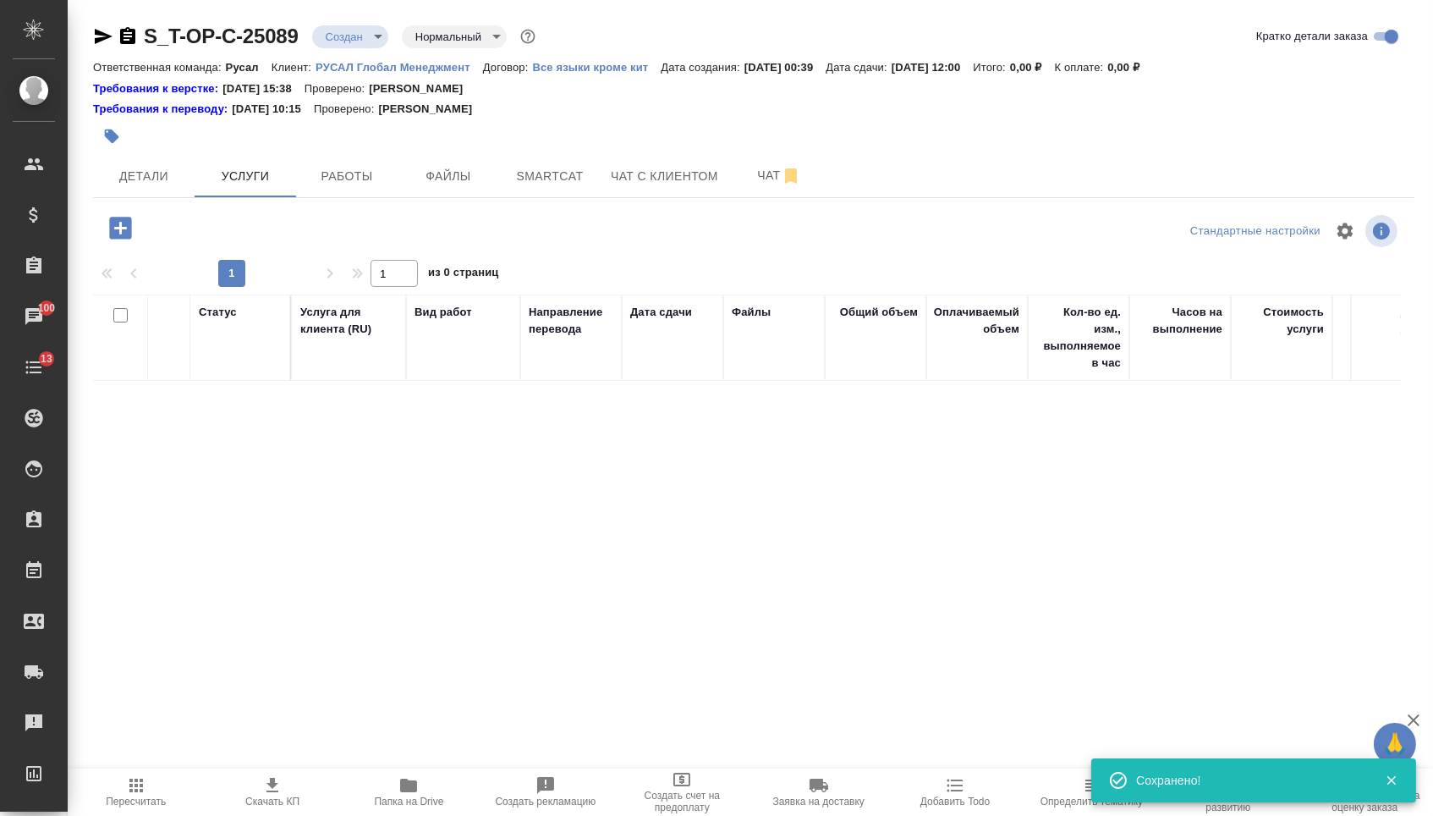
click at [131, 218] on icon "button" at bounding box center [121, 228] width 30 height 30
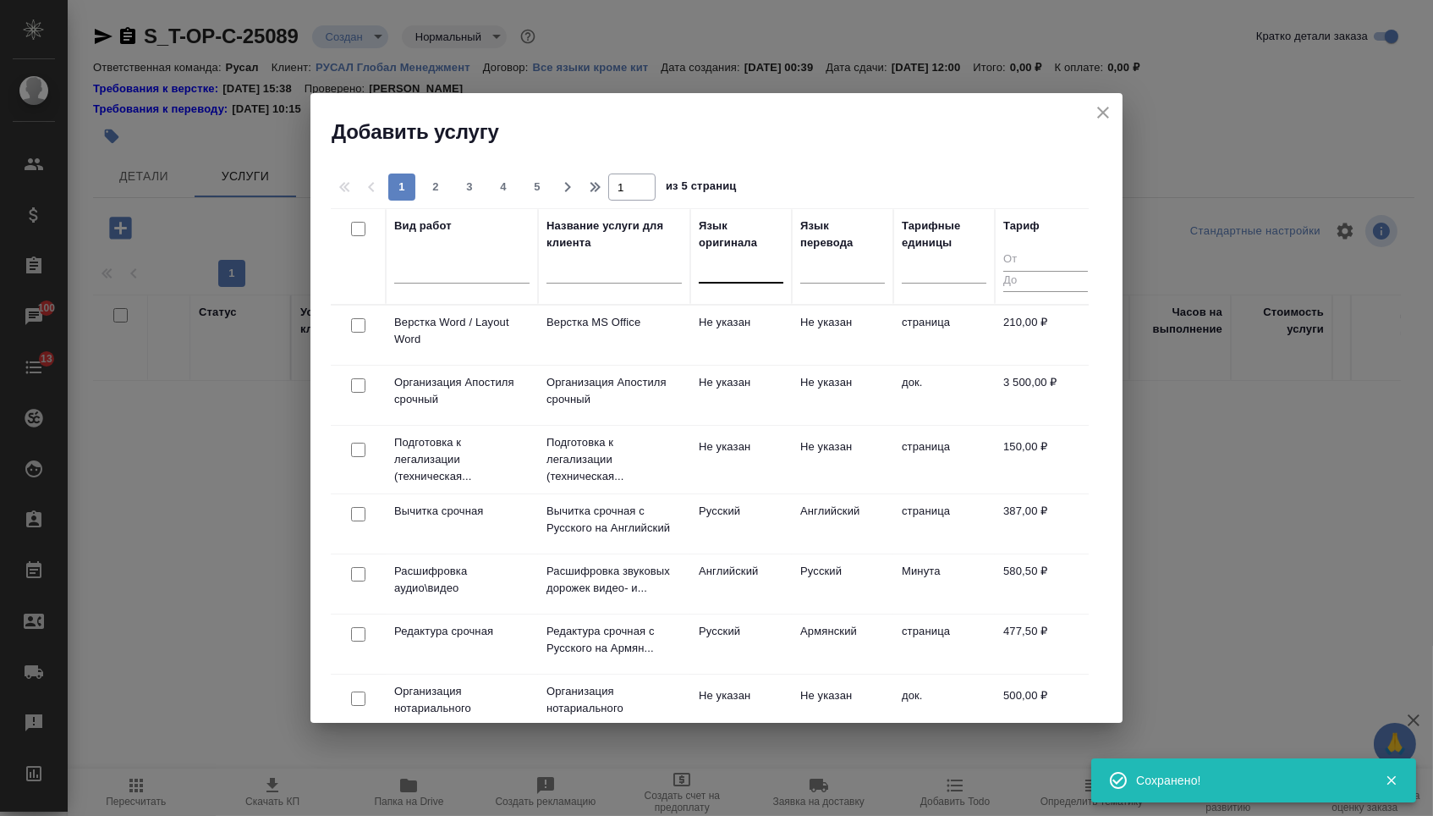
click at [737, 261] on div at bounding box center [741, 266] width 85 height 25
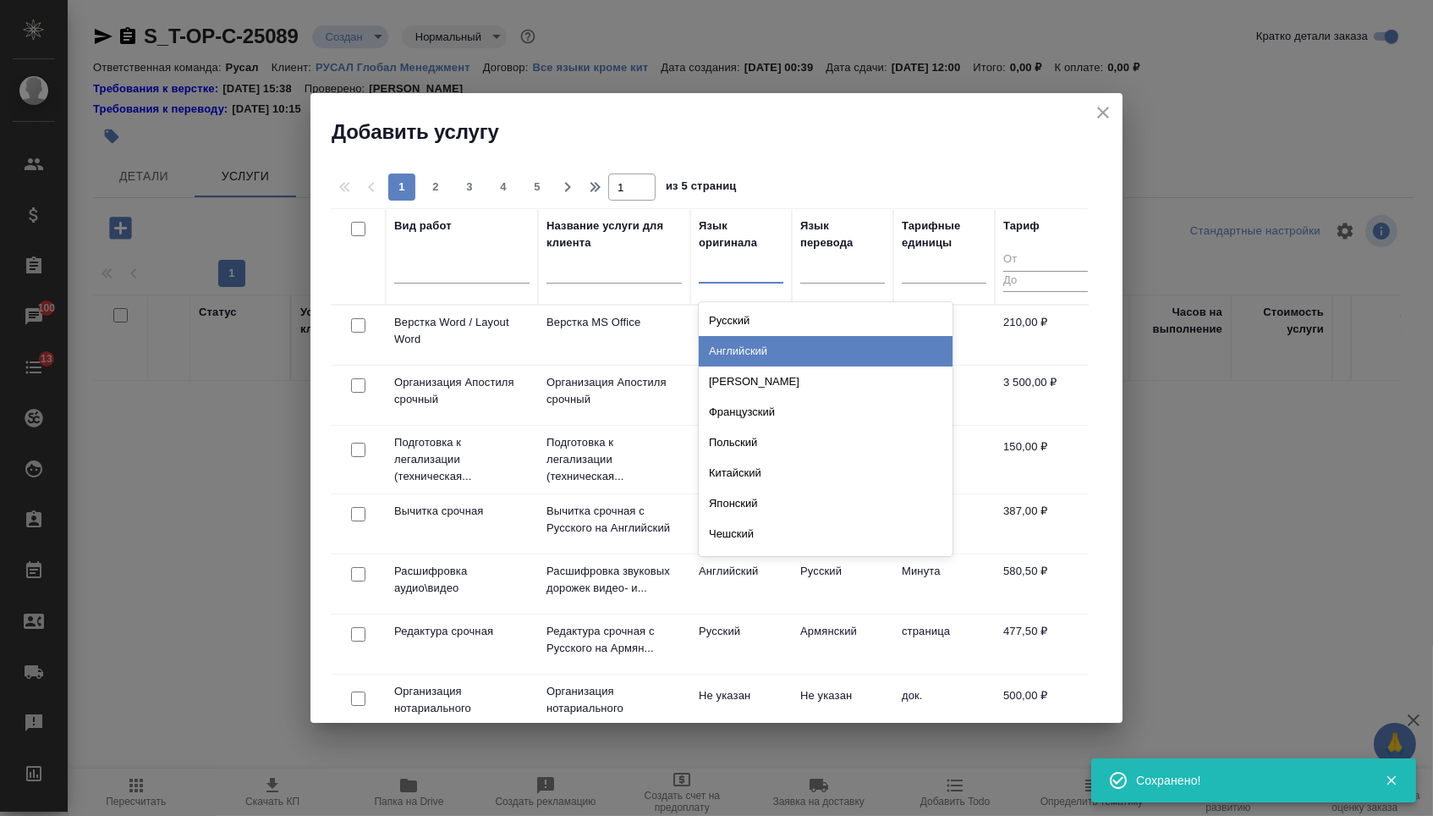
click at [737, 345] on div "Английский" at bounding box center [826, 351] width 254 height 30
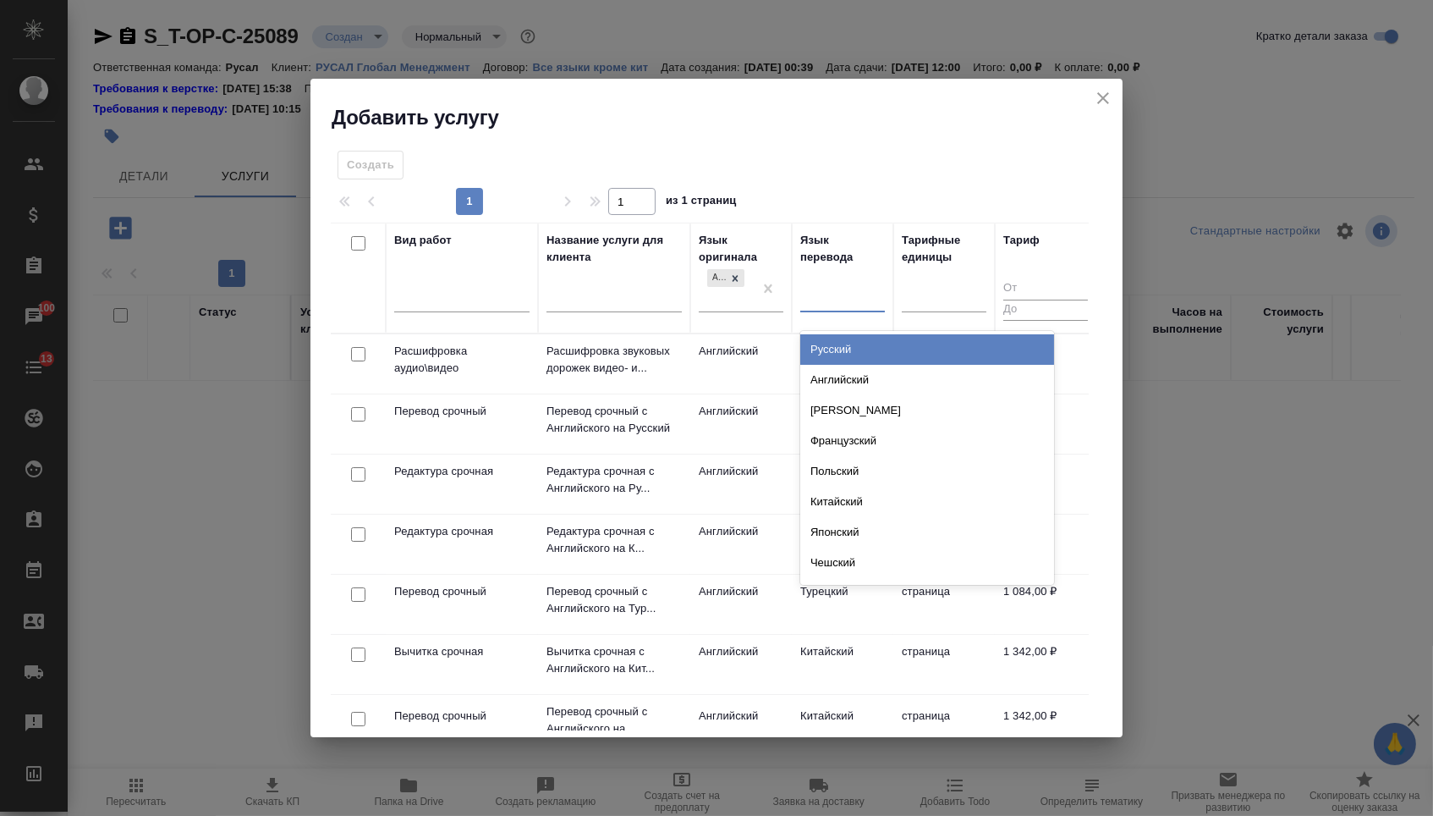
click at [844, 289] on div at bounding box center [842, 295] width 85 height 25
click at [844, 354] on div "Русский" at bounding box center [927, 349] width 254 height 30
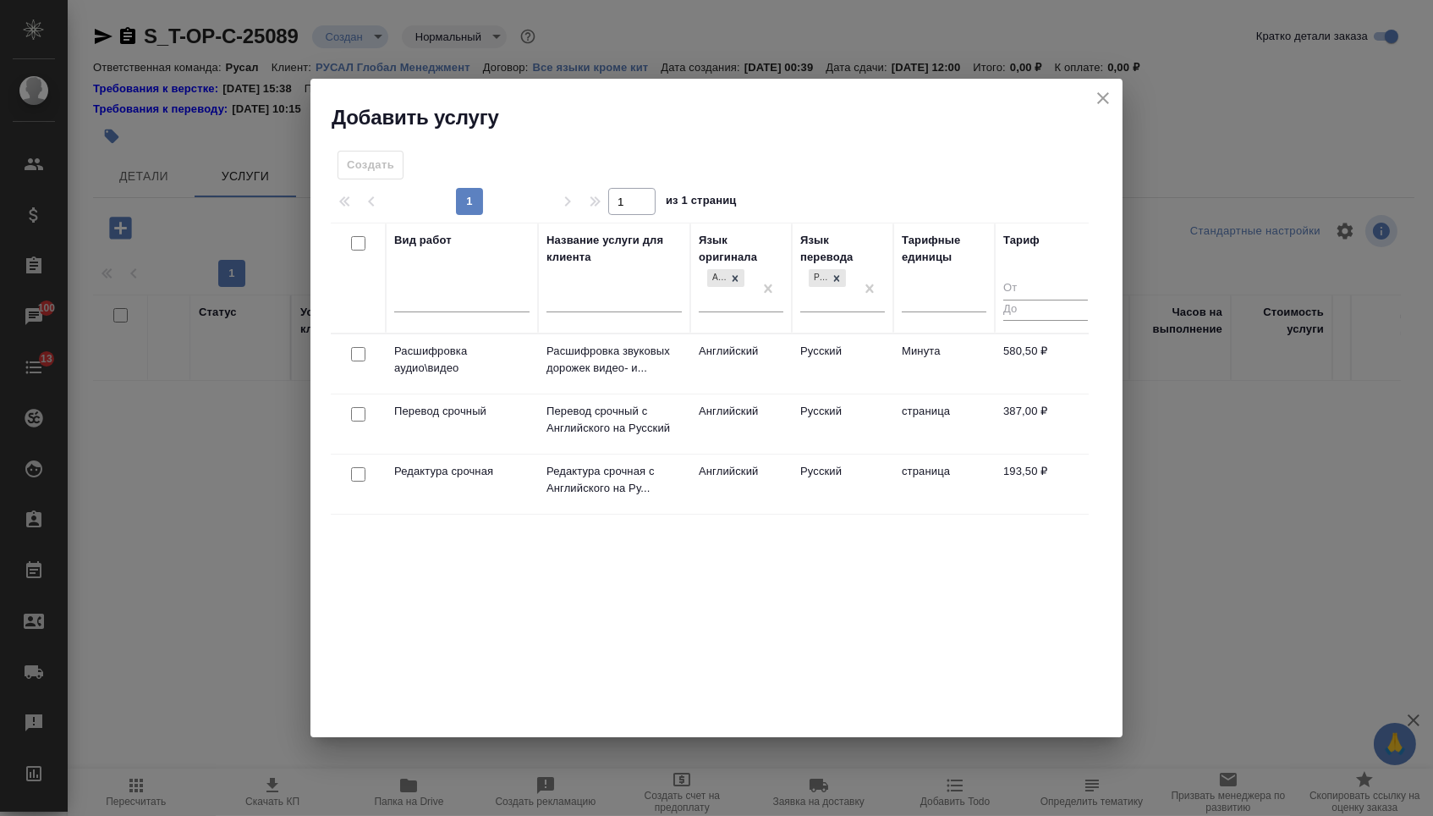
click at [351, 415] on input "checkbox" at bounding box center [358, 414] width 14 height 14
checkbox input "true"
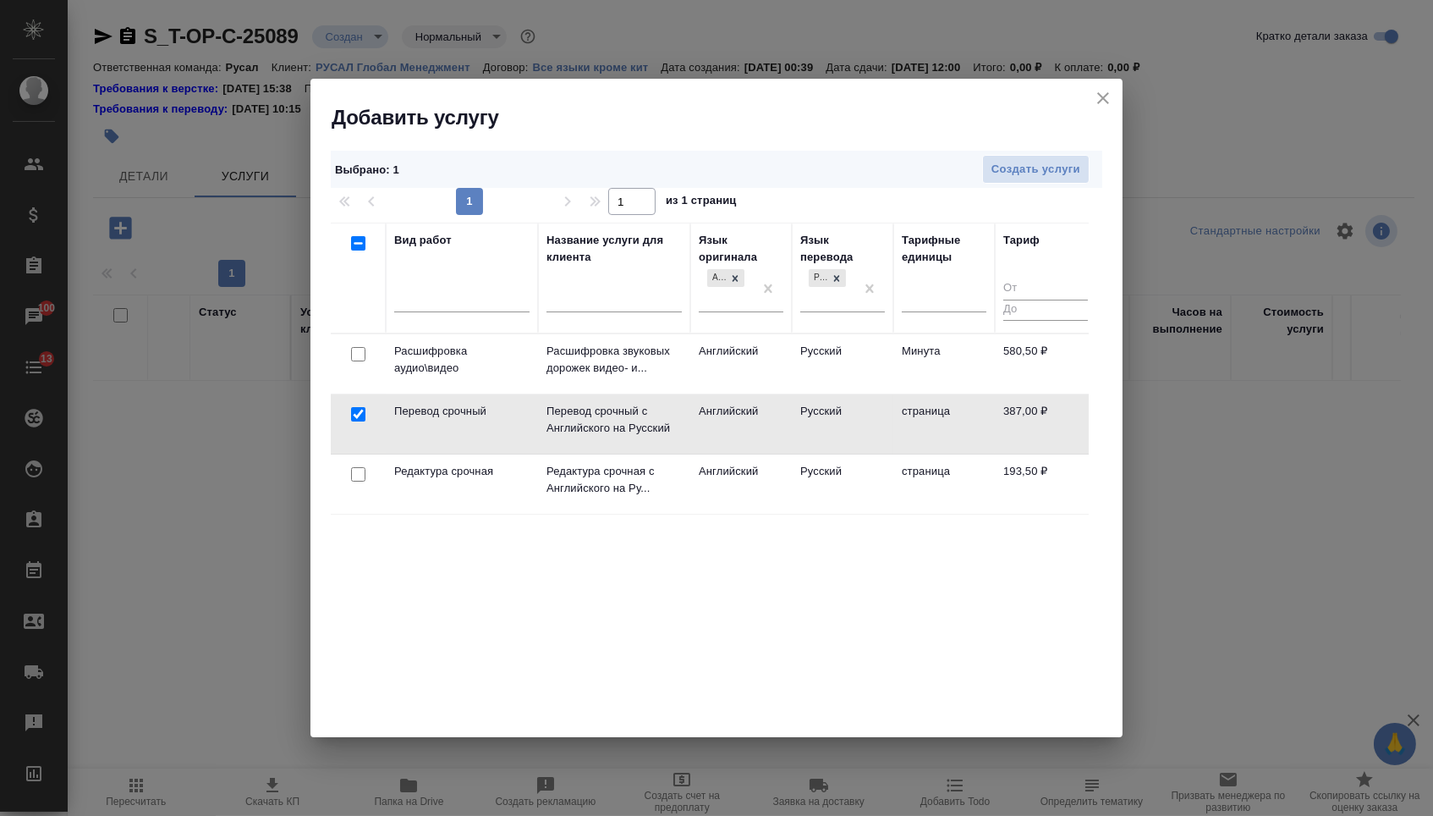
click at [354, 483] on div at bounding box center [358, 475] width 38 height 24
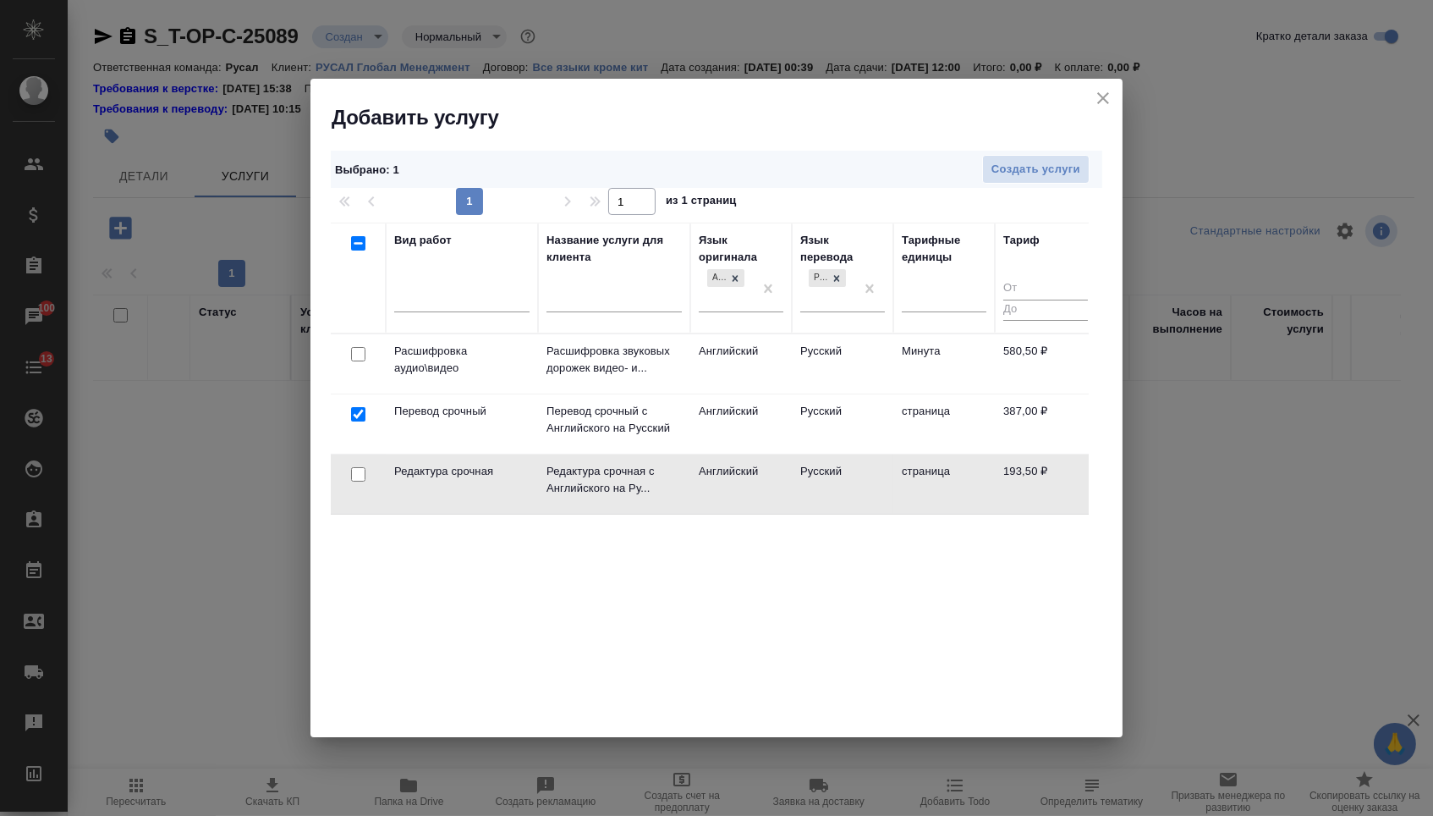
click at [354, 477] on input "checkbox" at bounding box center [358, 474] width 14 height 14
checkbox input "true"
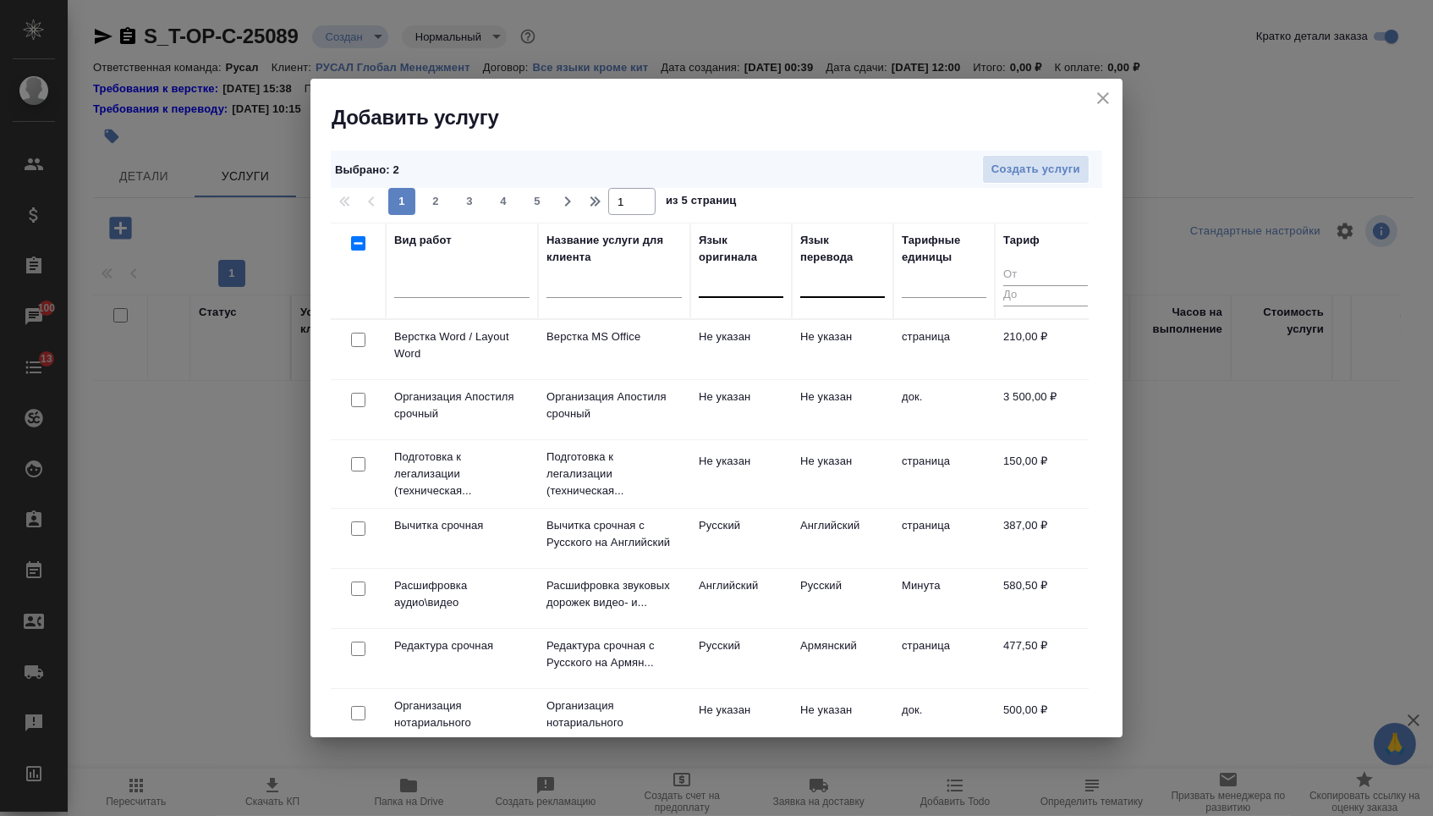
click at [356, 339] on input "checkbox" at bounding box center [358, 339] width 14 height 14
checkbox input "true"
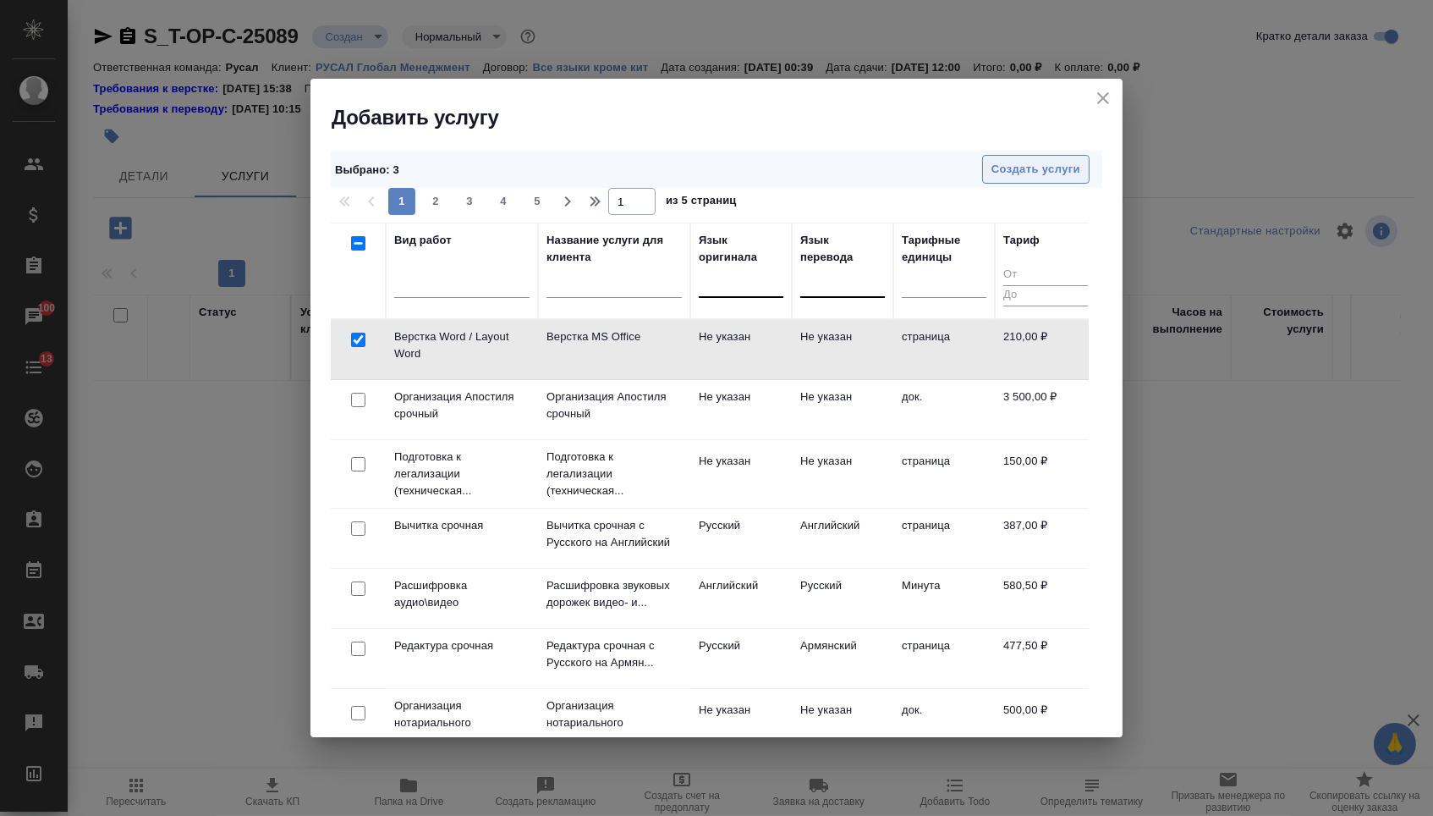
click at [1039, 165] on span "Создать услуги" at bounding box center [1035, 169] width 89 height 19
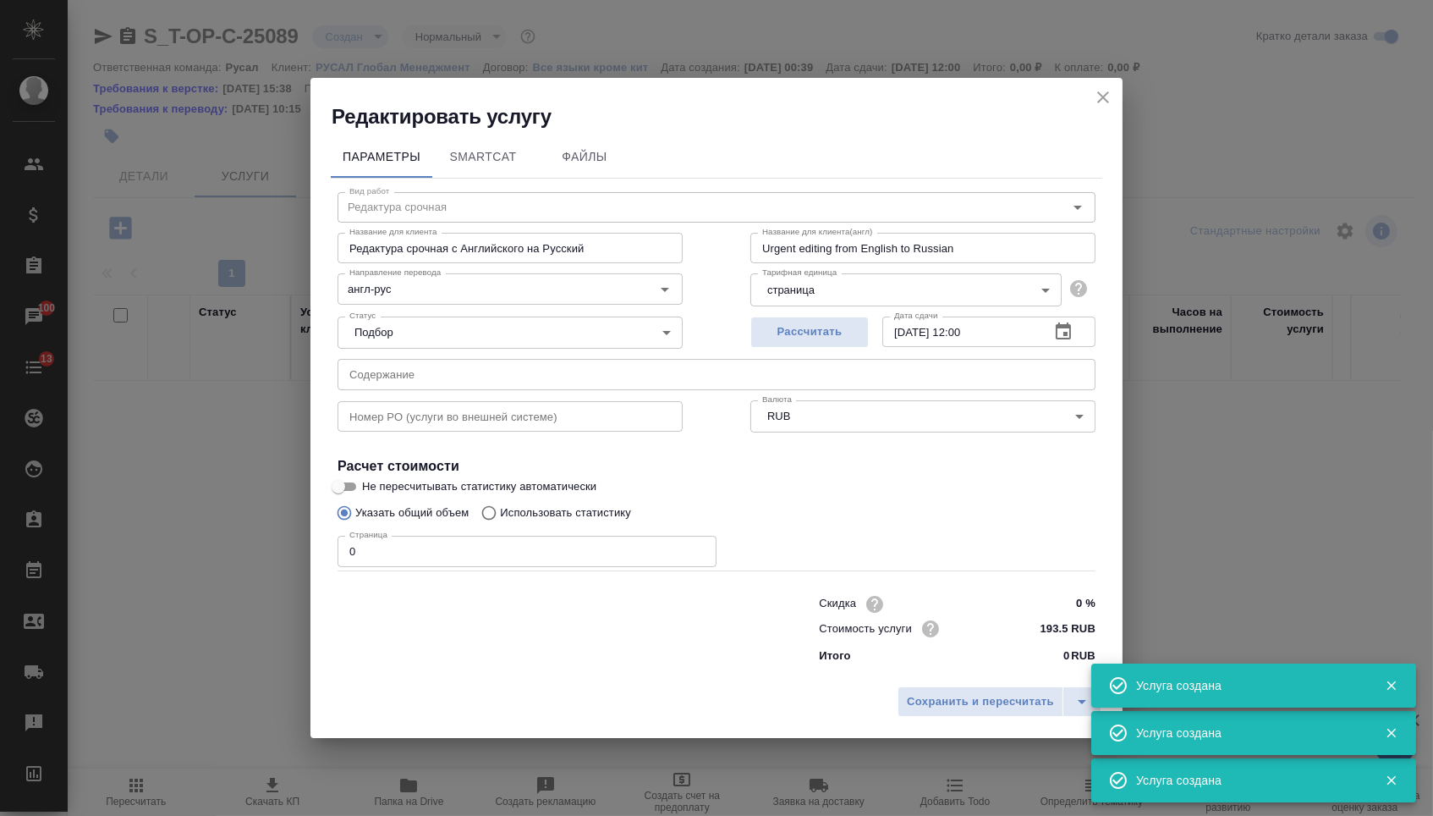
type input "Перевод срочный"
type input "Перевод срочный с Английского на Русский"
type input "Urgent translation from English into Russian"
type input "англ-рус"
type input "387 RUB"
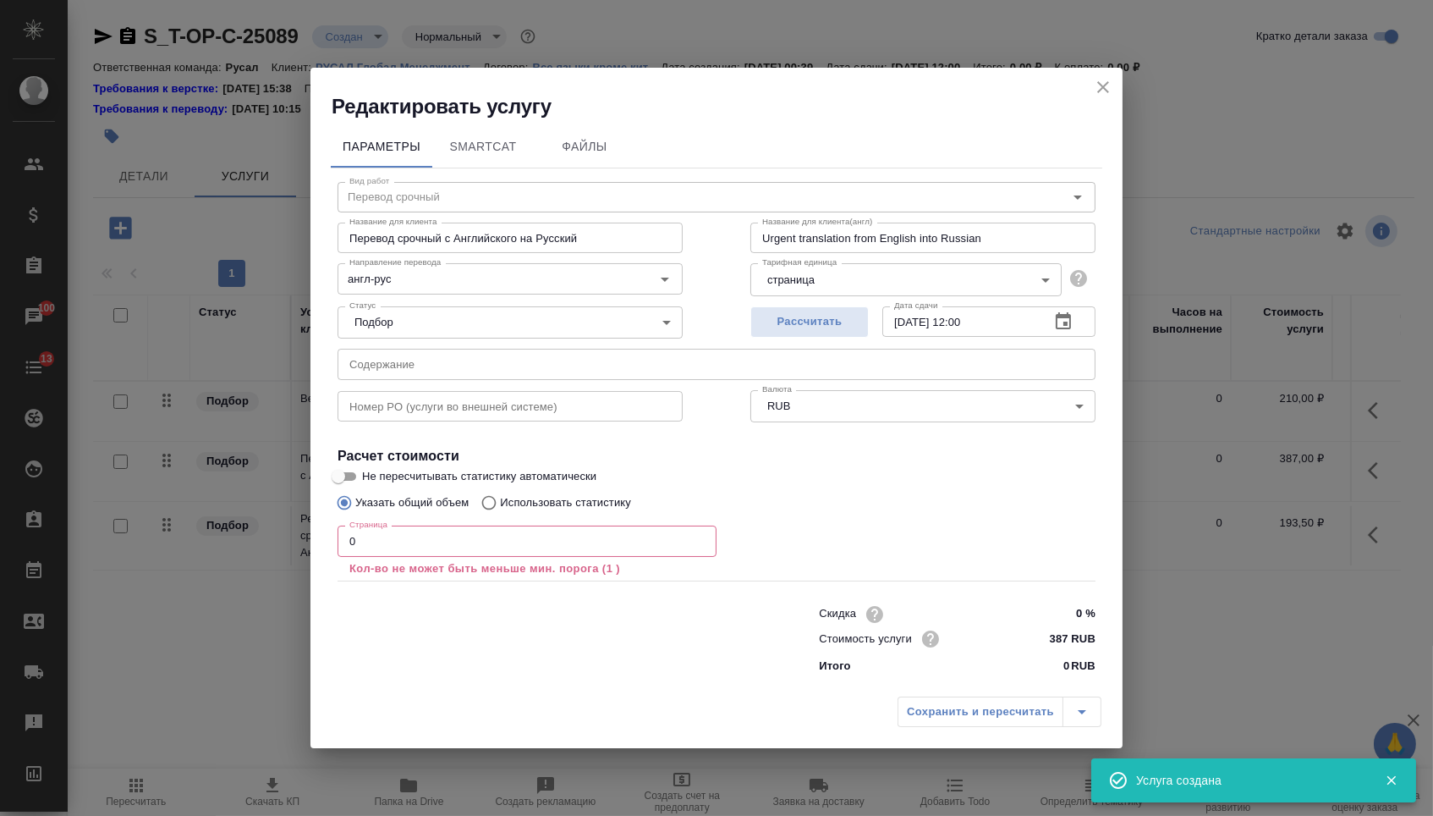
click at [437, 344] on div "Статус Подбор none Статус" at bounding box center [510, 321] width 413 height 110
click at [437, 360] on input "text" at bounding box center [717, 364] width 758 height 30
paste input "Board cuttings from [DATE]"
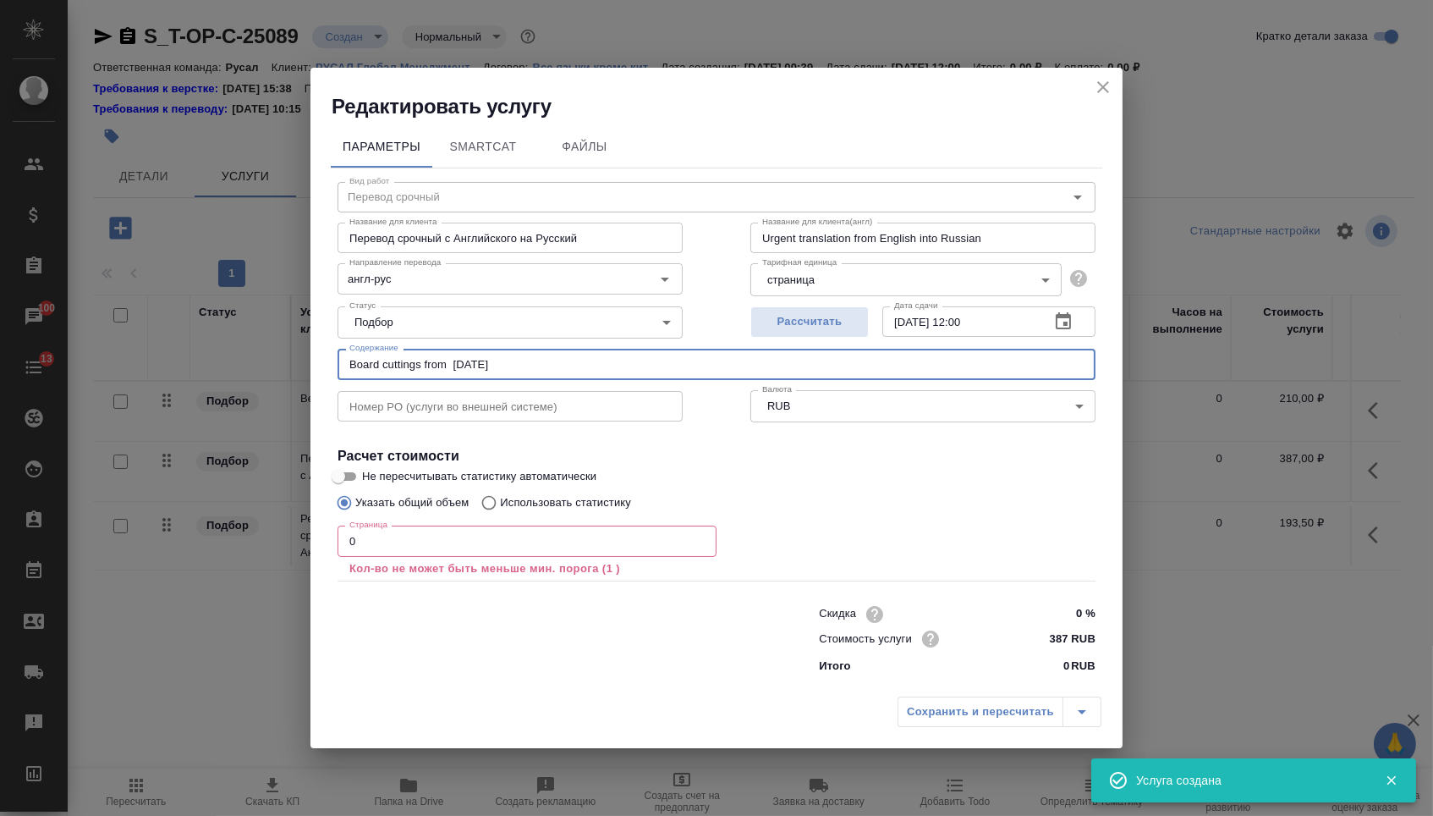
type input "Board cuttings from [DATE]"
click at [391, 539] on input "0" at bounding box center [527, 540] width 379 height 30
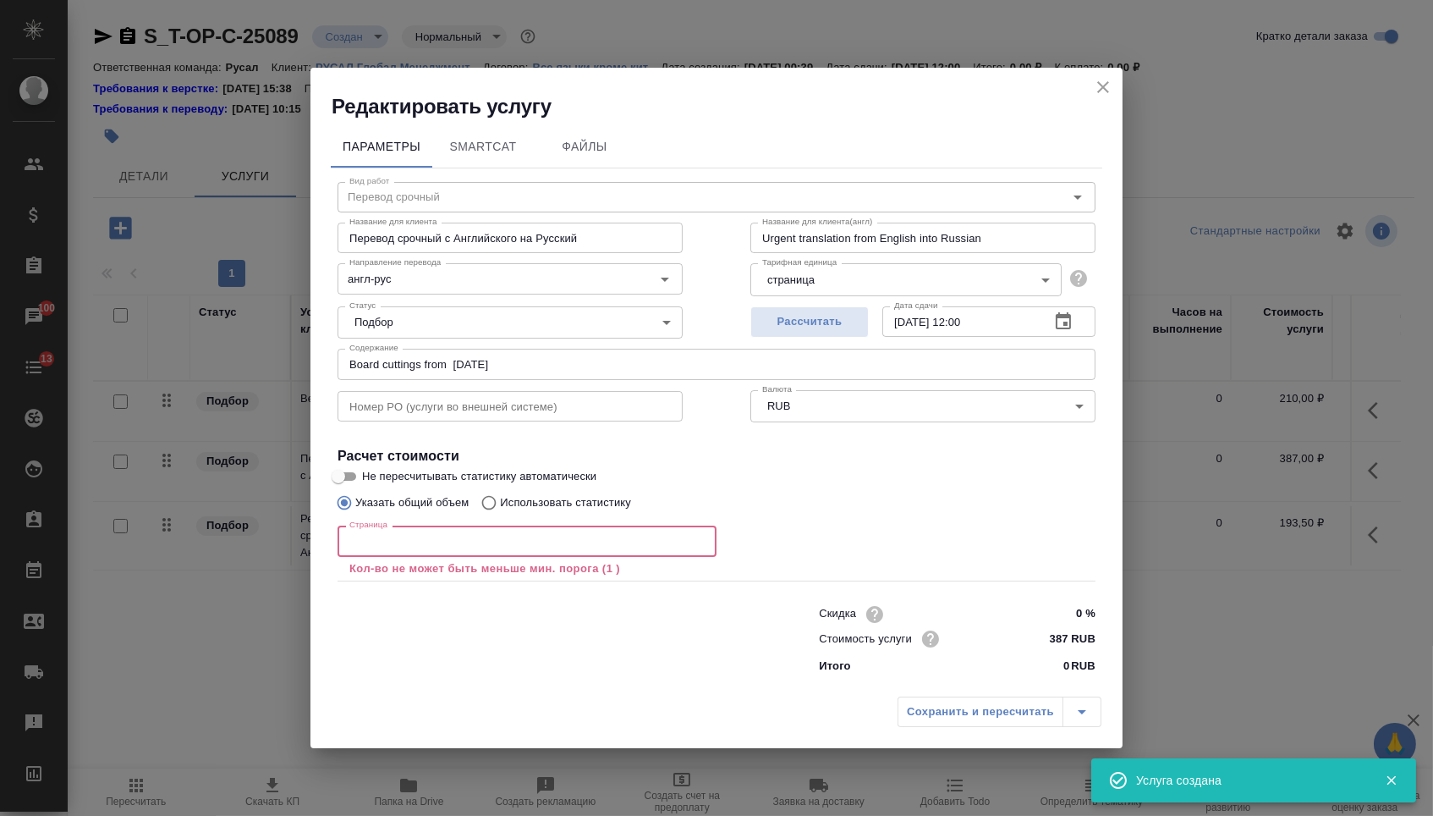
type input "1"
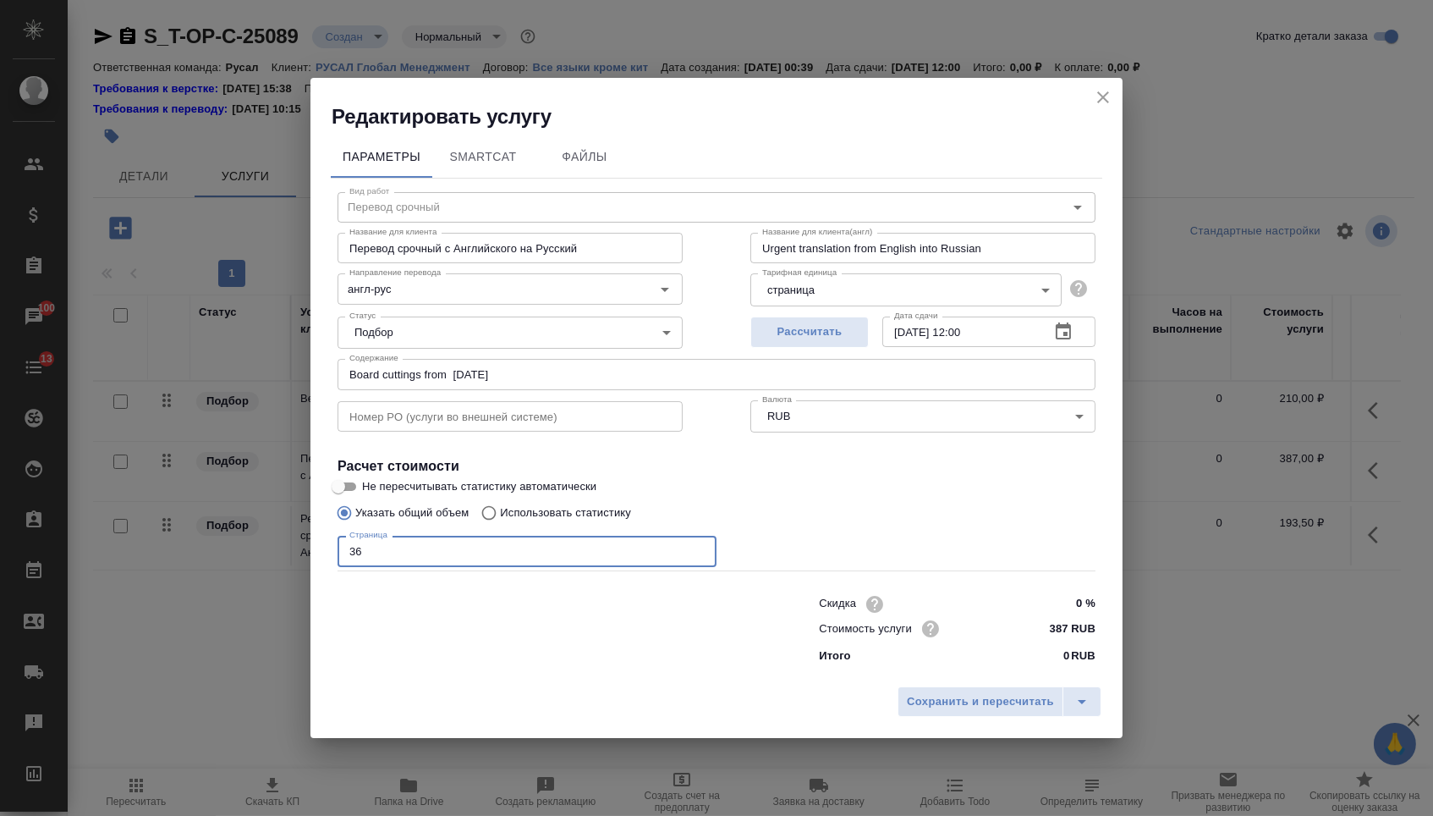
type input "3"
type input "5400"
click at [987, 700] on span "Сохранить и пересчитать" at bounding box center [980, 701] width 147 height 19
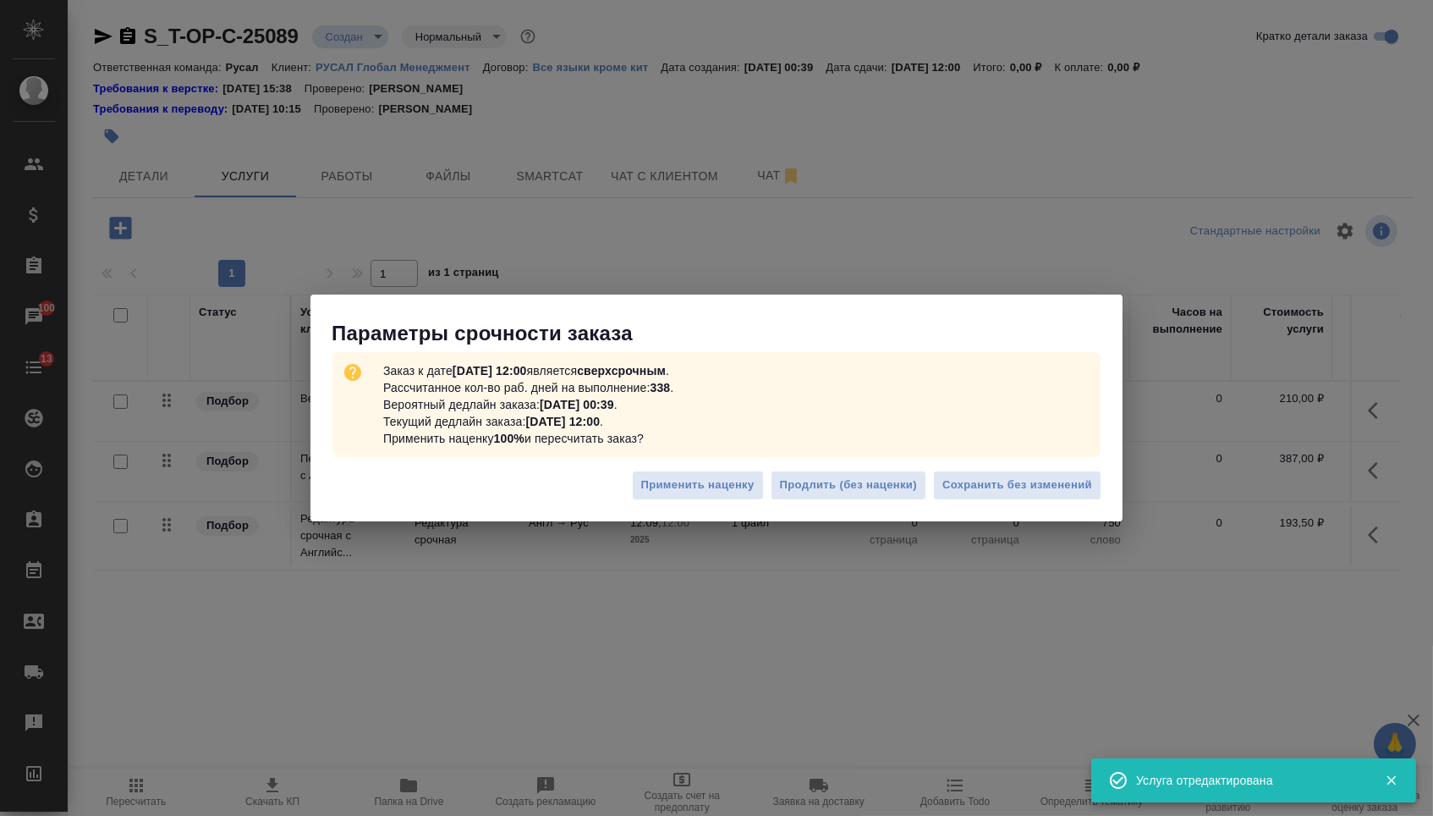
click at [973, 500] on div "Применить наценку Продлить (без наценки) Сохранить без изменений" at bounding box center [716, 491] width 812 height 59
click at [970, 487] on span "Сохранить без изменений" at bounding box center [1017, 484] width 150 height 19
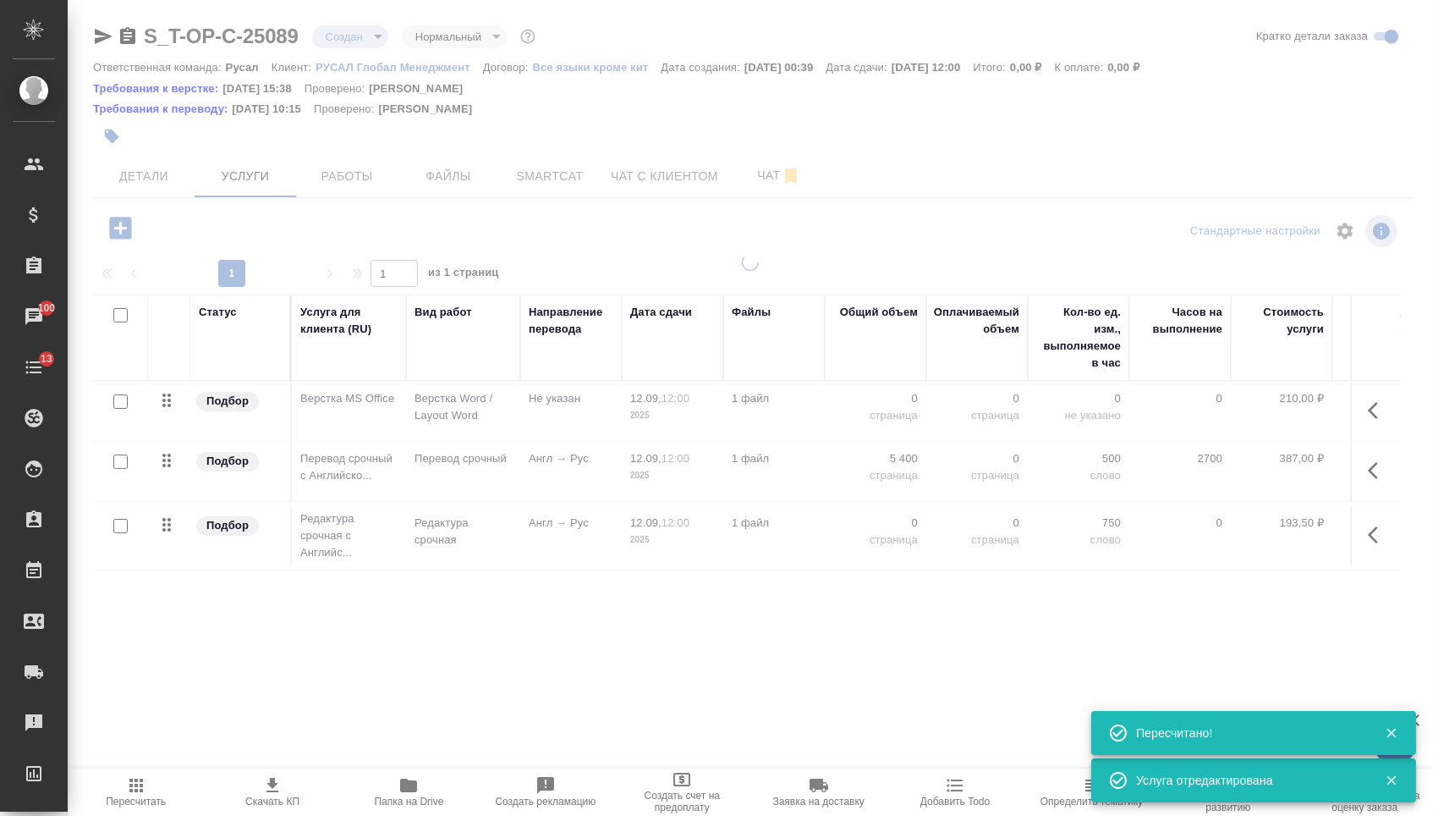
type input "urgent"
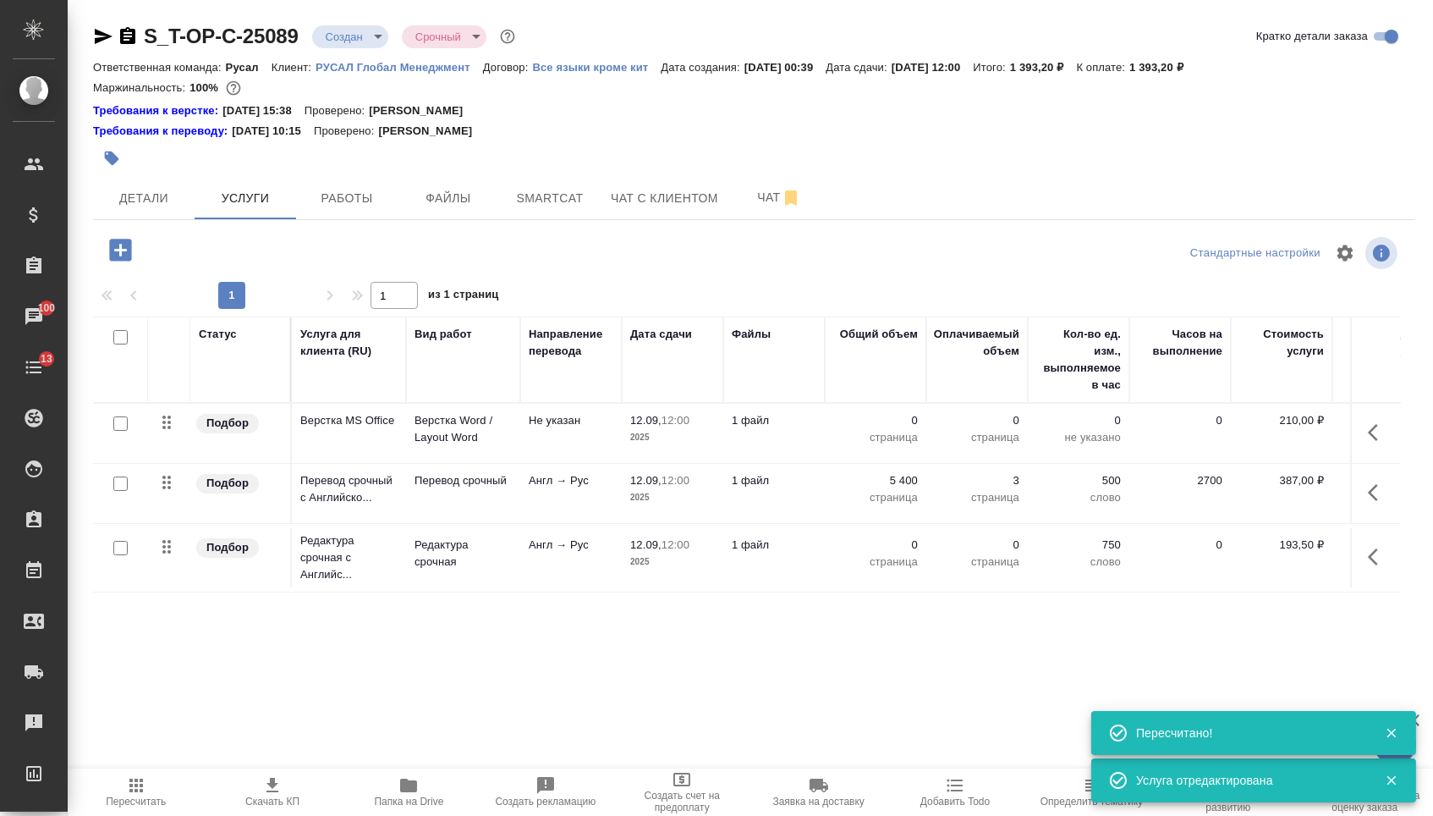
click at [883, 427] on p "0" at bounding box center [875, 420] width 85 height 17
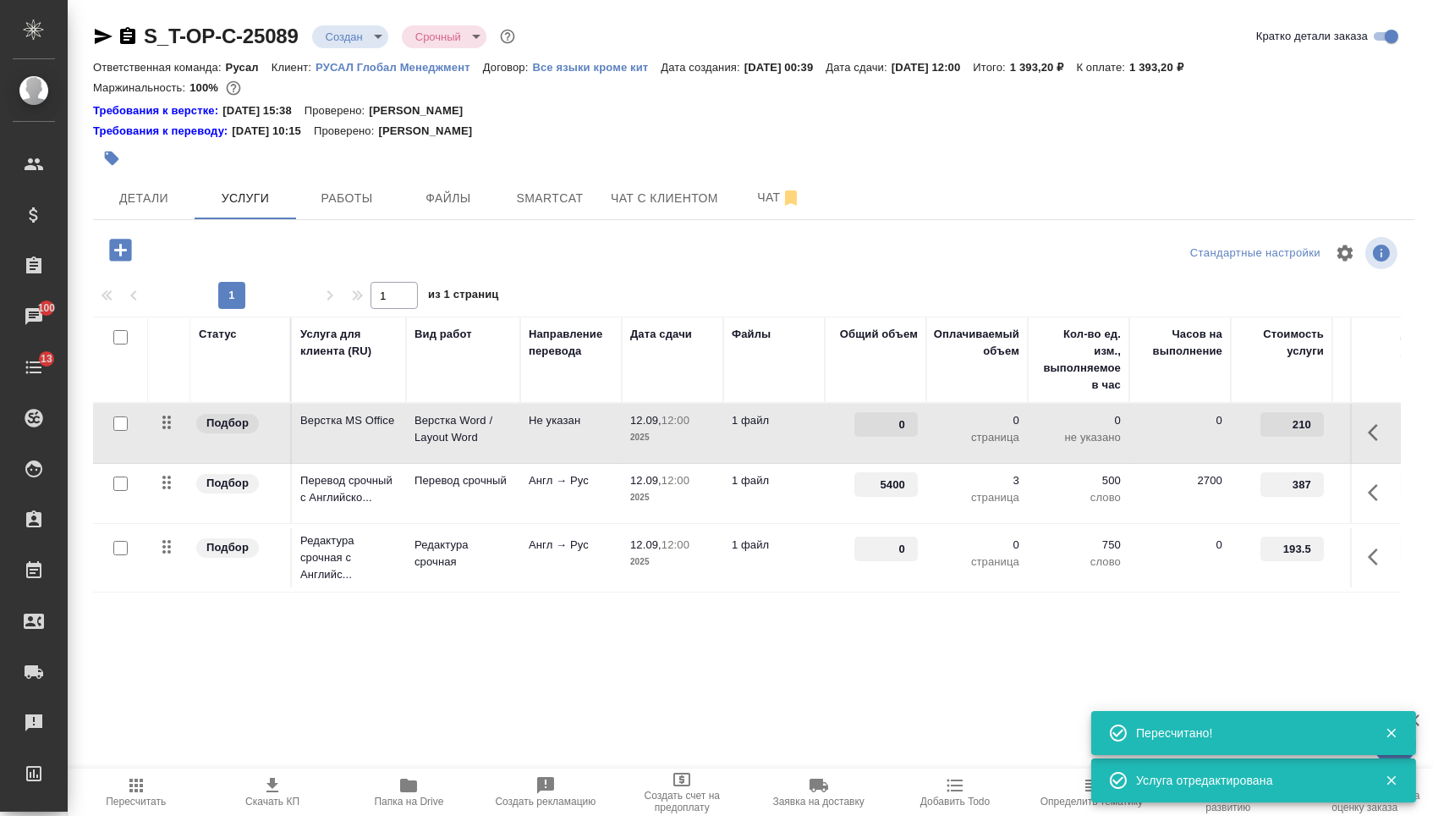
click at [883, 427] on input "0" at bounding box center [885, 424] width 63 height 25
type input "3"
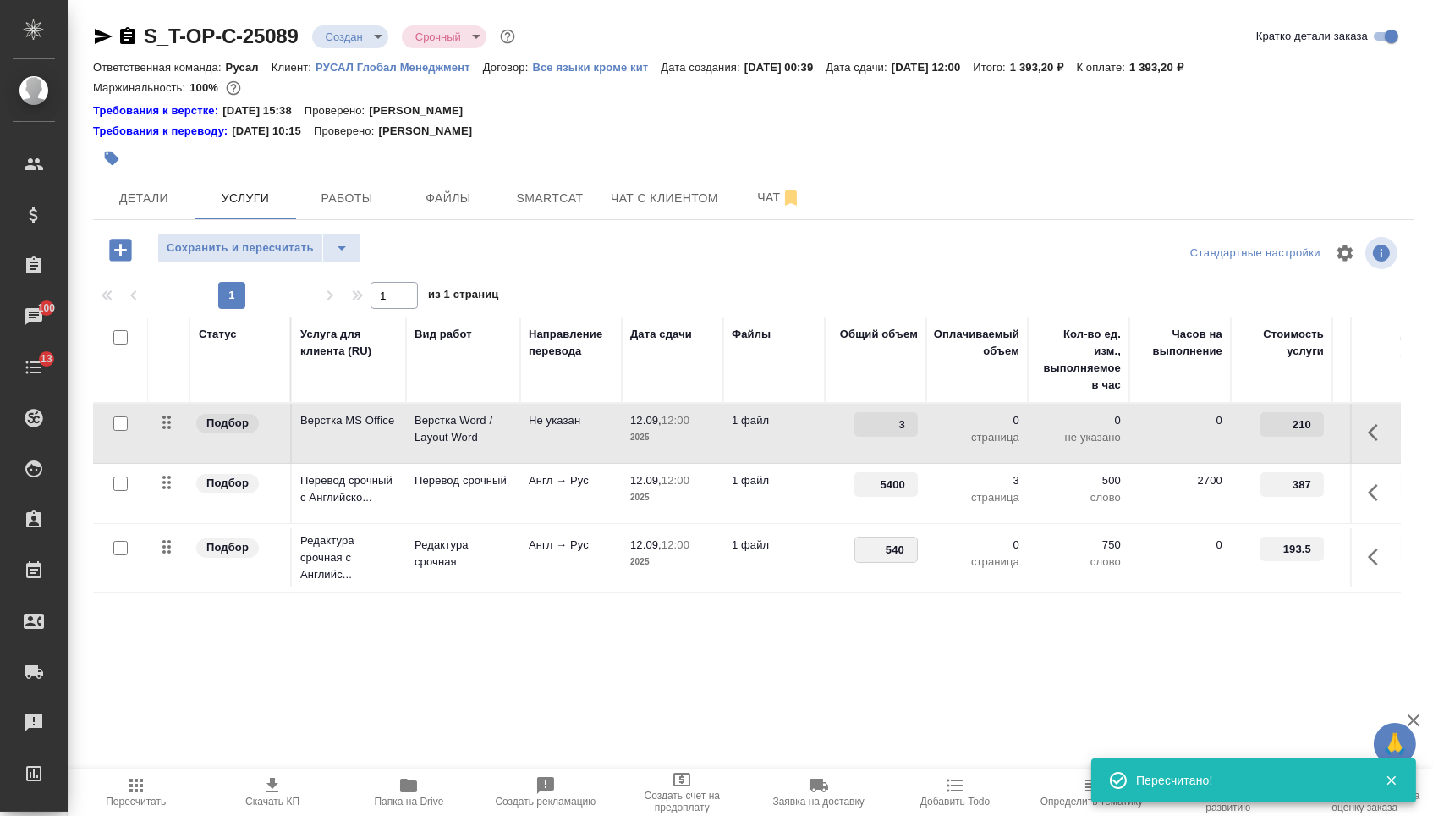
type input "5400"
click at [822, 641] on div "Статус Услуга для клиента (RU) Вид работ Направление перевода Дата сдачи Файлы …" at bounding box center [747, 498] width 1308 height 364
click at [267, 258] on span "Сохранить и пересчитать" at bounding box center [240, 248] width 147 height 19
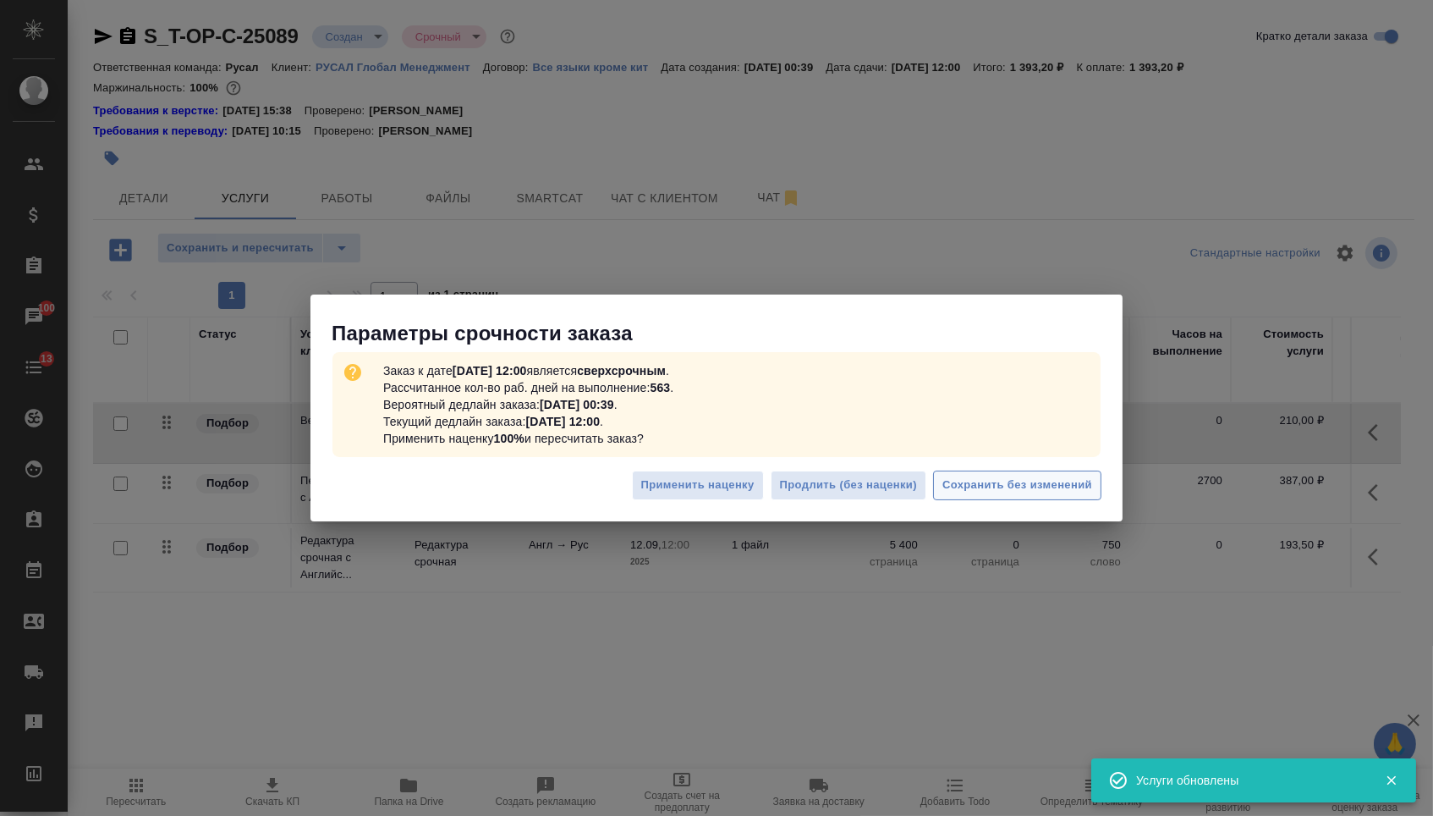
click at [959, 492] on span "Сохранить без изменений" at bounding box center [1017, 484] width 150 height 19
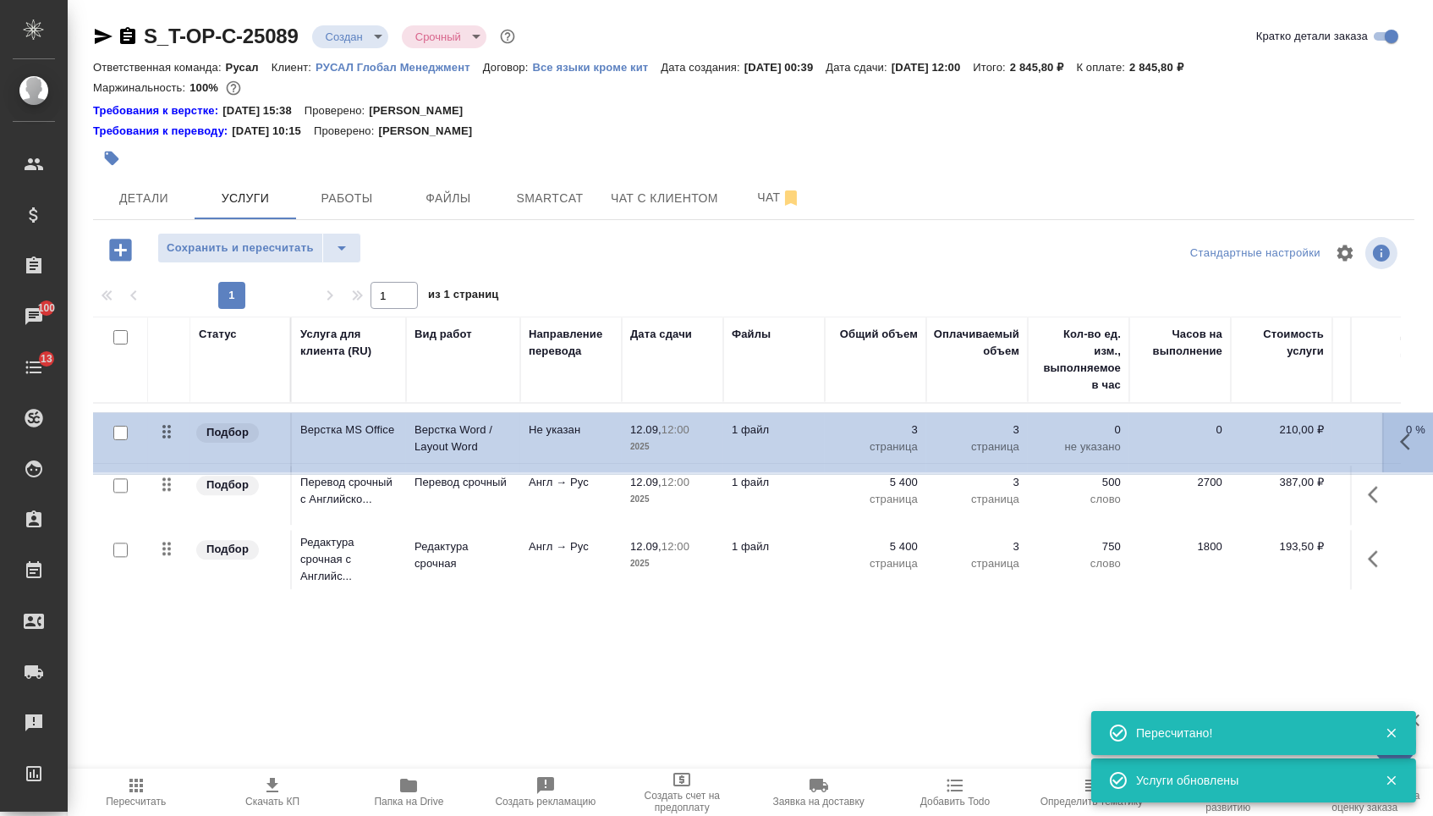
drag, startPoint x: 158, startPoint y: 436, endPoint x: 162, endPoint y: 568, distance: 132.0
click at [162, 565] on table "Статус Услуга для клиента (RU) Вид работ Направление перевода Дата сдачи Файлы …" at bounding box center [890, 454] width 1595 height 277
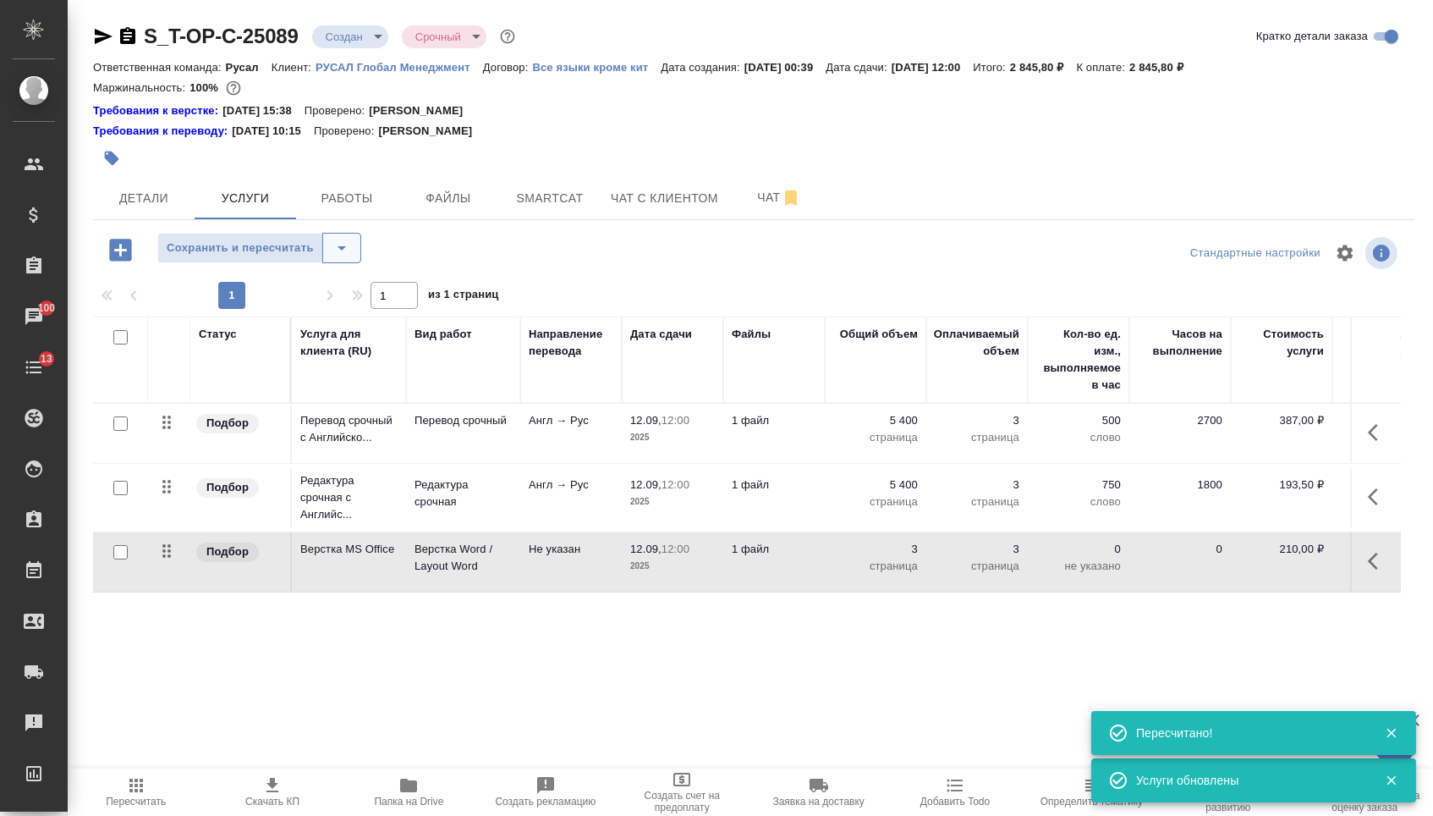
drag, startPoint x: 351, startPoint y: 247, endPoint x: 352, endPoint y: 269, distance: 22.0
click at [352, 249] on icon "split button" at bounding box center [342, 248] width 20 height 20
click at [326, 295] on li "Сохранить" at bounding box center [266, 292] width 208 height 27
click at [166, 218] on button "Детали" at bounding box center [144, 198] width 102 height 42
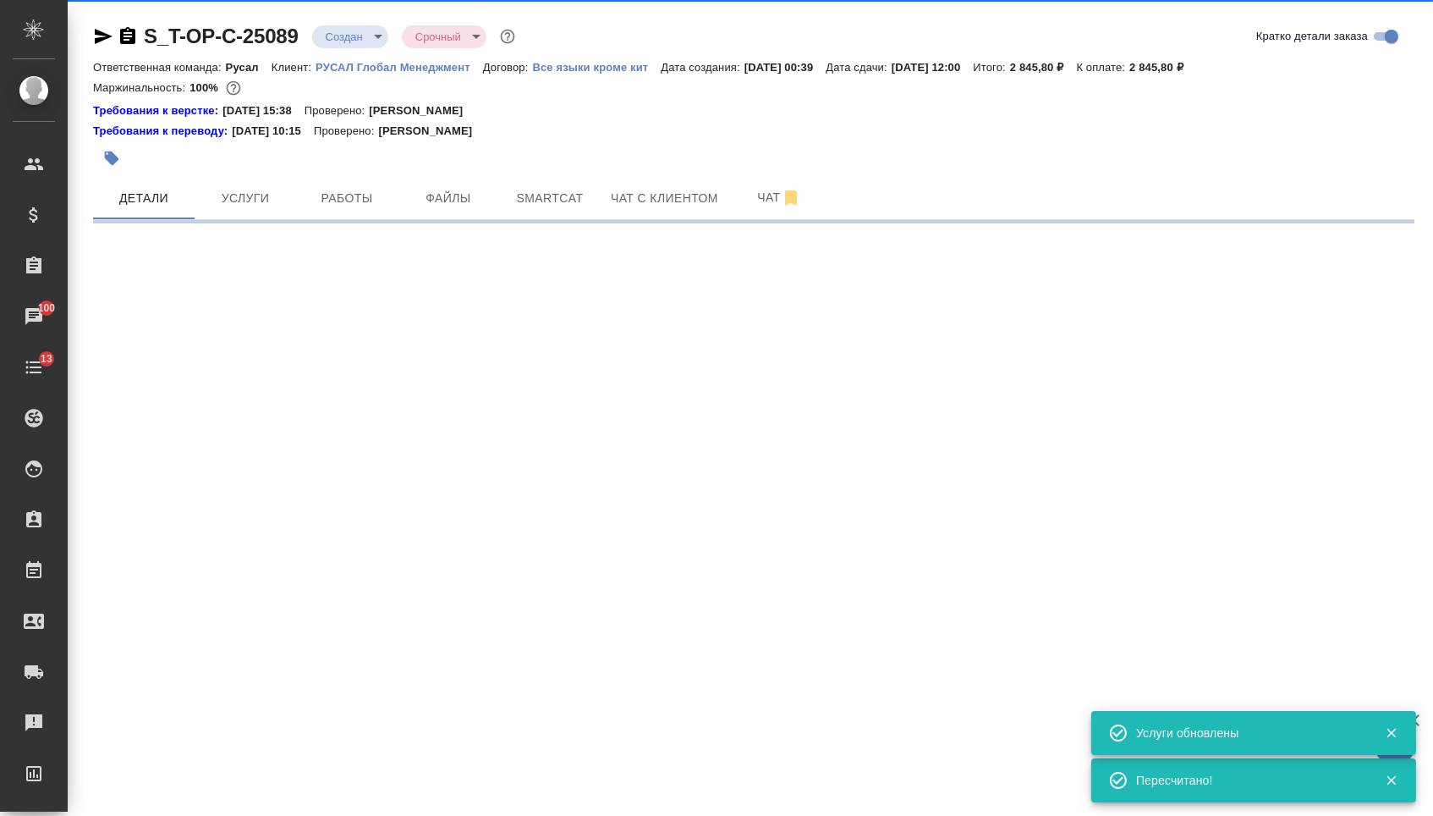
select select "RU"
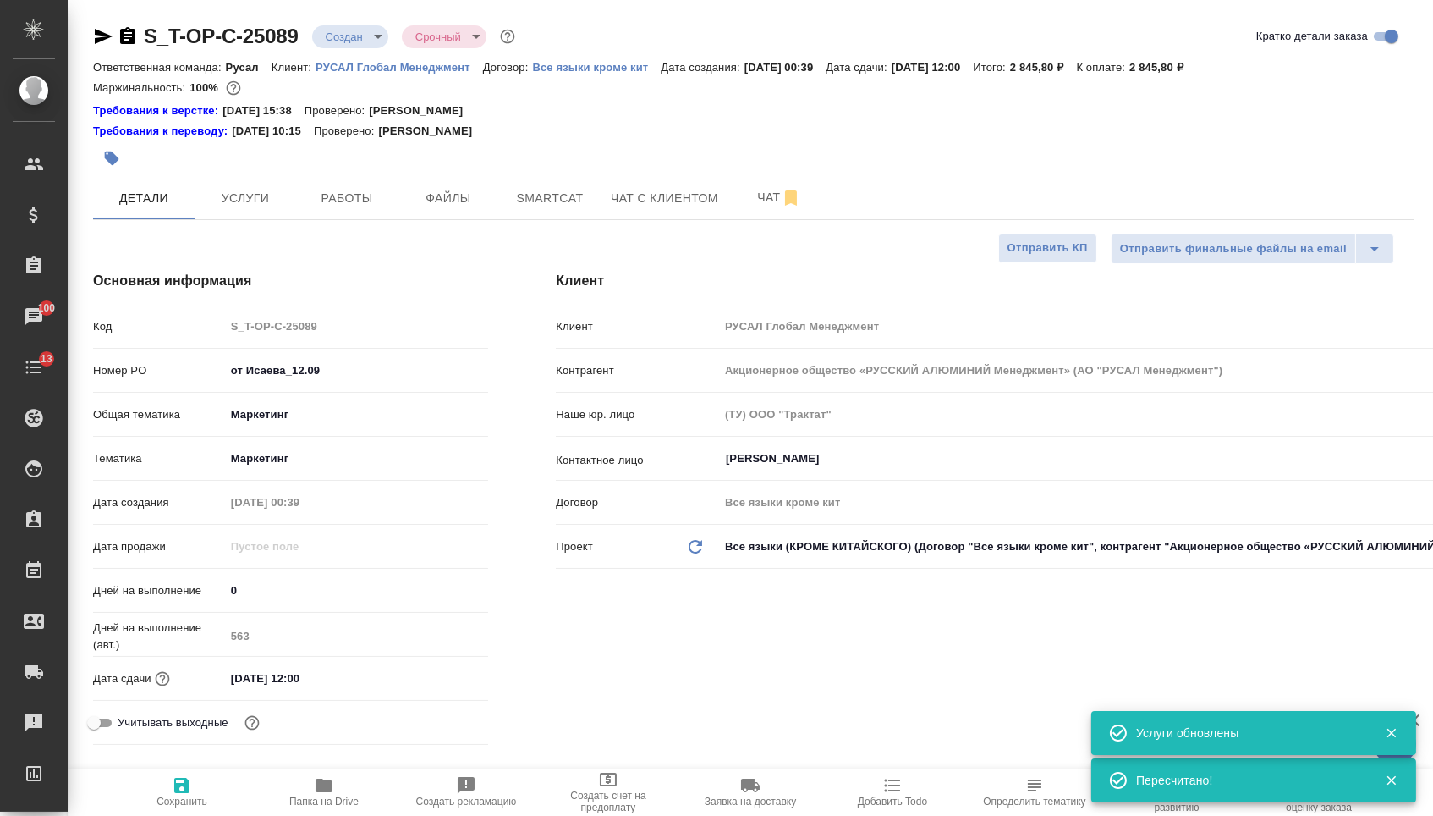
type textarea "x"
click at [345, 37] on body "🙏 .cls-1 fill:#fff; AWATERA [PERSON_NAME] Спецификации Заказы 100 Чаты 13 Todo …" at bounding box center [716, 408] width 1433 height 816
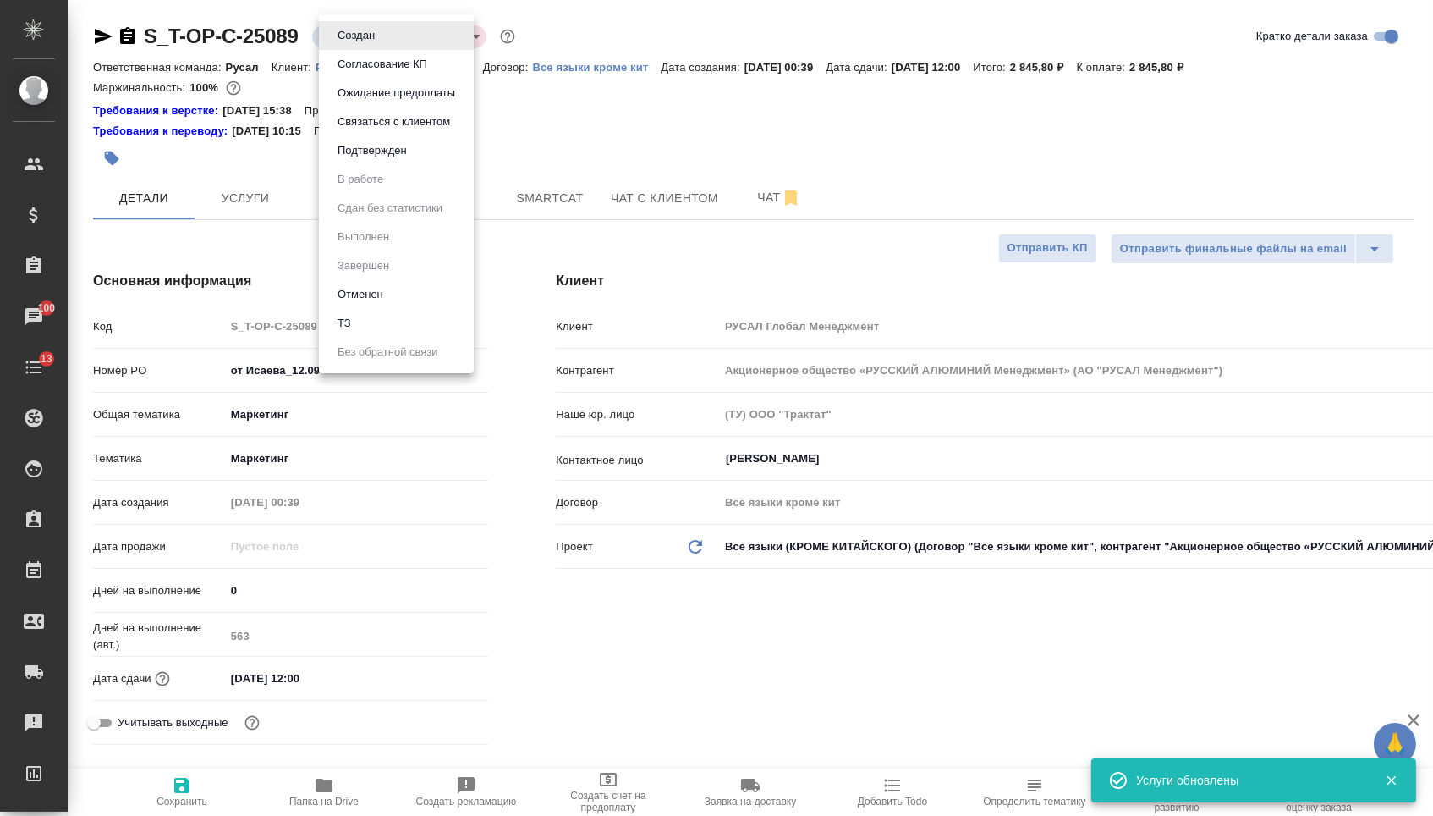
click at [385, 160] on button "Подтвержден" at bounding box center [372, 150] width 80 height 19
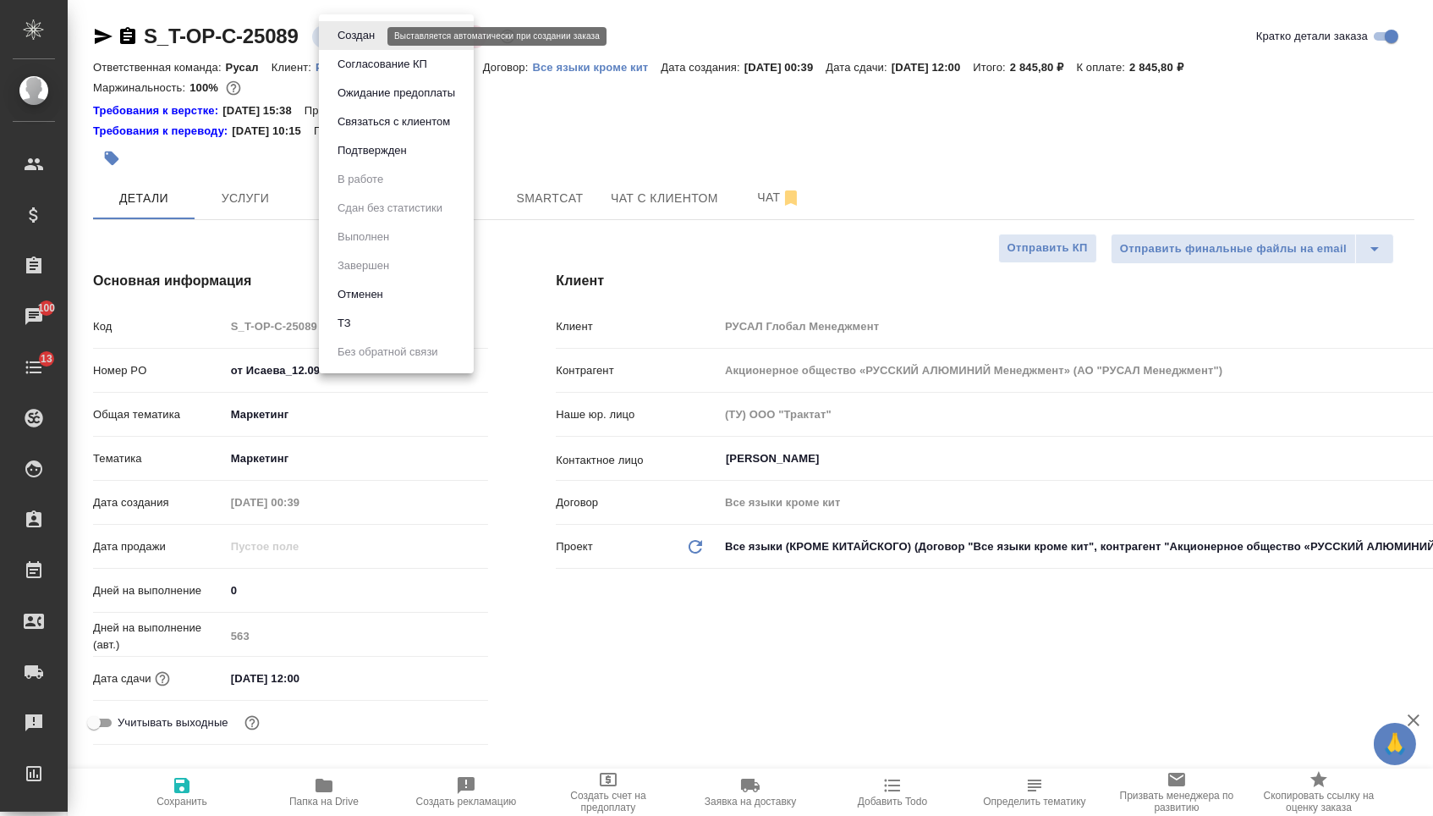
click at [361, 41] on body "🙏 .cls-1 fill:#fff; AWATERA [PERSON_NAME] Спецификации Заказы 100 Чаты 13 Todo …" at bounding box center [716, 408] width 1433 height 816
click at [363, 168] on div ".cls-1 fill:#fff; AWATERA [PERSON_NAME] Спецификации Заказы 100 Чаты 13 Todo Пр…" at bounding box center [716, 408] width 1433 height 816
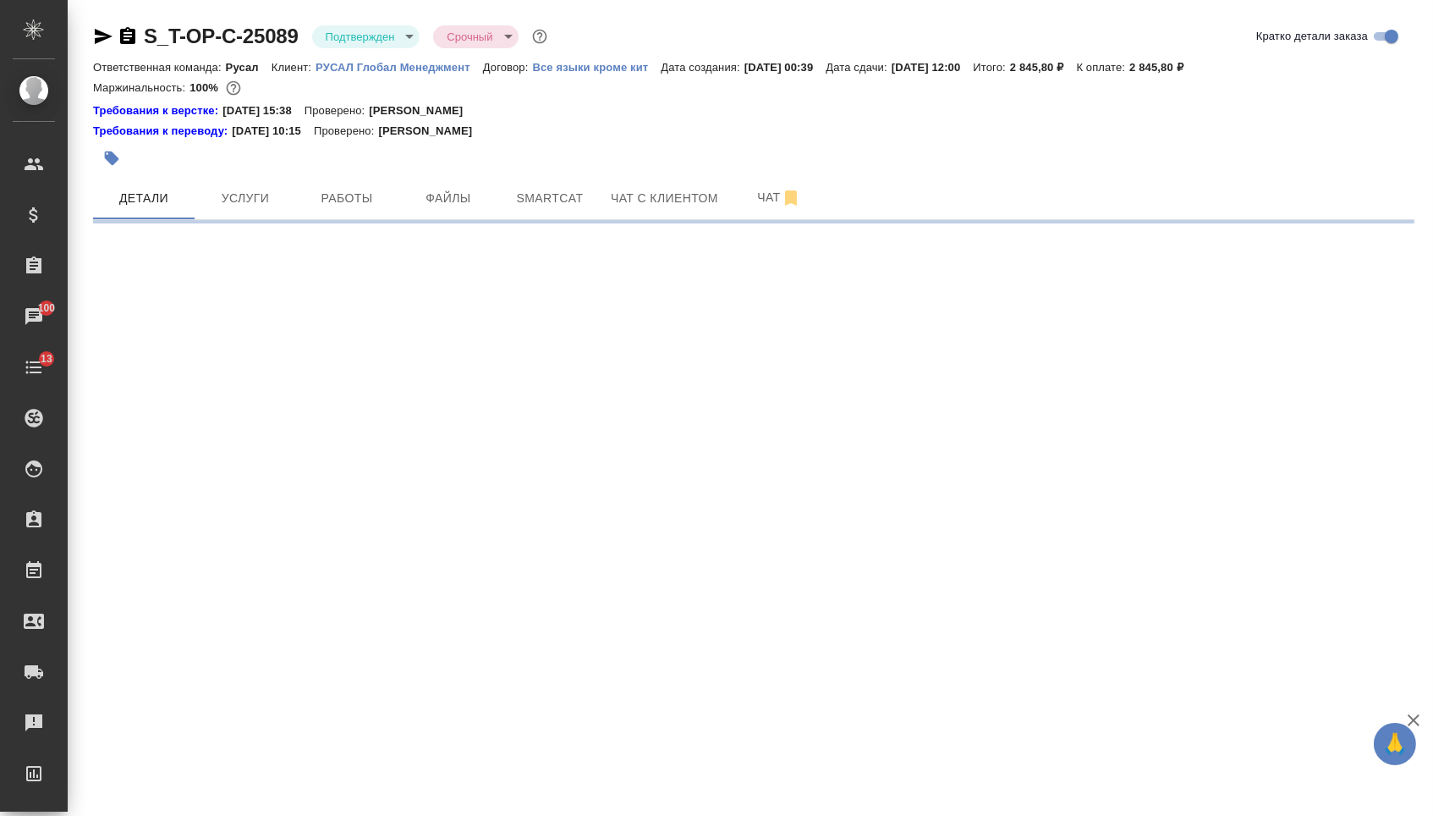
select select "RU"
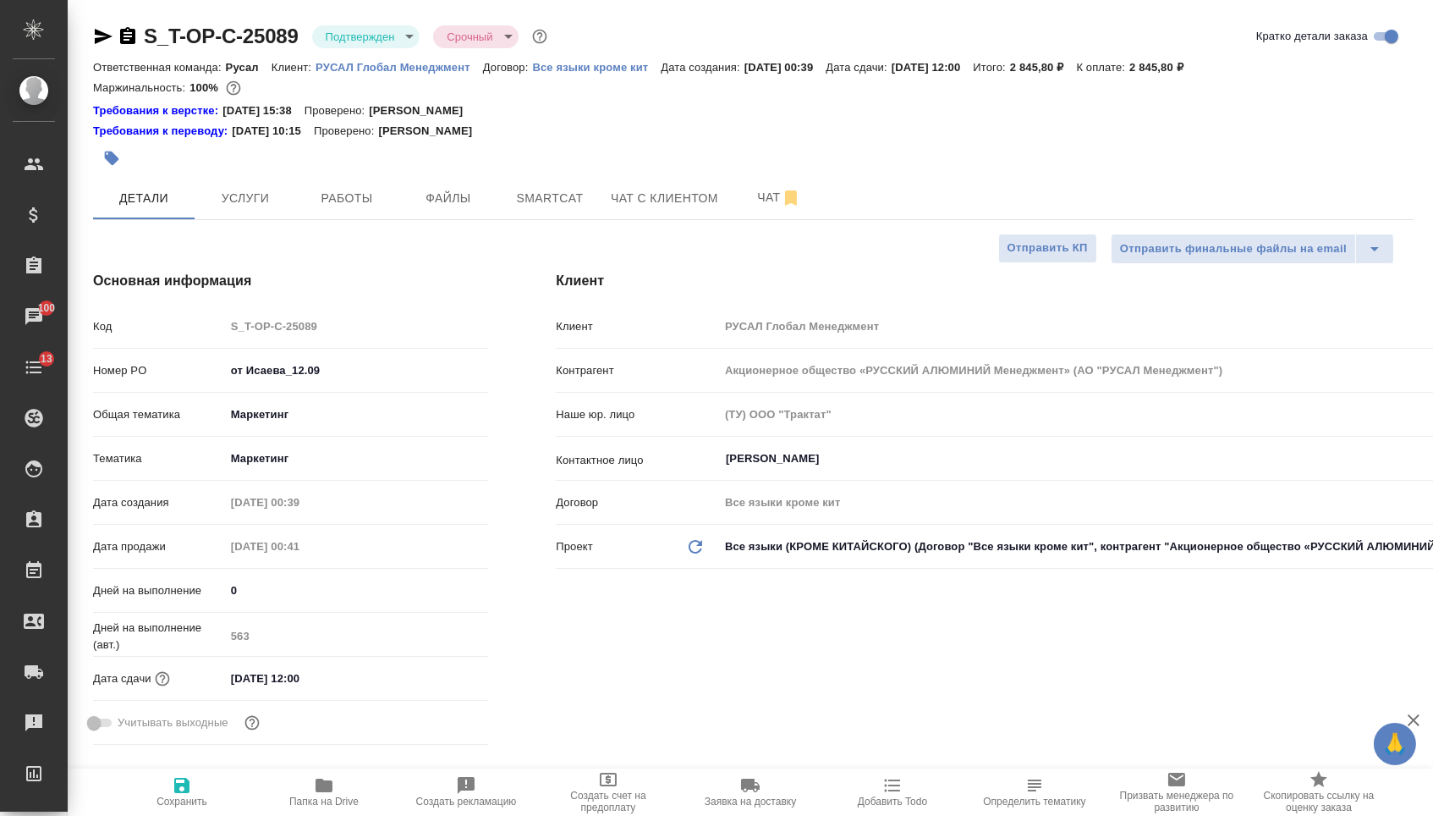
type textarea "x"
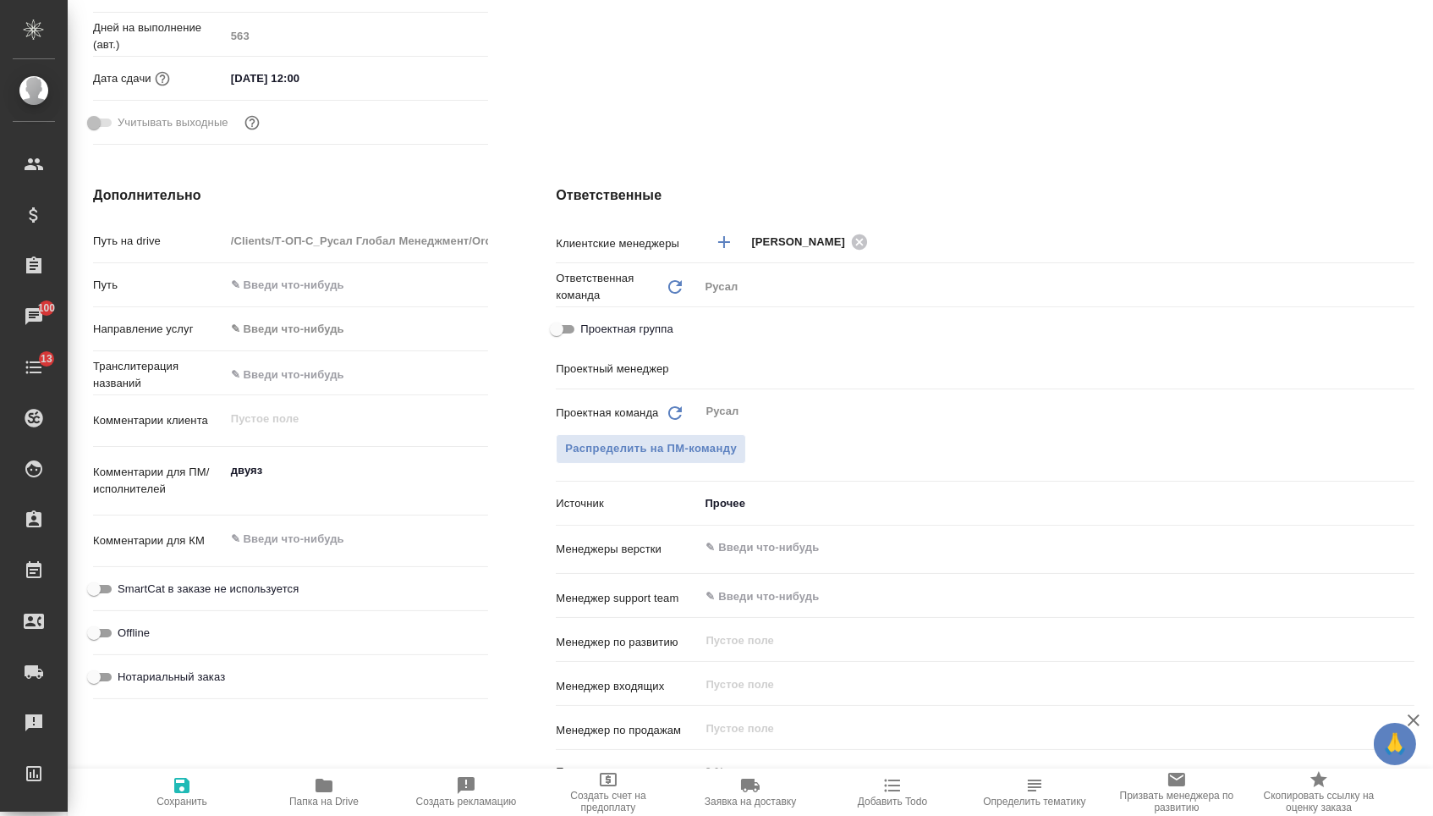
scroll to position [700, 0]
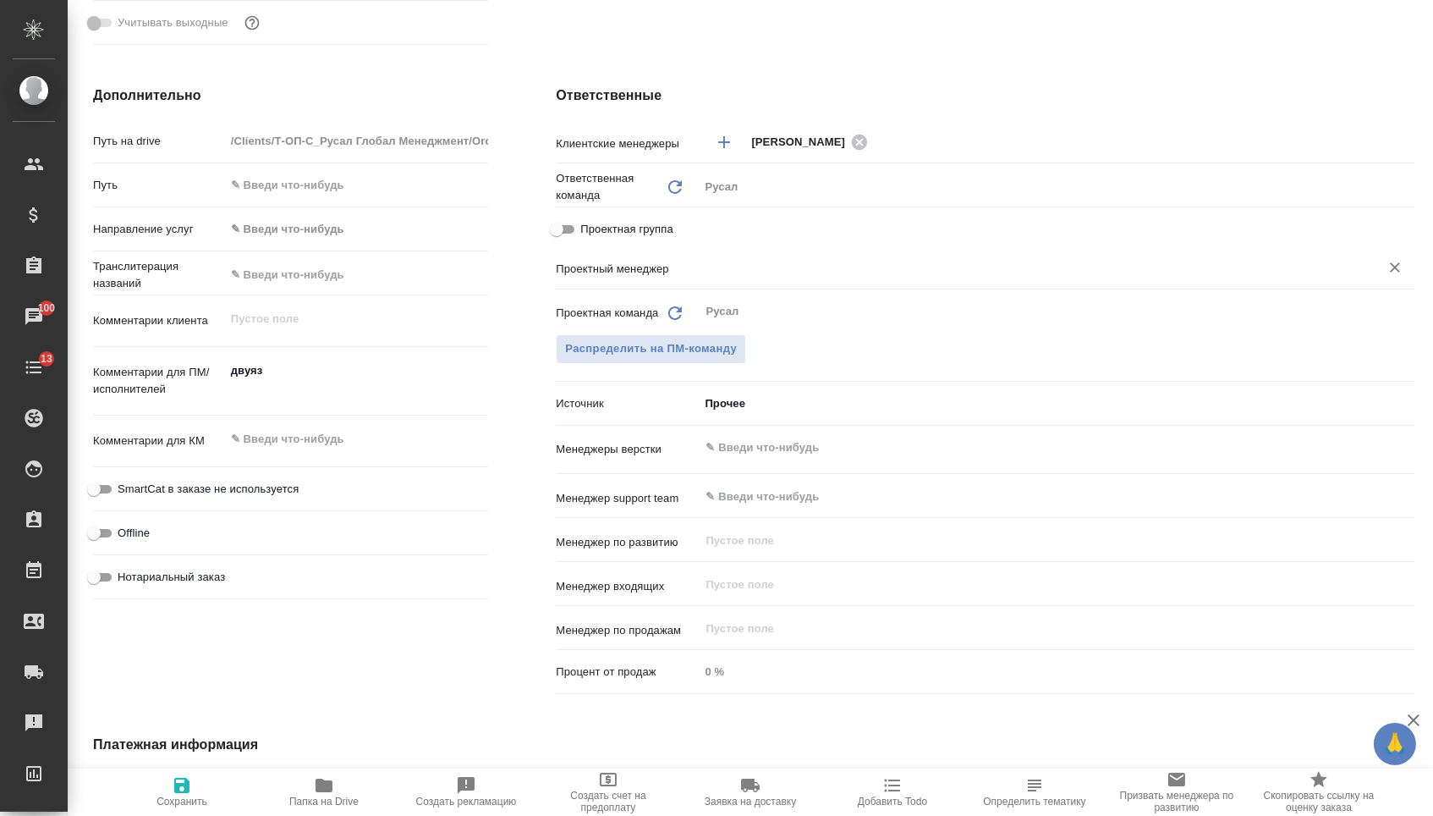
click at [740, 286] on div "​" at bounding box center [1057, 269] width 716 height 34
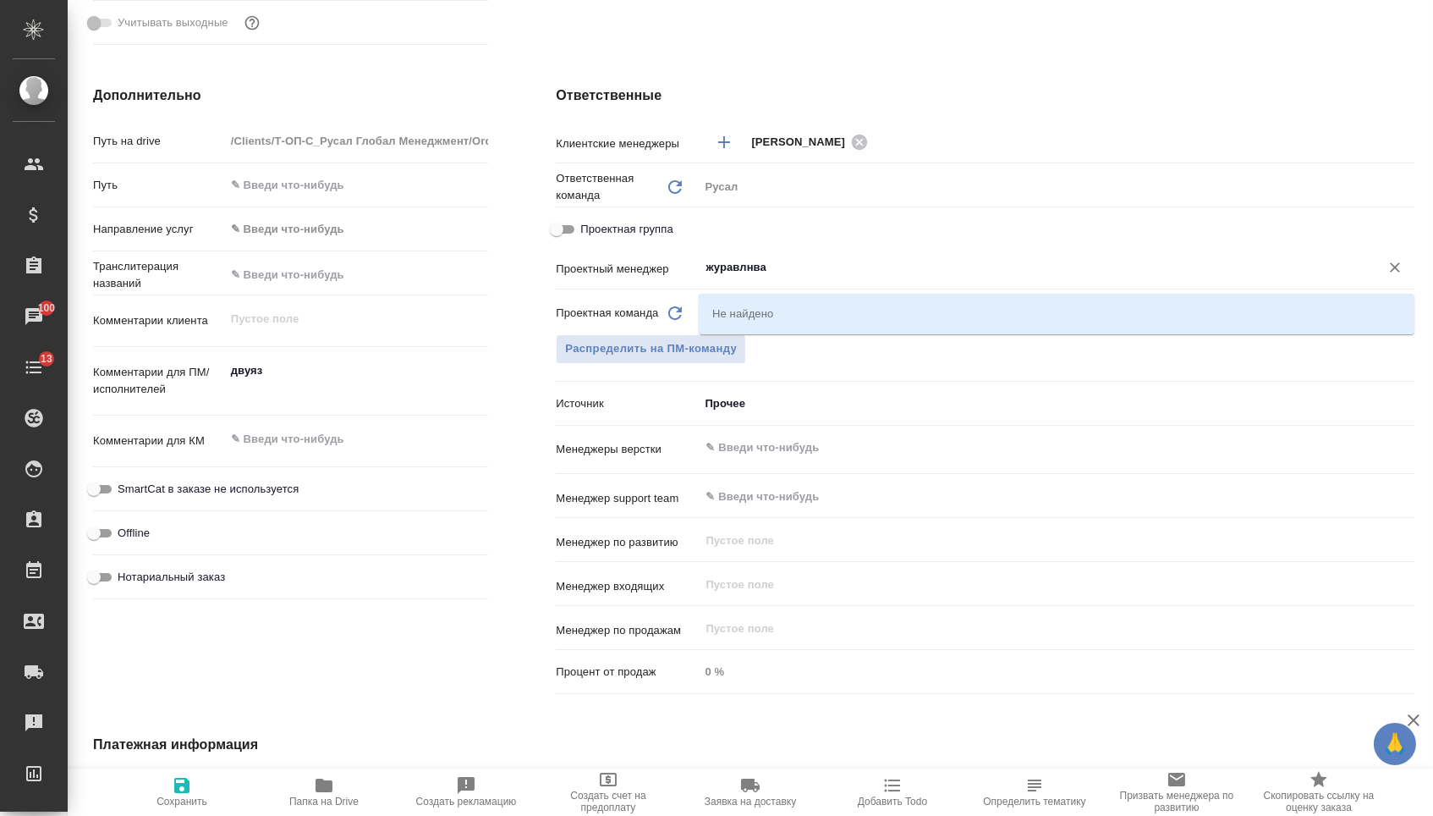
type input "журавлнва"
click at [525, 251] on div "Ответственные Клиентские менеджеры [PERSON_NAME] ​ Ответственная команда Обнови…" at bounding box center [985, 393] width 926 height 683
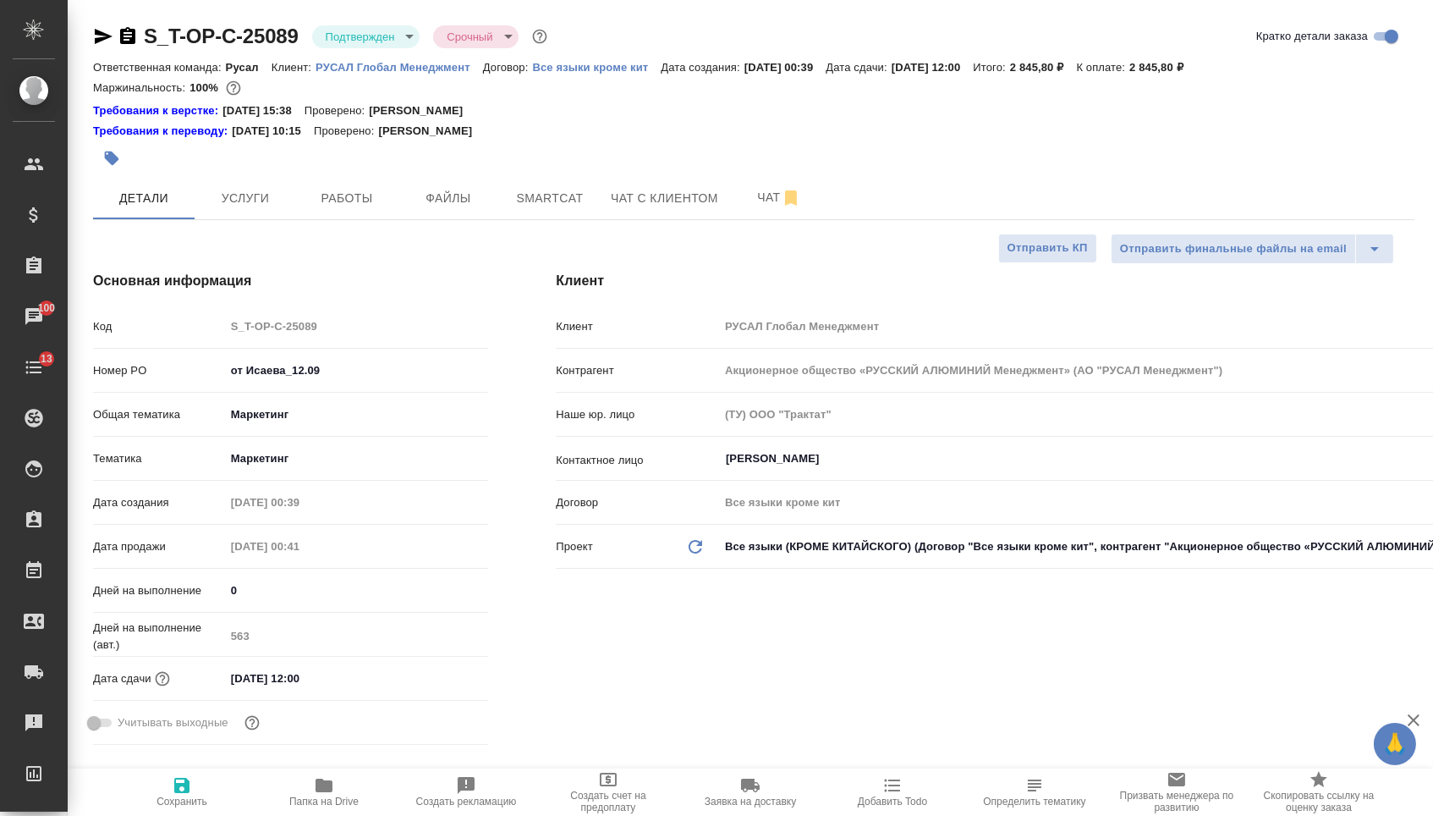
scroll to position [0, 0]
click at [108, 36] on icon "button" at bounding box center [104, 36] width 18 height 15
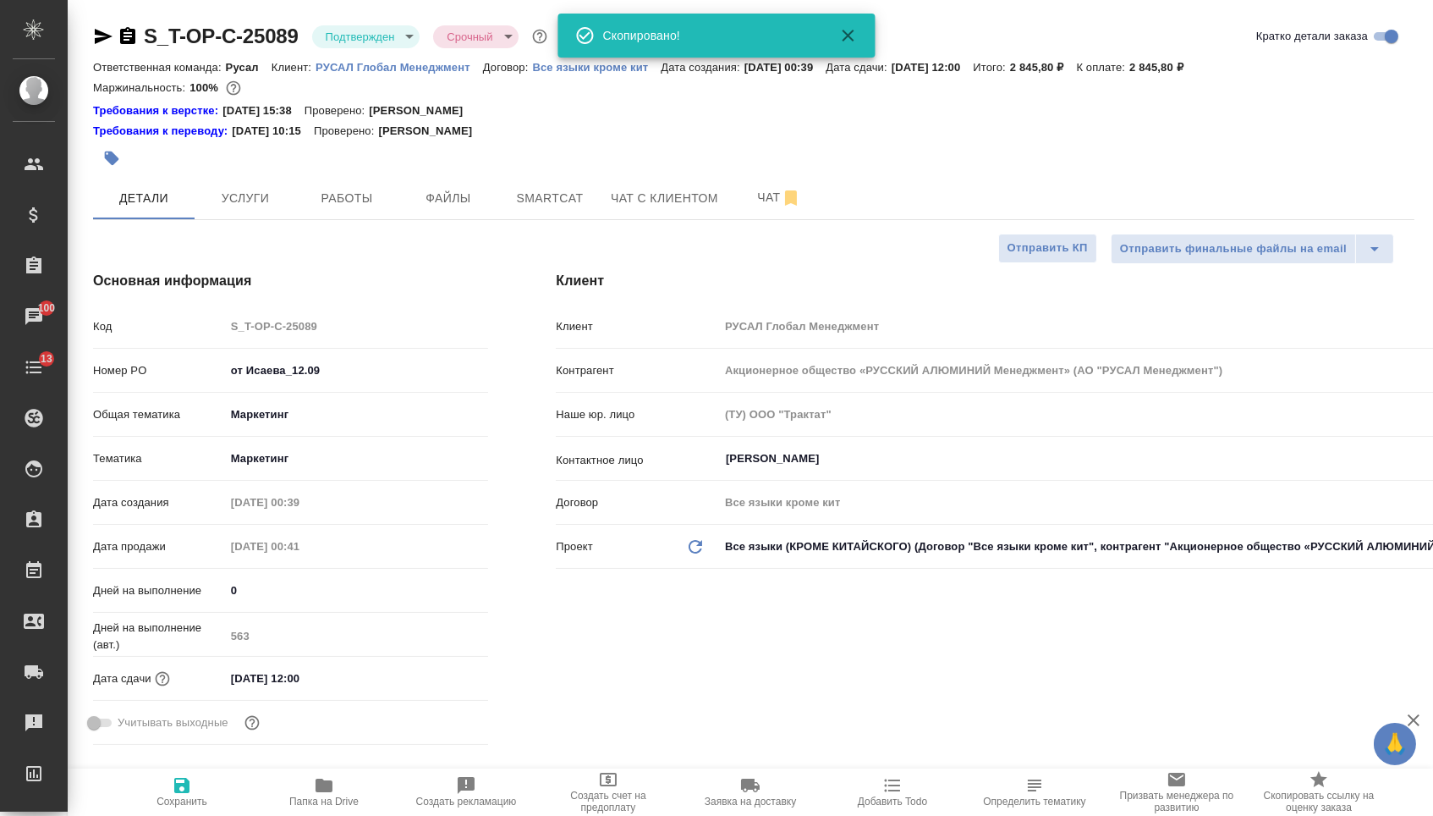
type textarea "x"
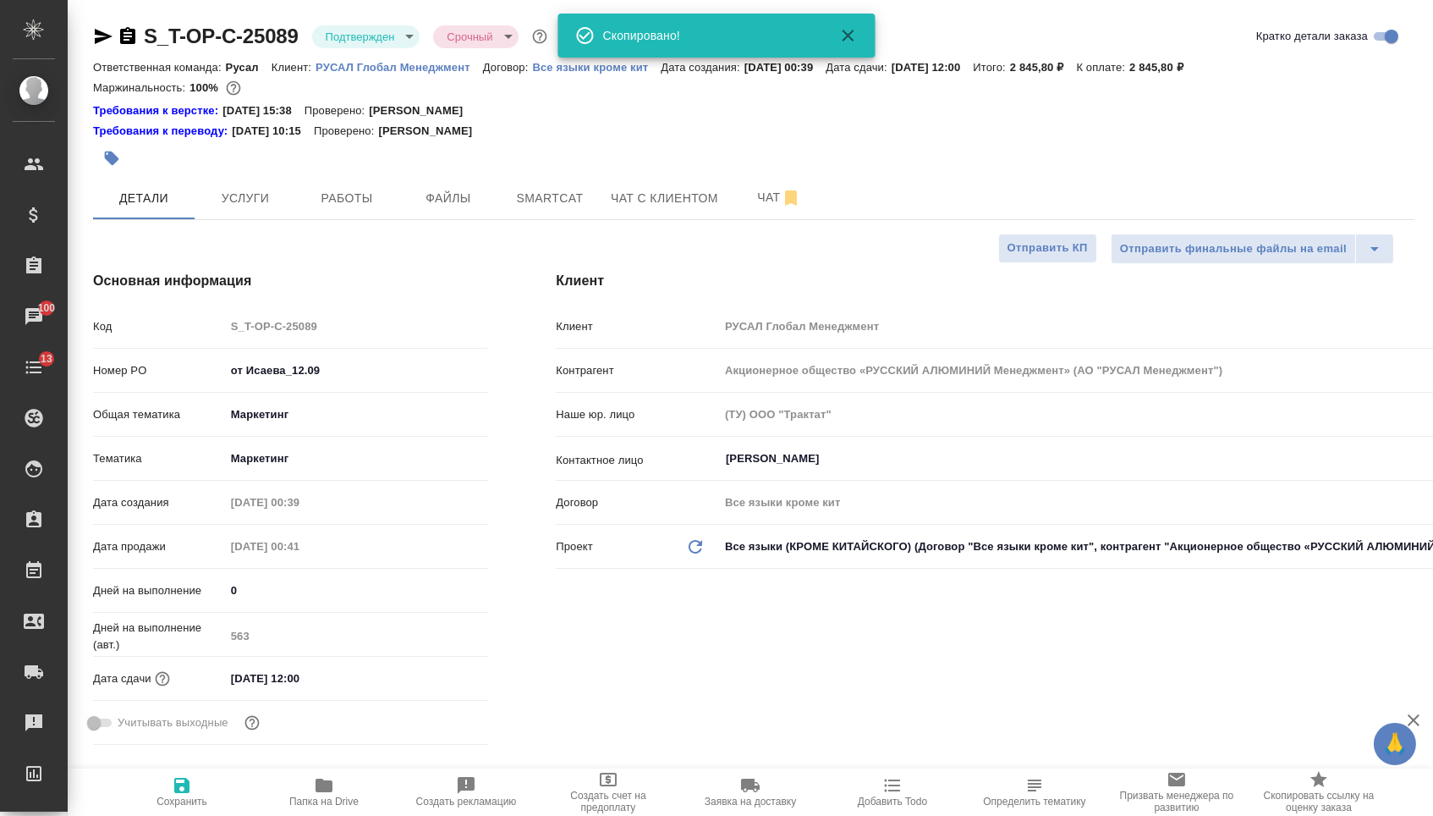
type textarea "x"
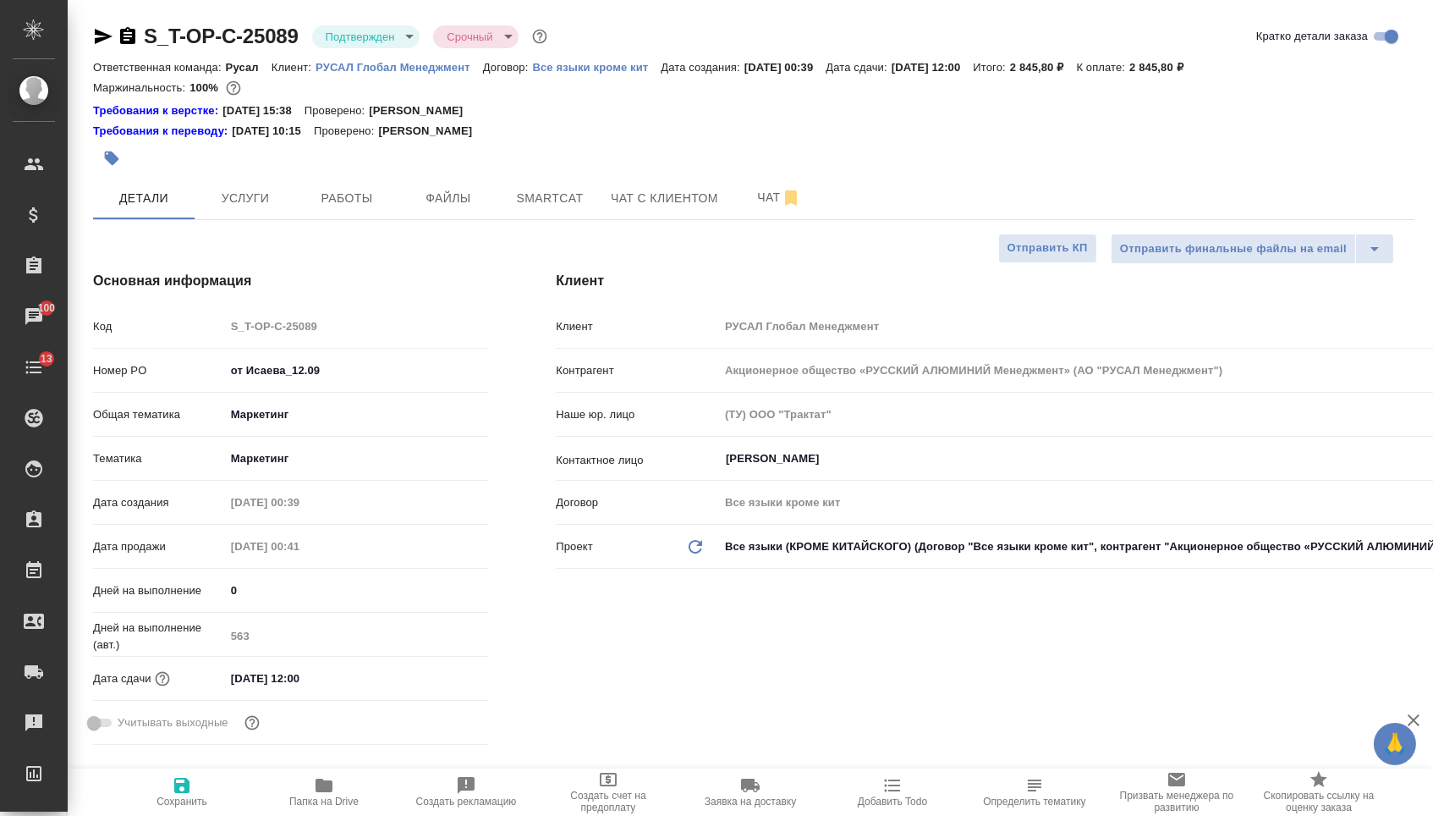
type textarea "x"
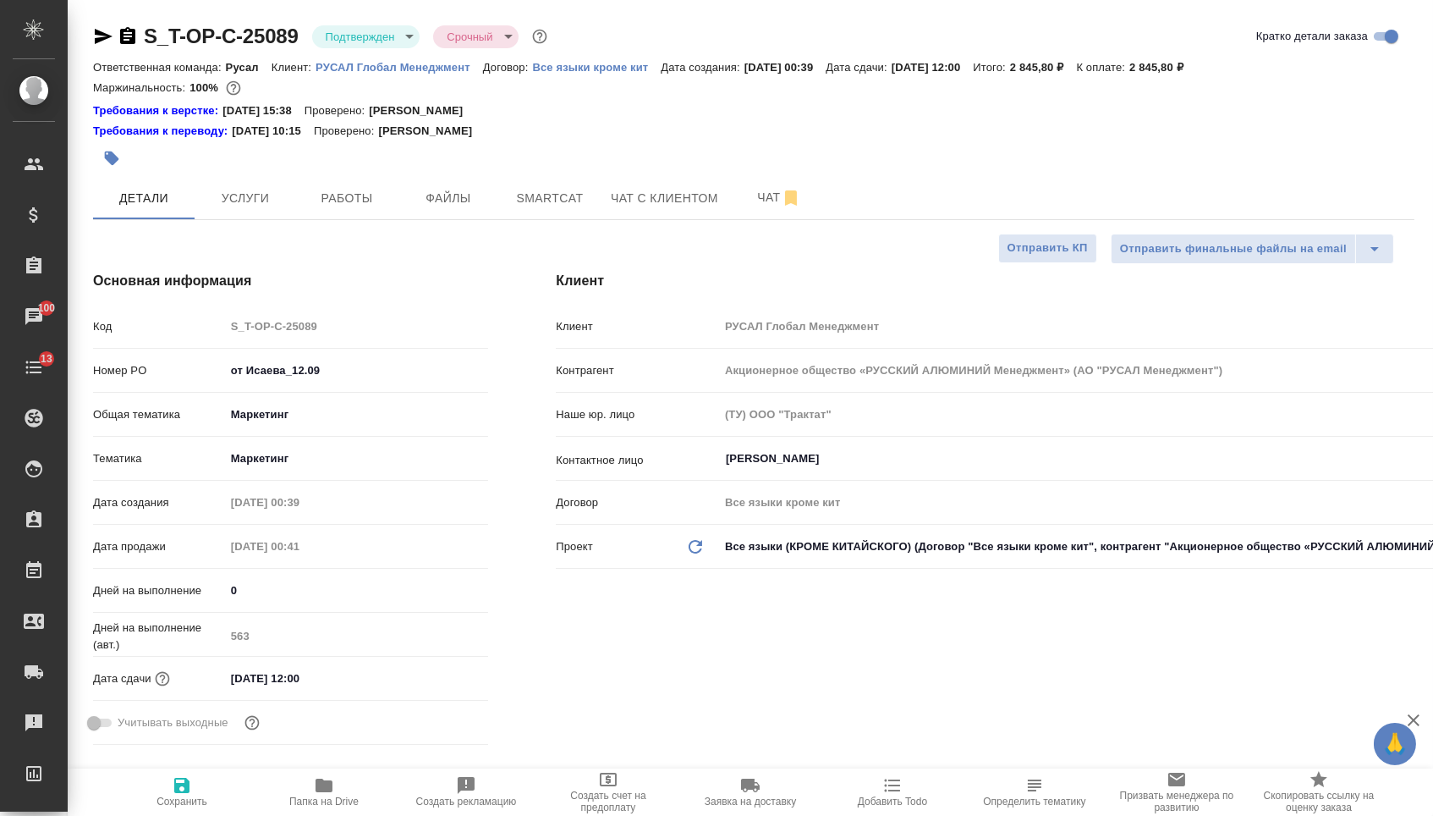
type textarea "x"
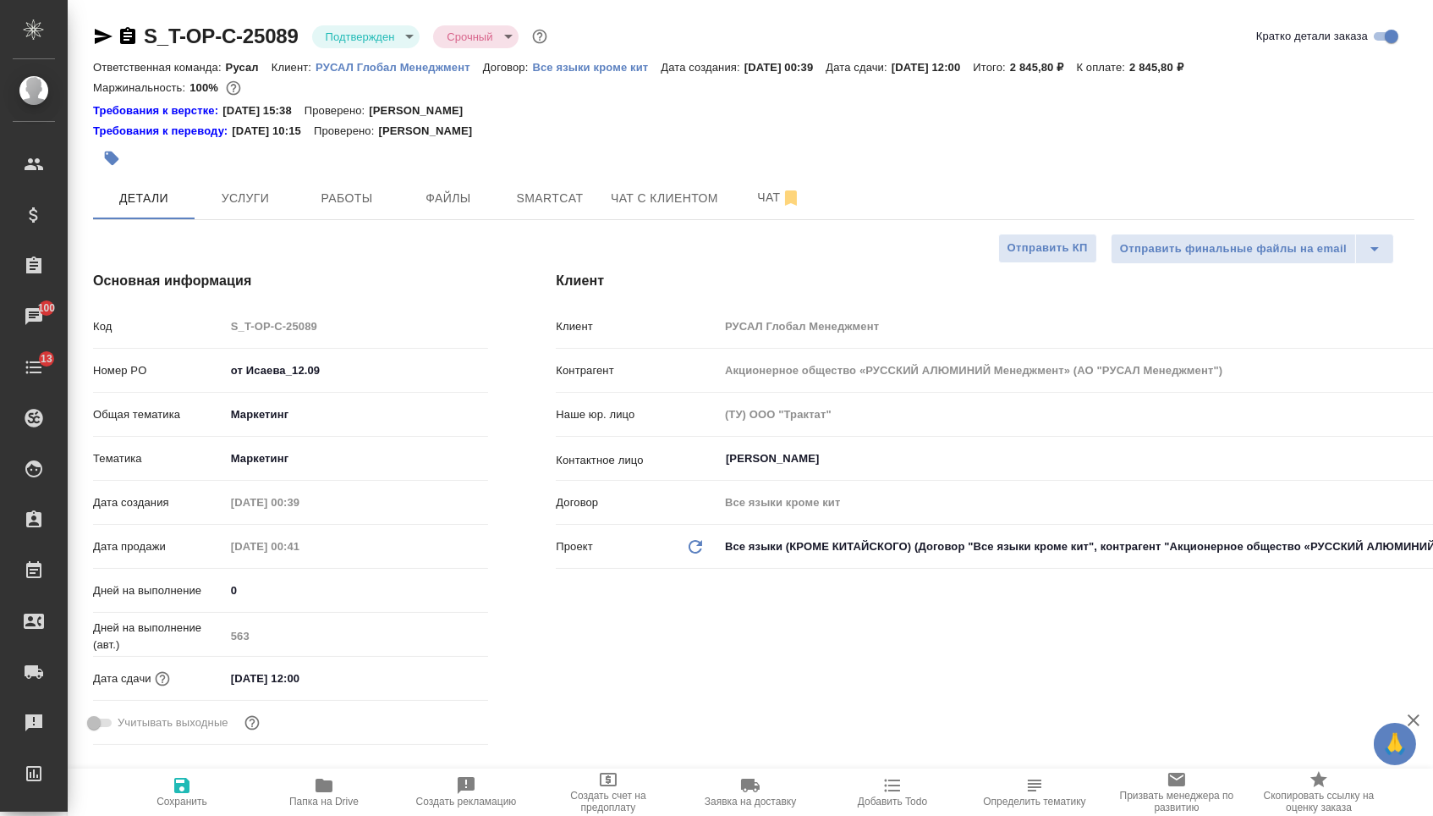
type textarea "x"
